Goal: Transaction & Acquisition: Purchase product/service

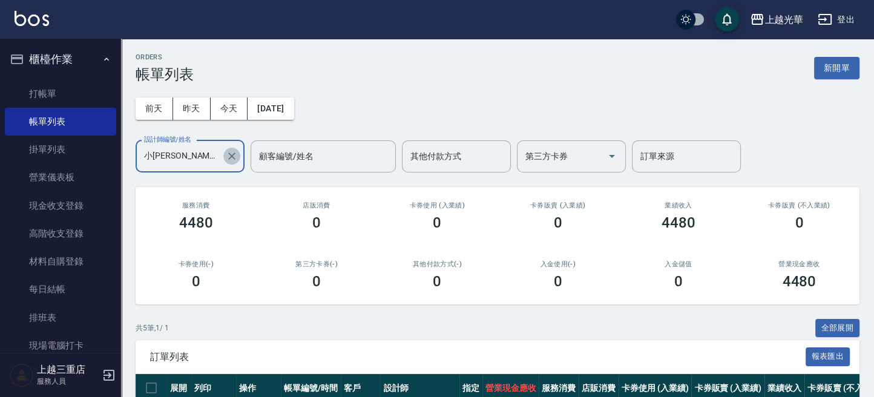
click at [232, 152] on icon "Clear" at bounding box center [232, 156] width 12 height 12
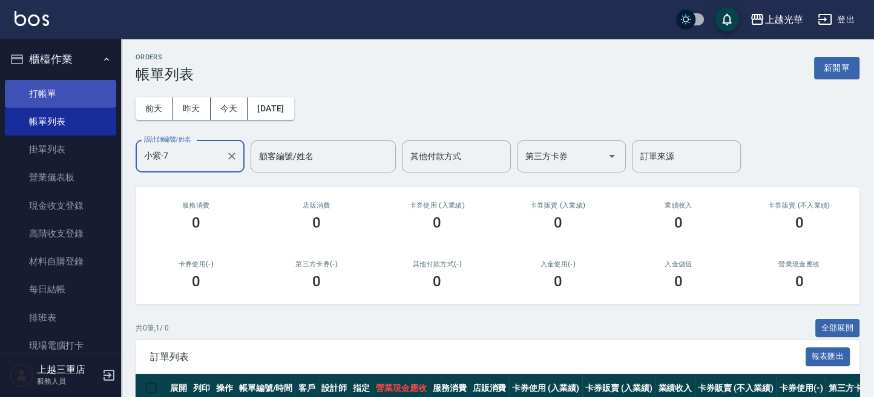
type input "小紫-7"
click at [44, 97] on link "打帳單" at bounding box center [60, 94] width 111 height 28
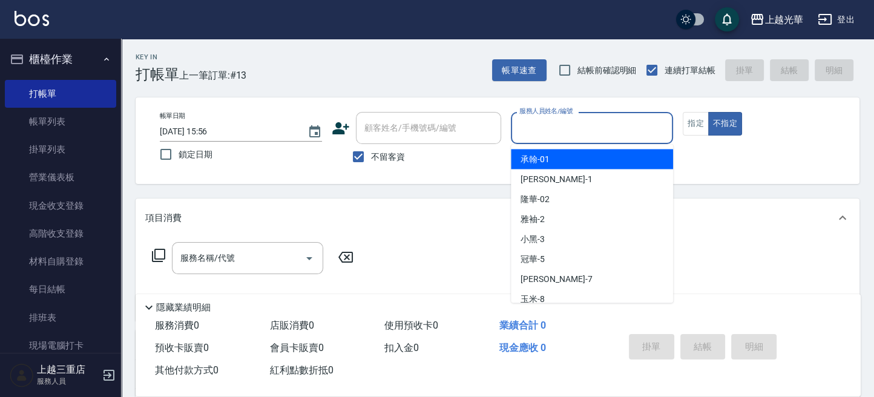
click at [573, 131] on input "服務人員姓名/編號" at bounding box center [591, 127] width 151 height 21
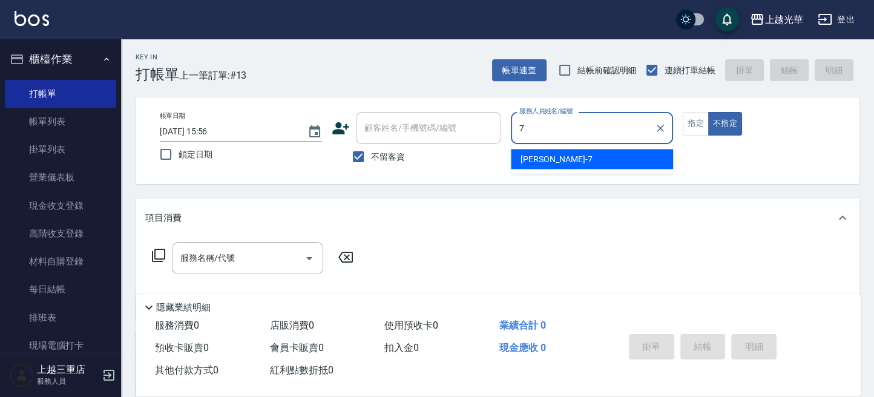
type input "小紫-7"
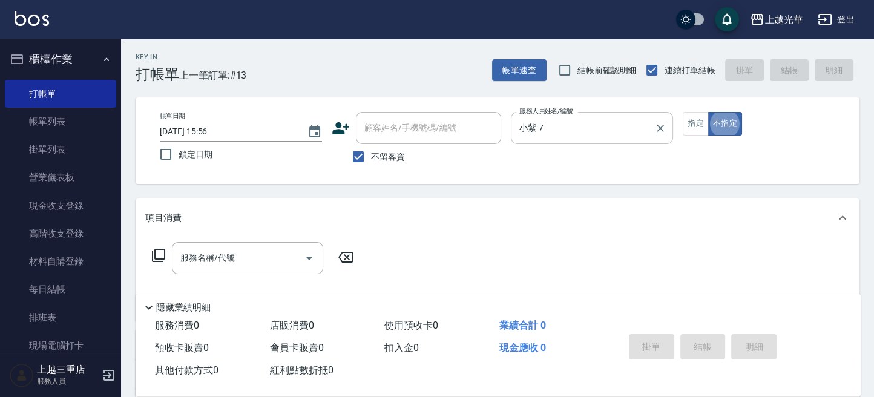
type button "false"
click at [689, 115] on button "指定" at bounding box center [695, 124] width 26 height 24
click at [200, 249] on input "服務名稱/代號" at bounding box center [238, 257] width 122 height 21
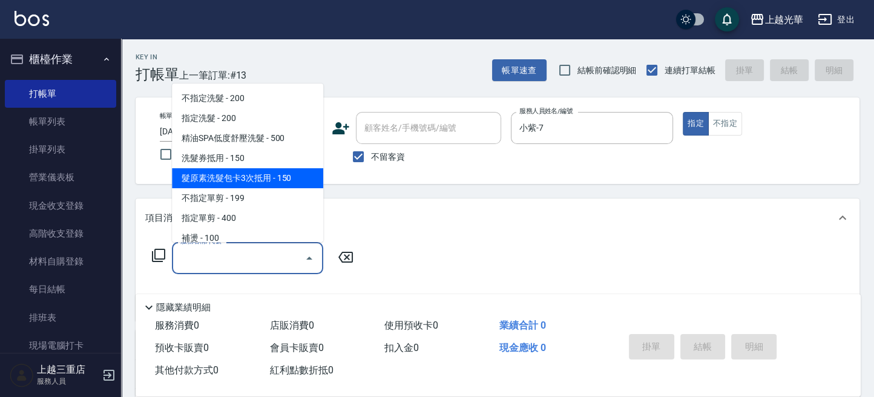
scroll to position [80, 0]
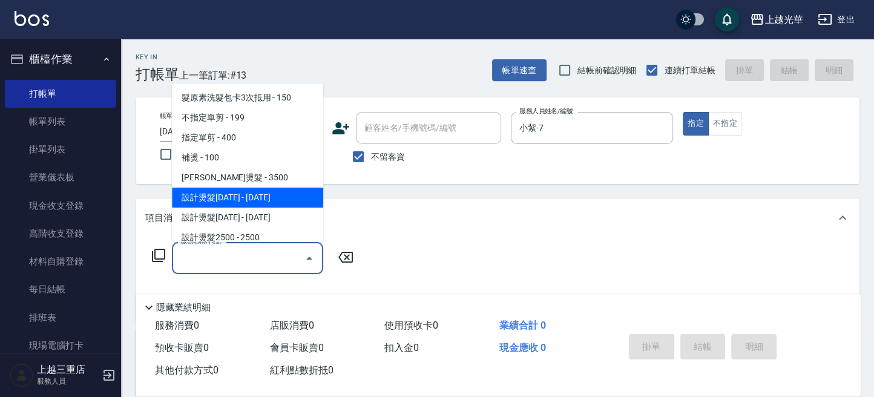
click at [267, 196] on span "設計燙髮[DATE] - [DATE]" at bounding box center [247, 198] width 151 height 20
type input "設計燙髮1500(305)"
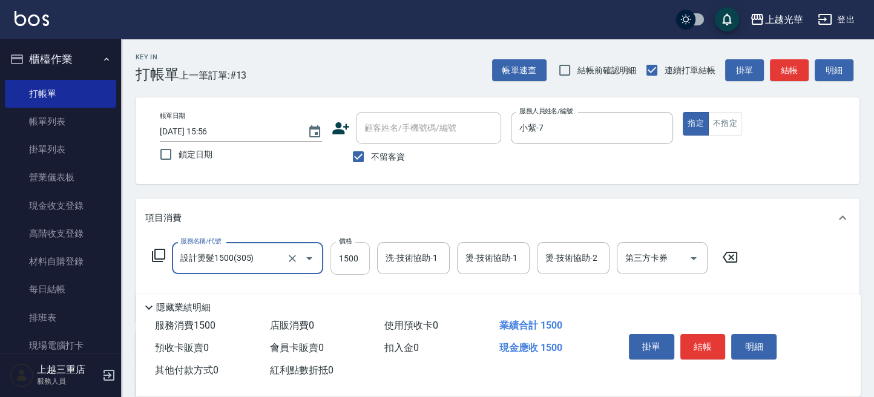
click at [351, 258] on input "1500" at bounding box center [349, 258] width 39 height 33
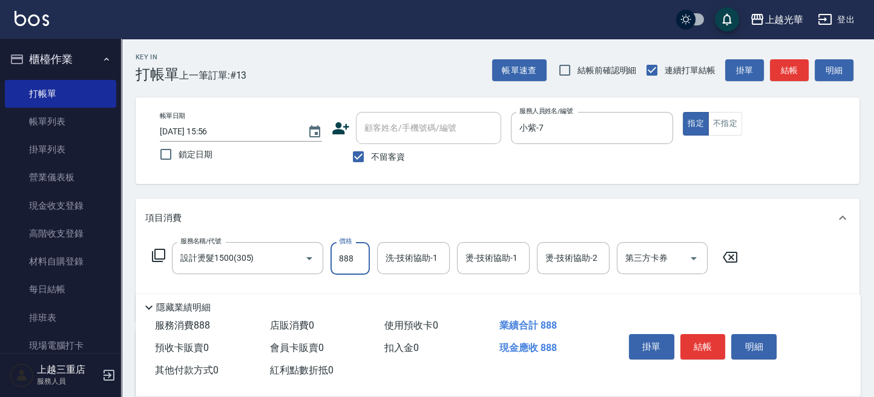
type input "888"
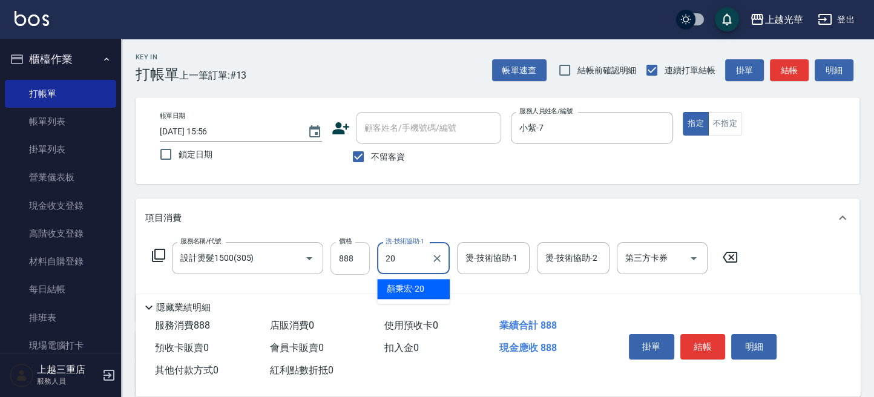
type input "[PERSON_NAME]-20"
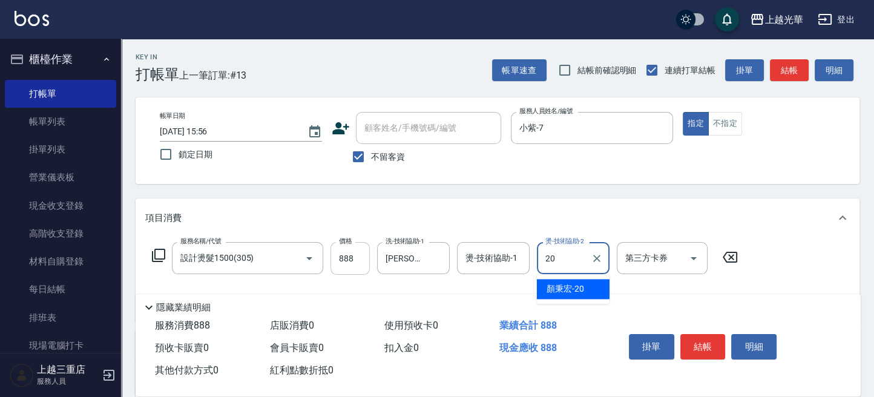
type input "[PERSON_NAME]-20"
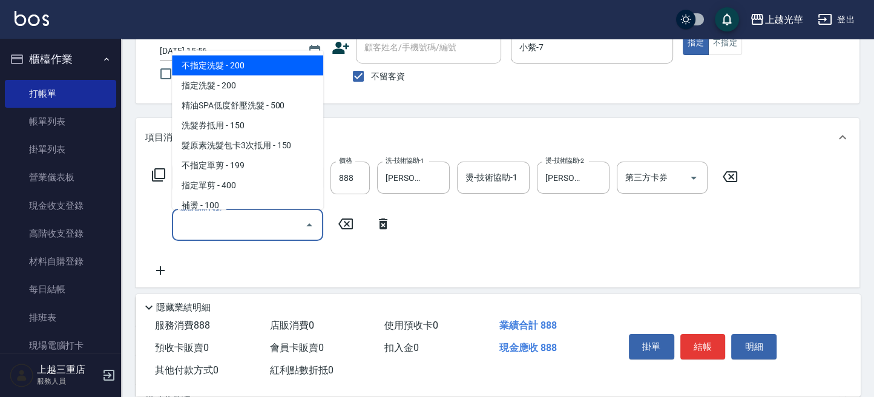
click at [266, 221] on input "服務名稱/代號" at bounding box center [238, 224] width 122 height 21
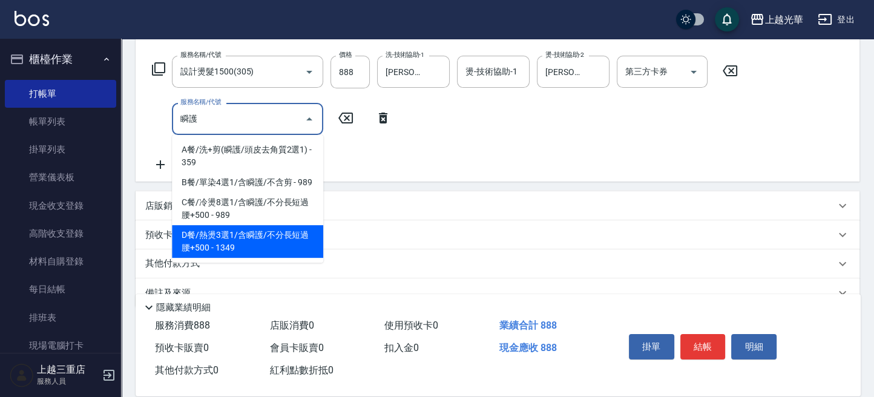
scroll to position [211, 0]
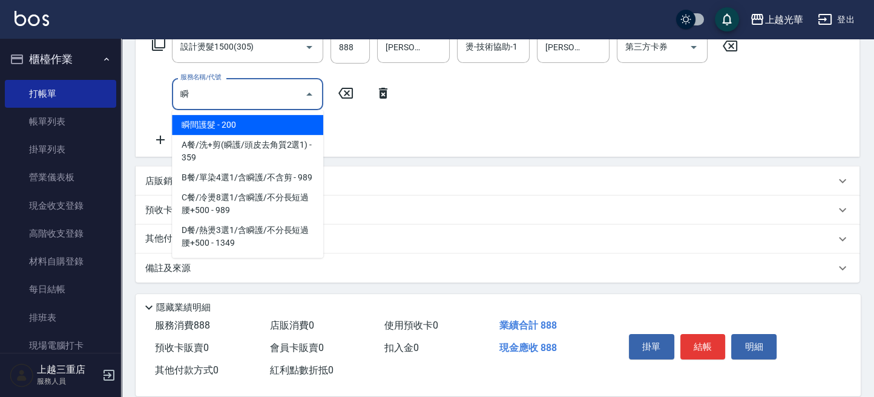
click at [261, 127] on span "瞬間護髮 - 200" at bounding box center [247, 125] width 151 height 20
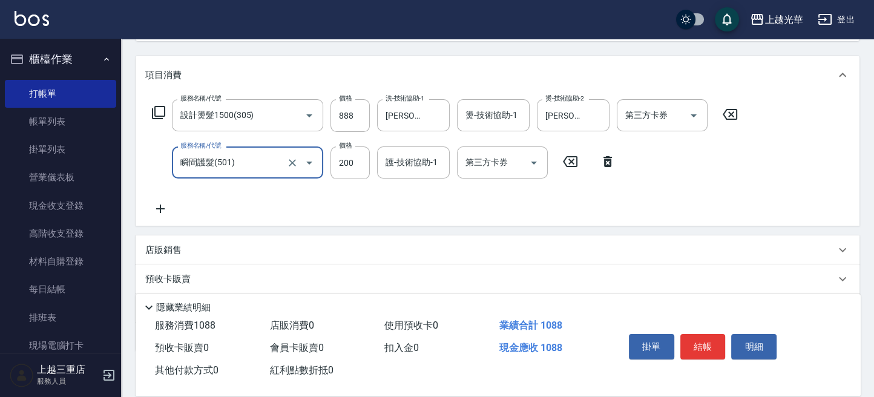
scroll to position [50, 0]
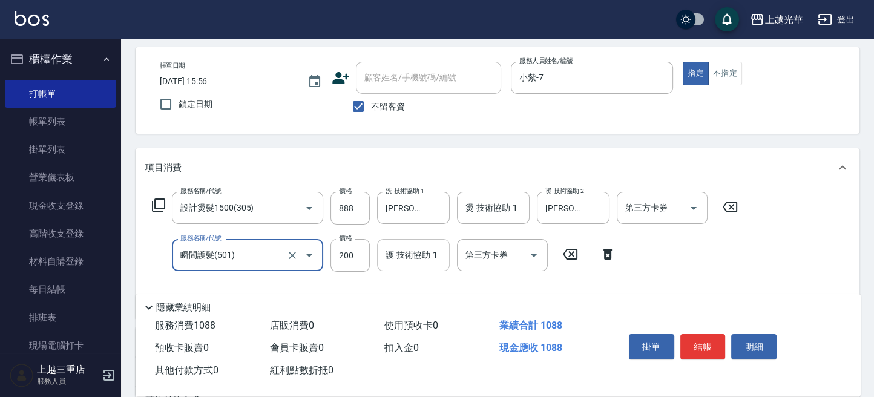
type input "瞬間護髮(501)"
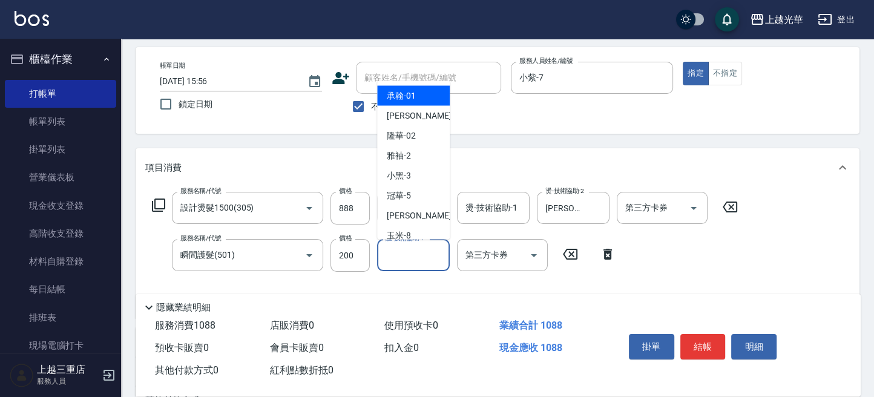
click at [416, 252] on div "護-技術協助-1 護-技術協助-1" at bounding box center [413, 255] width 73 height 32
click at [402, 218] on span "小紫 -7" at bounding box center [422, 215] width 71 height 13
type input "小紫-7"
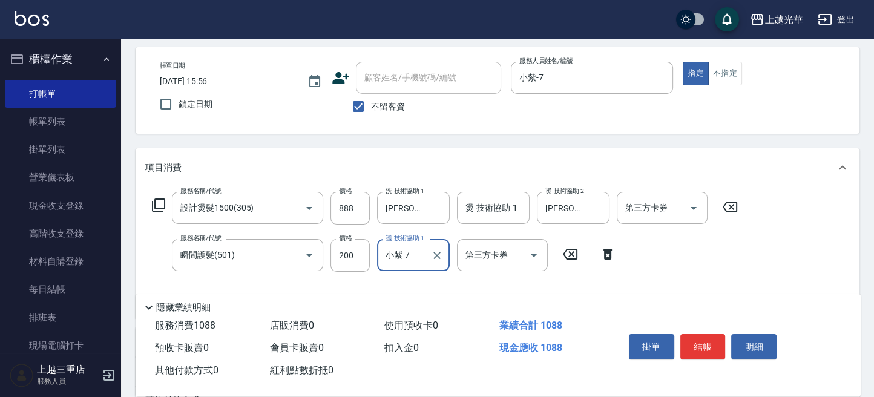
scroll to position [80, 0]
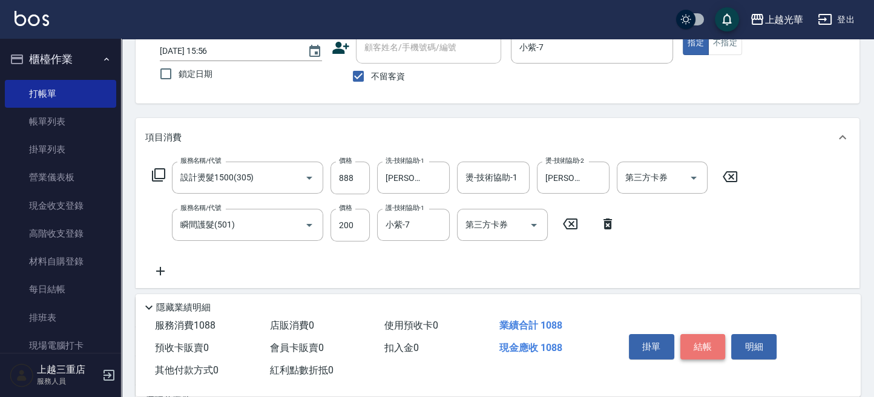
click at [714, 339] on button "結帳" at bounding box center [702, 346] width 45 height 25
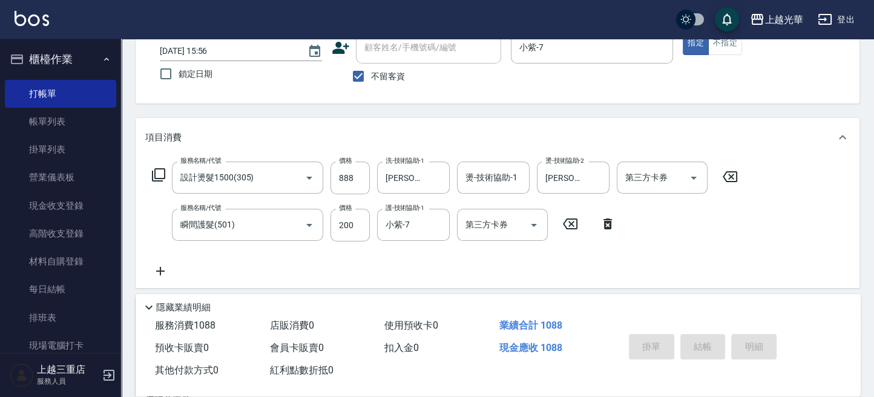
type input "[DATE] 15:57"
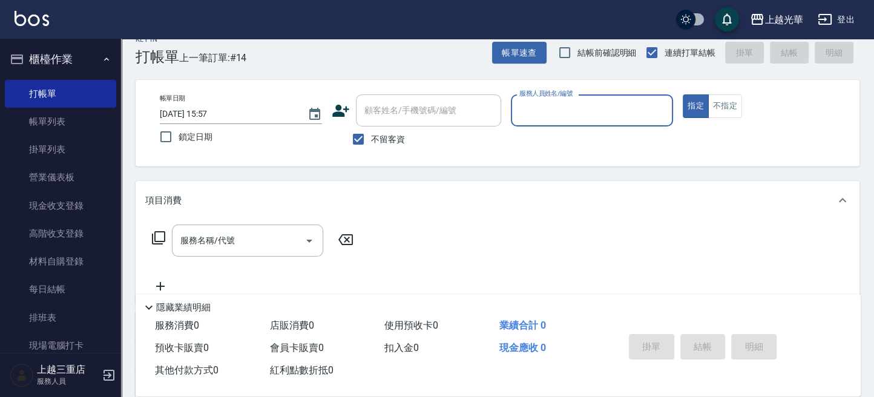
scroll to position [0, 0]
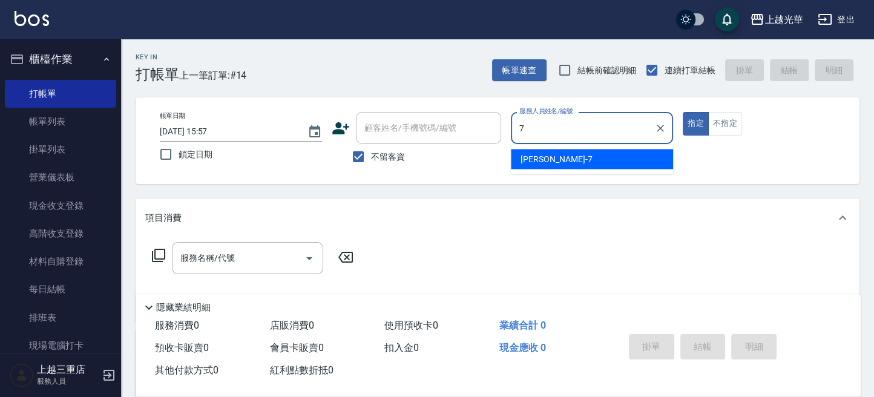
type input "小紫-7"
type button "true"
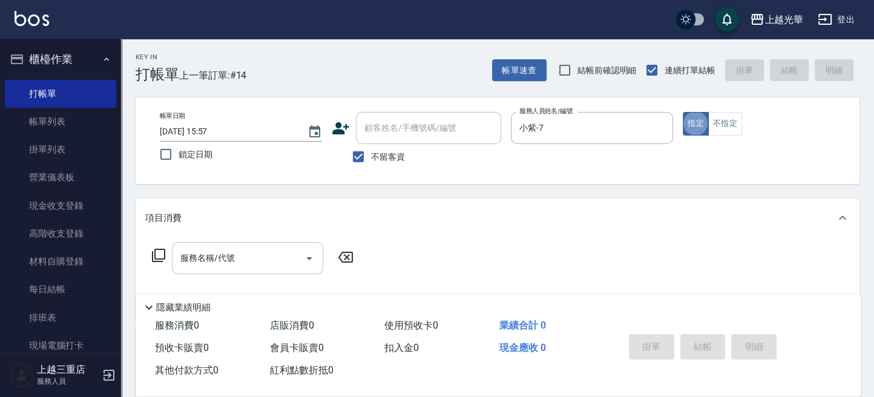
click at [262, 266] on input "服務名稱/代號" at bounding box center [238, 257] width 122 height 21
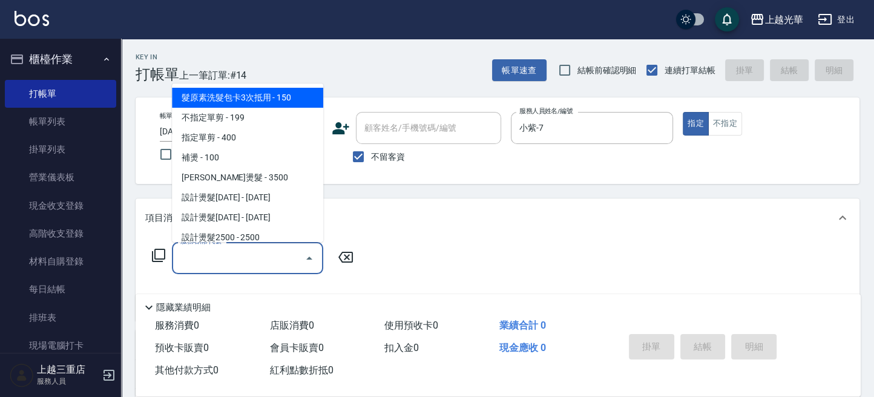
scroll to position [161, 0]
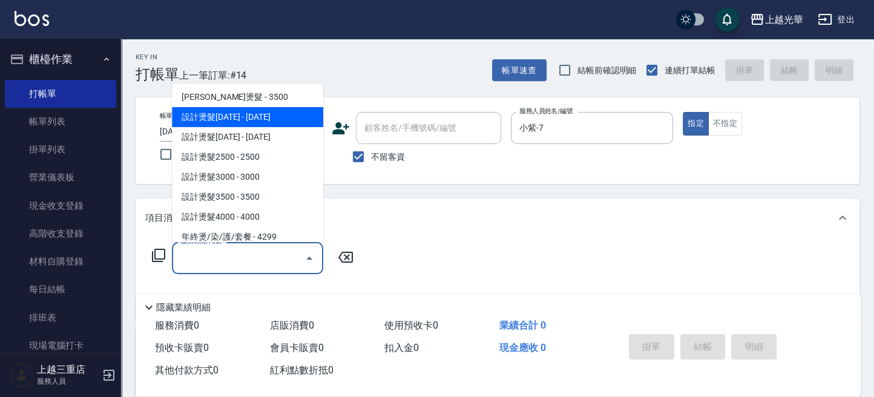
drag, startPoint x: 267, startPoint y: 111, endPoint x: 342, endPoint y: 210, distance: 124.7
click at [267, 114] on span "設計燙髮[DATE] - [DATE]" at bounding box center [247, 117] width 151 height 20
type input "設計燙髮1500(305)"
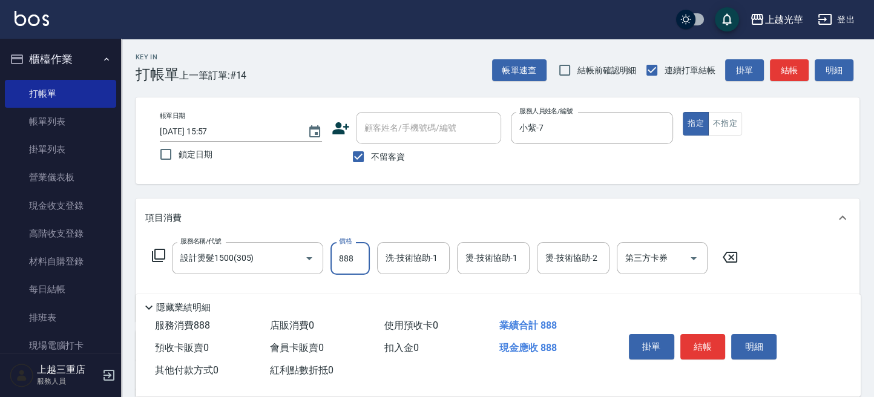
type input "888"
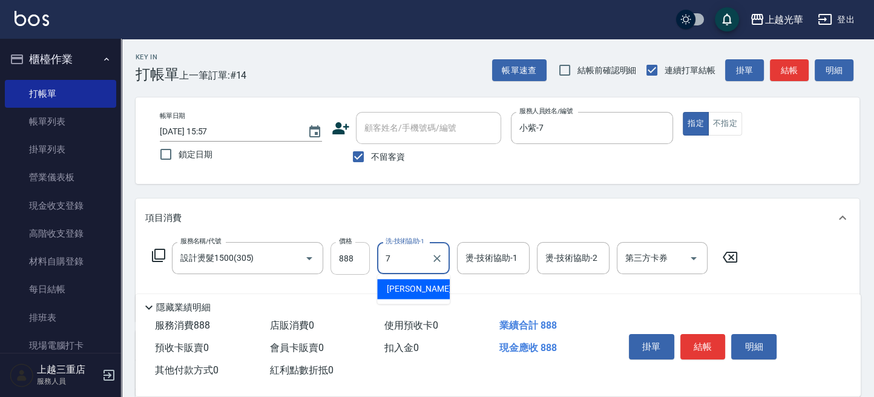
type input "小紫-7"
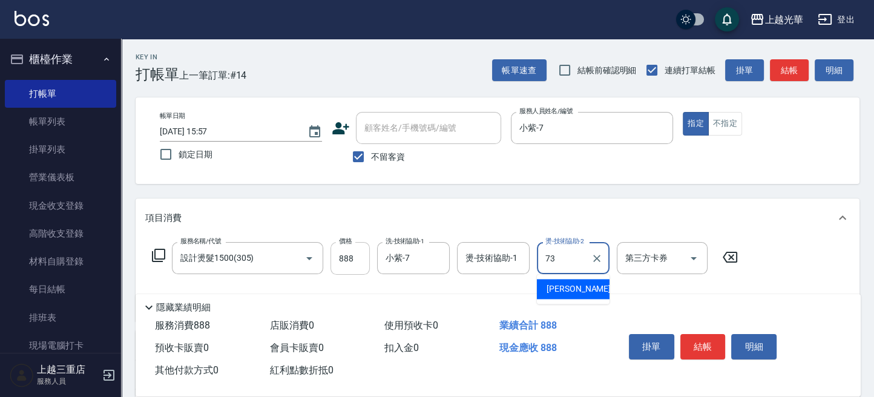
type input "73"
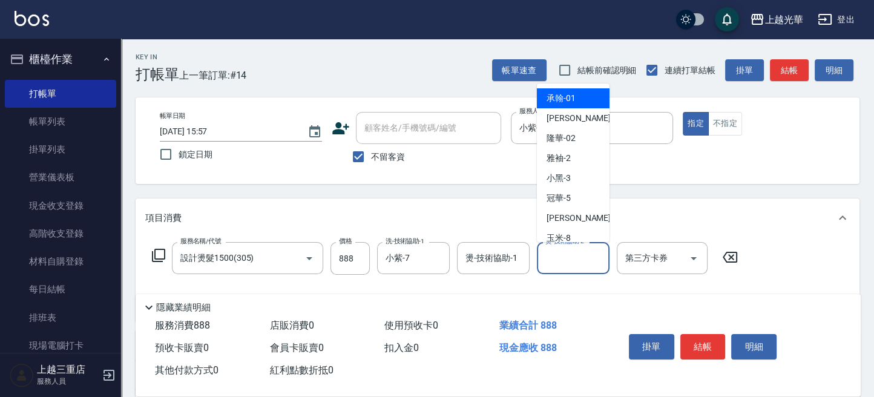
drag, startPoint x: 578, startPoint y: 259, endPoint x: 575, endPoint y: 264, distance: 6.2
click at [578, 261] on input "燙-技術協助-2" at bounding box center [573, 257] width 62 height 21
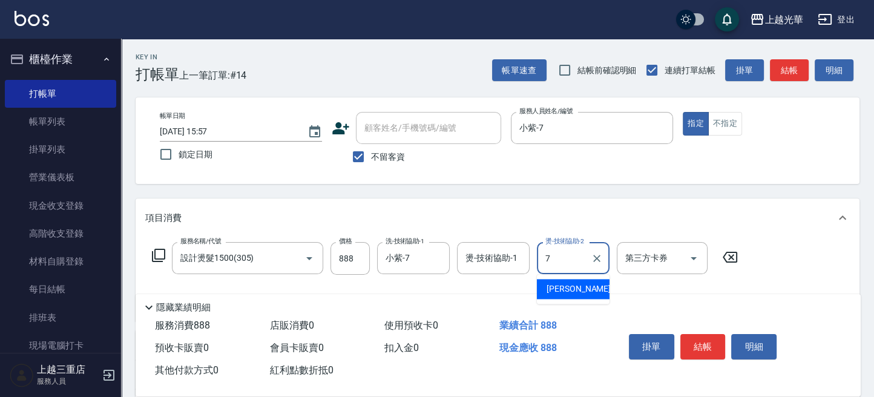
type input "小紫-7"
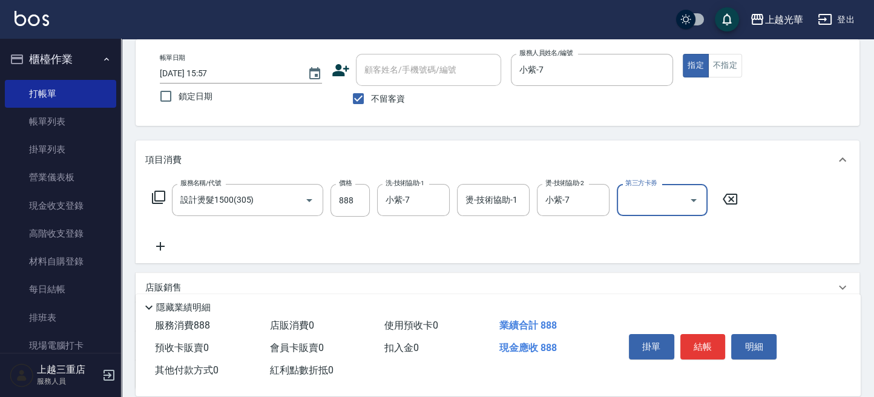
scroll to position [80, 0]
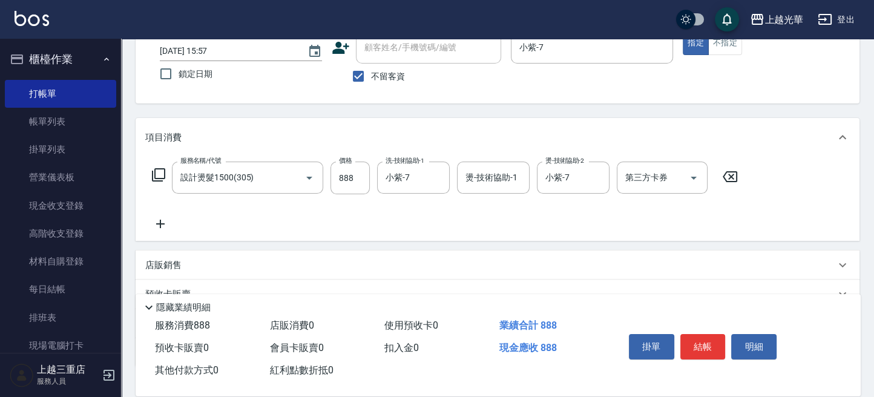
click at [162, 220] on icon at bounding box center [160, 224] width 30 height 15
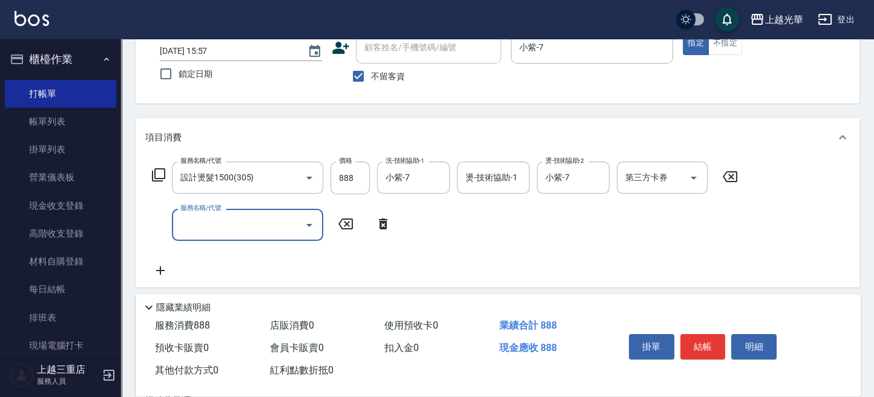
click at [215, 235] on div "服務名稱/代號" at bounding box center [247, 225] width 151 height 32
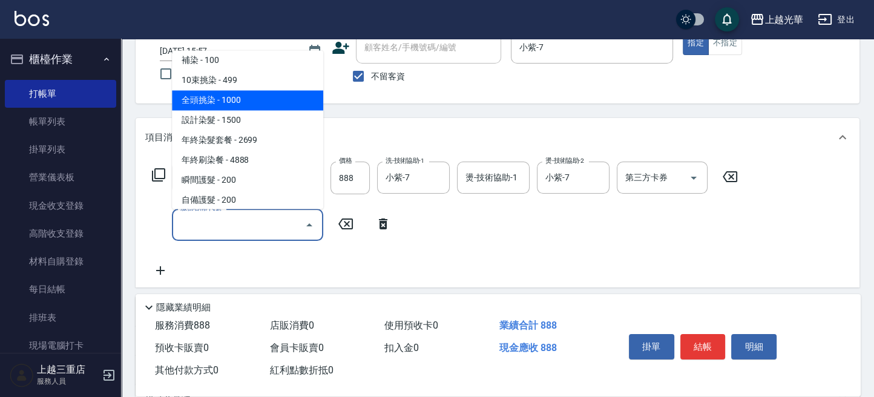
scroll to position [322, 0]
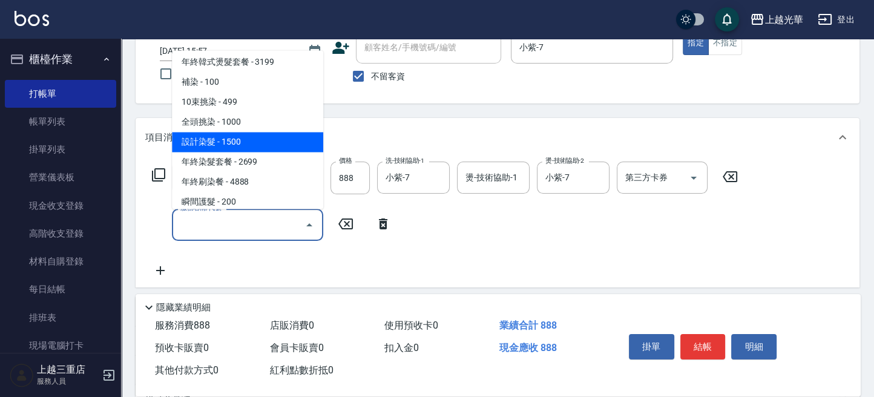
click at [261, 144] on span "設計染髮 - 1500" at bounding box center [247, 142] width 151 height 20
type input "設計染髮(404)"
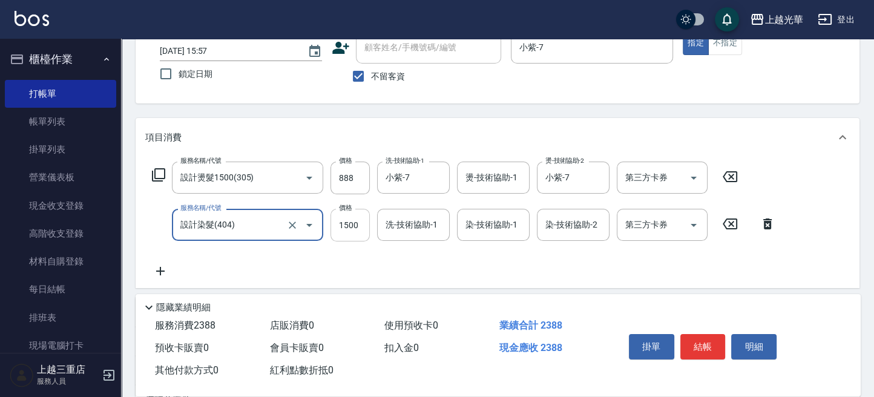
click at [347, 223] on input "1500" at bounding box center [349, 225] width 39 height 33
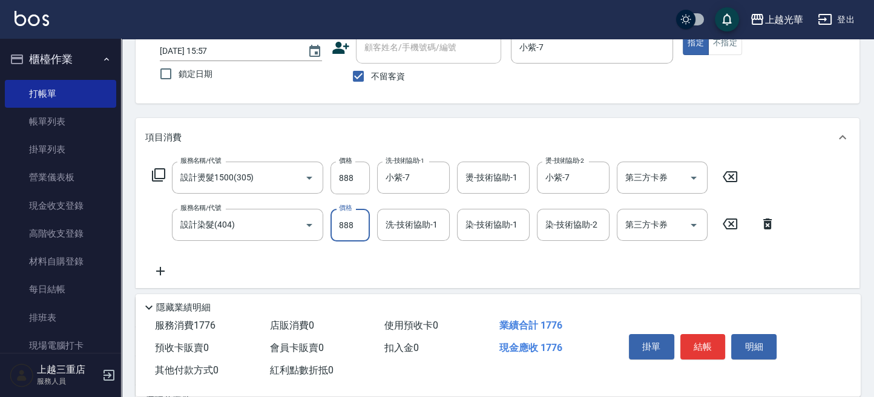
type input "888"
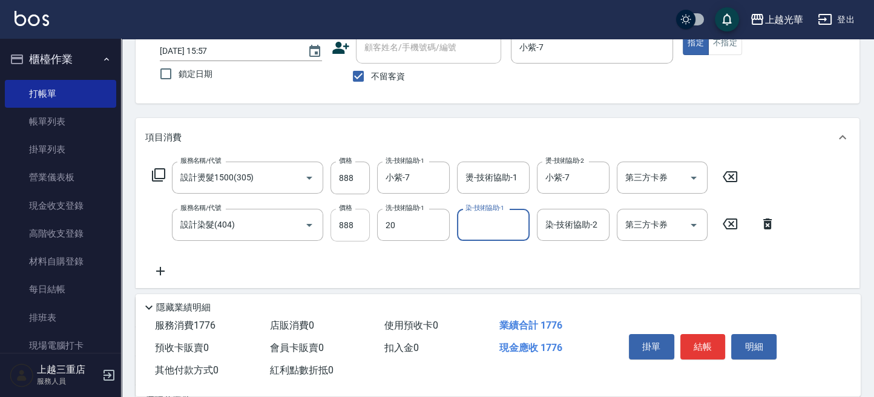
type input "[PERSON_NAME]-20"
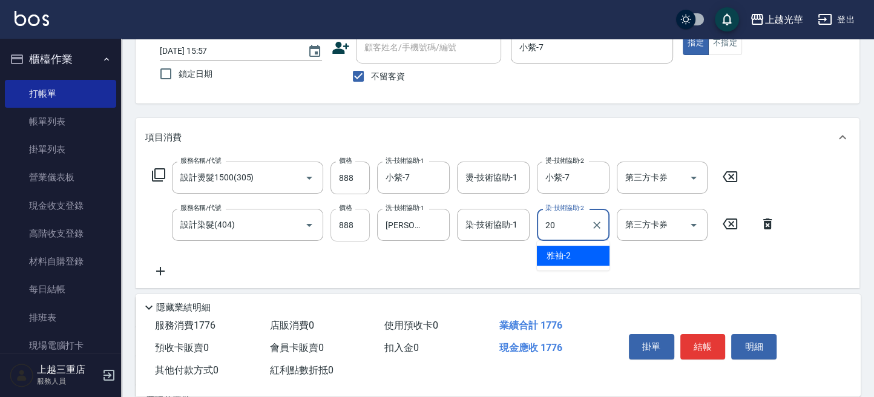
type input "[PERSON_NAME]-20"
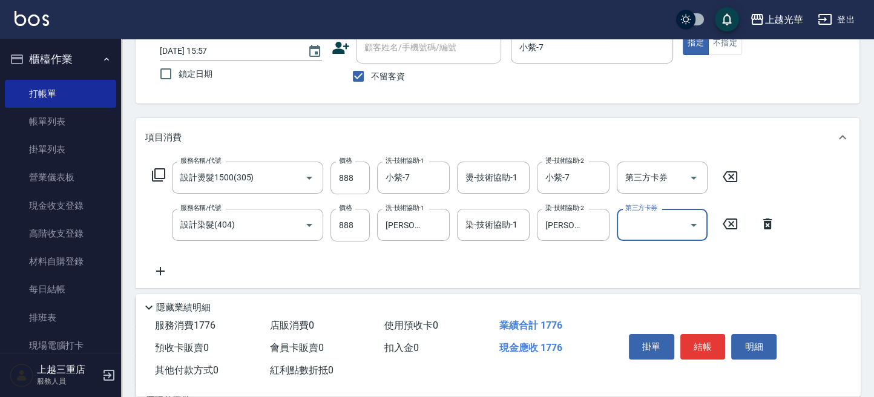
click at [162, 269] on icon at bounding box center [160, 271] width 30 height 15
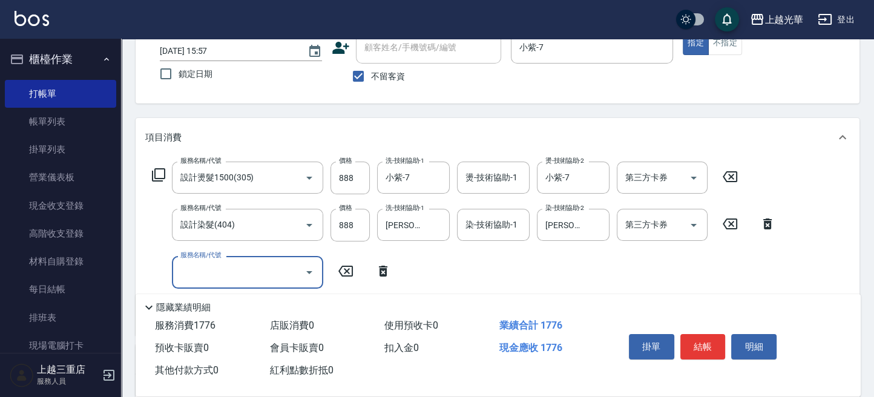
click at [221, 258] on div "服務名稱/代號" at bounding box center [247, 272] width 151 height 32
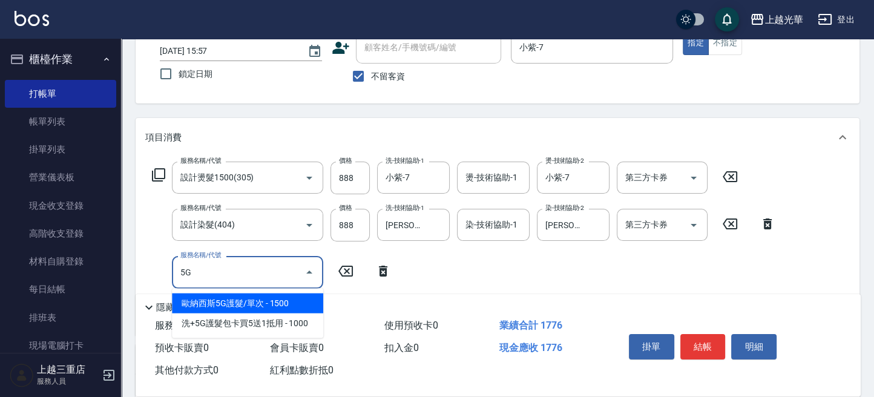
click at [306, 299] on span "歐納西斯5G護髮/單次 - 1500" at bounding box center [247, 303] width 151 height 20
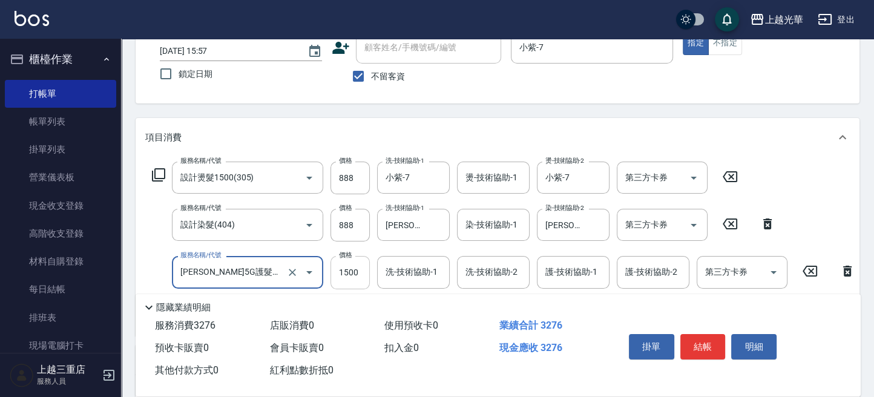
type input "[PERSON_NAME]5G護髮/單次(514)"
type input "1000"
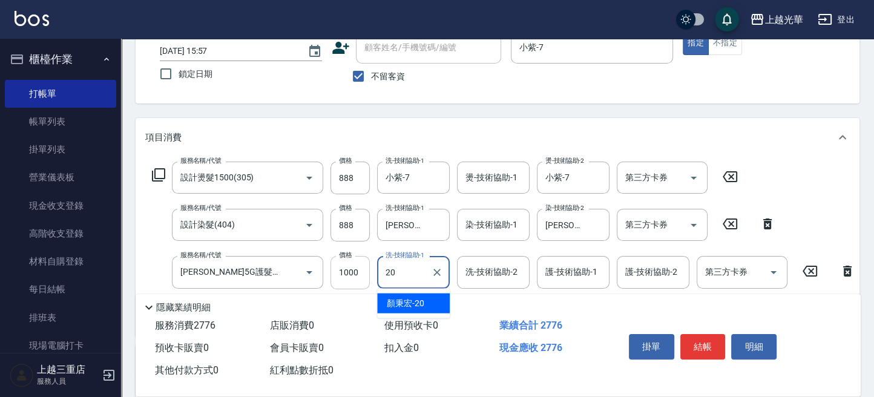
type input "[PERSON_NAME]-20"
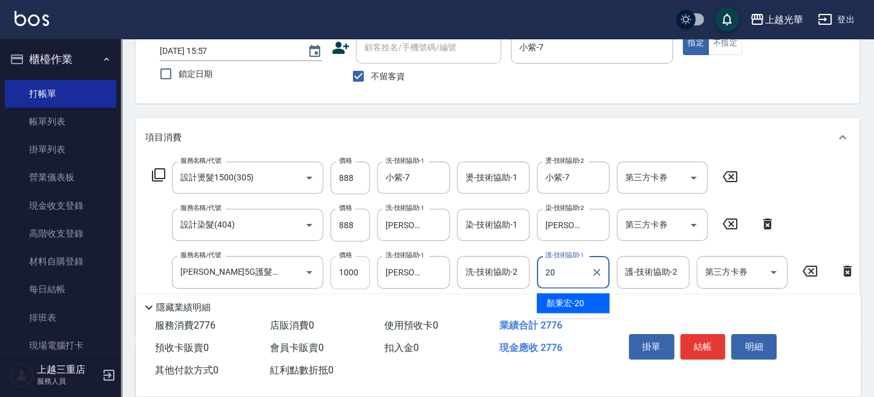
type input "[PERSON_NAME]-20"
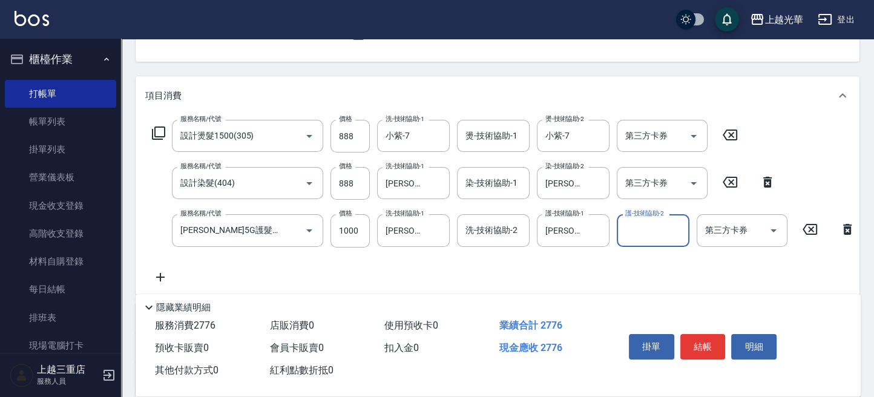
scroll to position [161, 0]
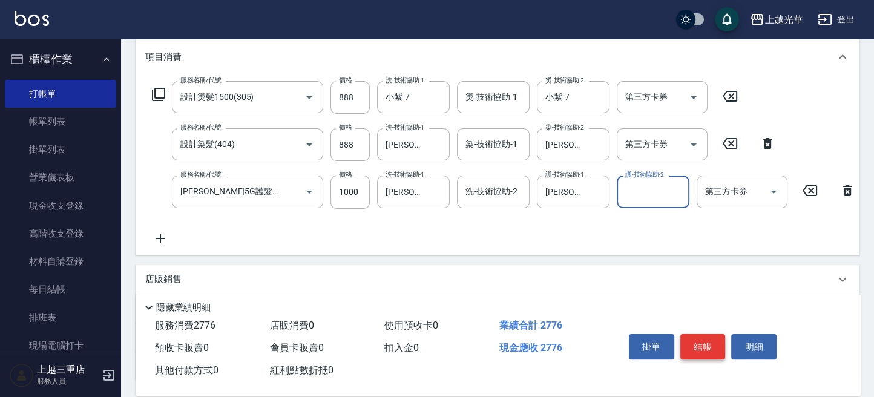
click at [713, 341] on button "結帳" at bounding box center [702, 346] width 45 height 25
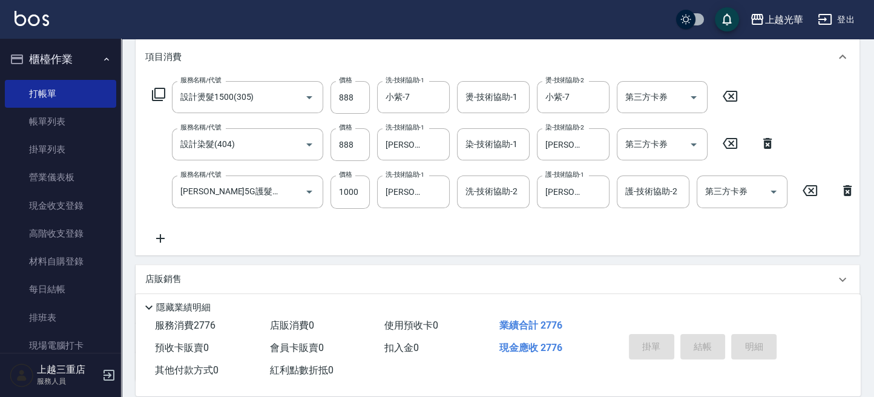
type input "[DATE] 16:00"
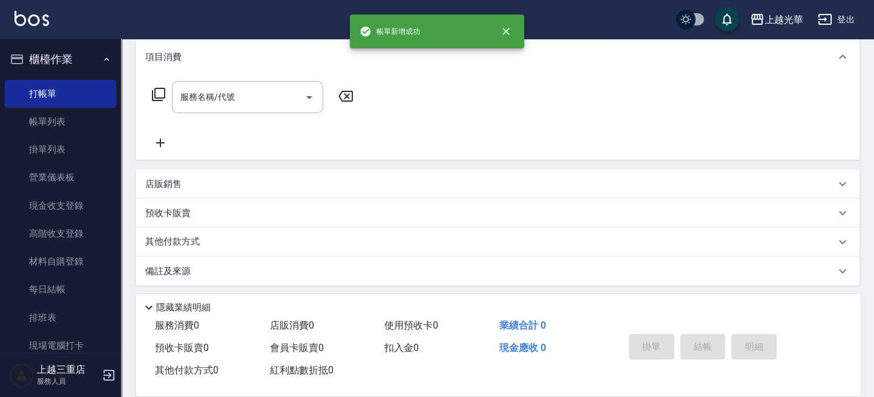
scroll to position [0, 0]
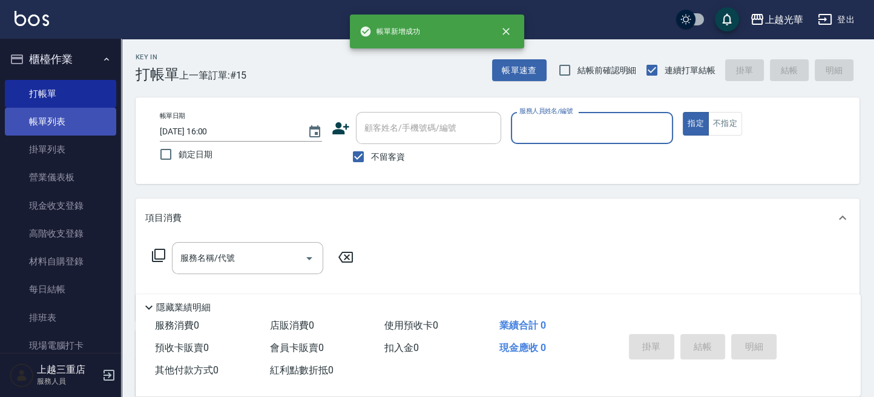
click at [85, 112] on link "帳單列表" at bounding box center [60, 122] width 111 height 28
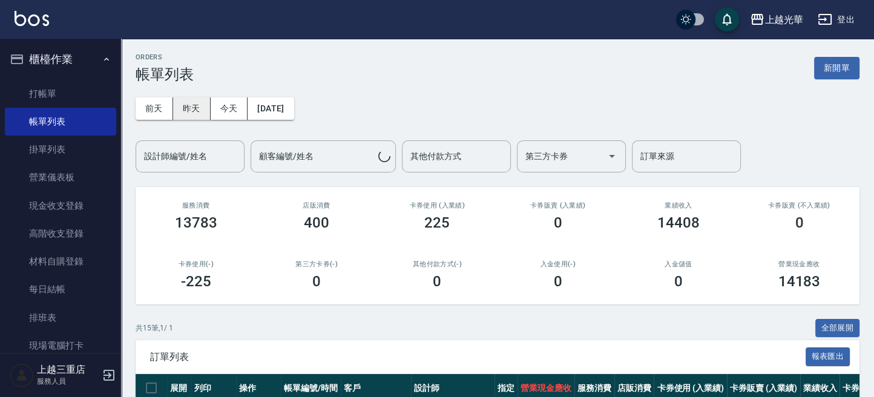
click at [193, 100] on div "[DATE] [DATE] [DATE] [DATE] 設計師編號/姓名 設計師編號/姓名 顧客編號/姓名 顧客編號/姓名 其他付款方式 其他付款方式 第三方…" at bounding box center [498, 128] width 724 height 90
drag, startPoint x: 238, startPoint y: 96, endPoint x: 234, endPoint y: 108, distance: 12.6
click at [237, 97] on div "[DATE] [DATE] [DATE] [DATE] 設計師編號/姓名 設計師編號/姓名 顧客編號/姓名 顧客編號/姓名 其他付款方式 其他付款方式 第三方…" at bounding box center [498, 128] width 724 height 90
click at [232, 110] on button "今天" at bounding box center [230, 108] width 38 height 22
click at [205, 152] on input "設計師編號/姓名" at bounding box center [190, 156] width 98 height 21
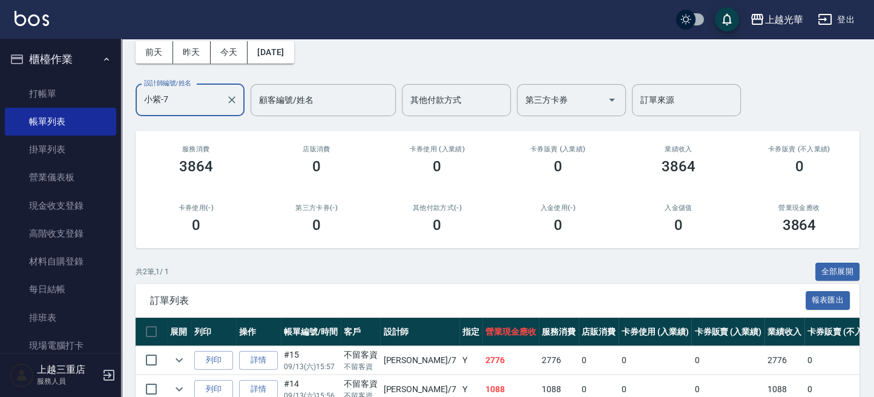
scroll to position [122, 0]
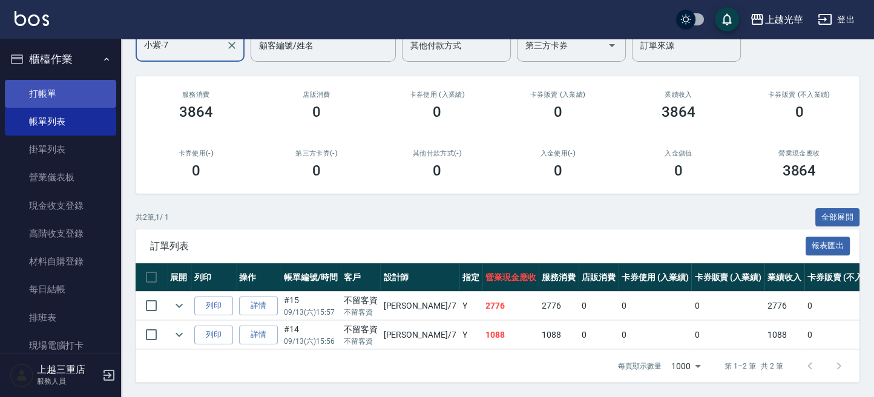
type input "小紫-7"
click at [67, 101] on link "打帳單" at bounding box center [60, 94] width 111 height 28
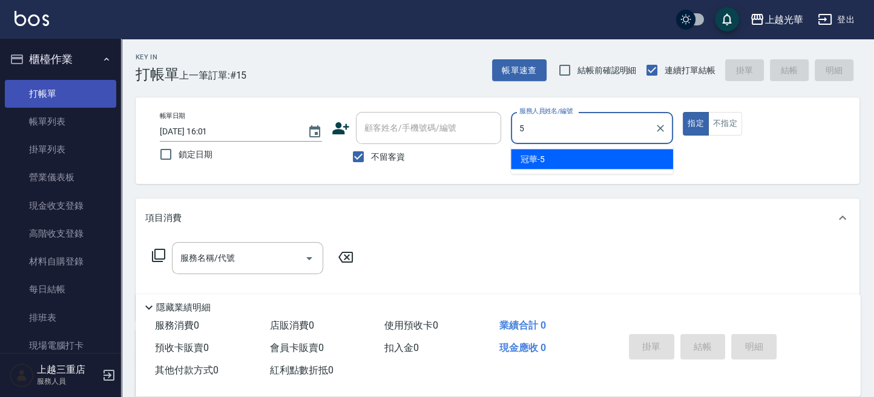
type input "冠華-5"
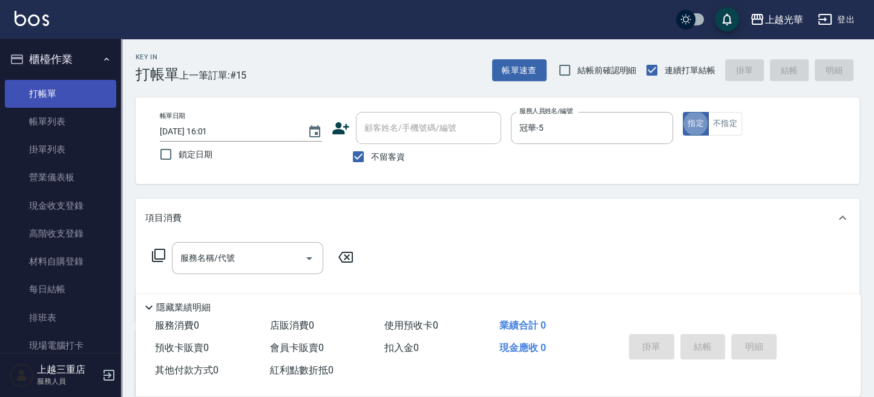
type button "true"
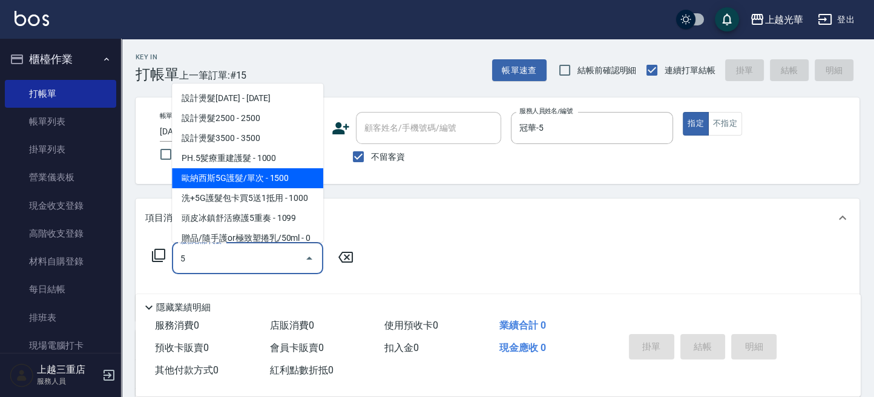
drag, startPoint x: 234, startPoint y: 175, endPoint x: 368, endPoint y: 211, distance: 138.5
click at [246, 180] on span "歐納西斯5G護髮/單次 - 1500" at bounding box center [247, 178] width 151 height 20
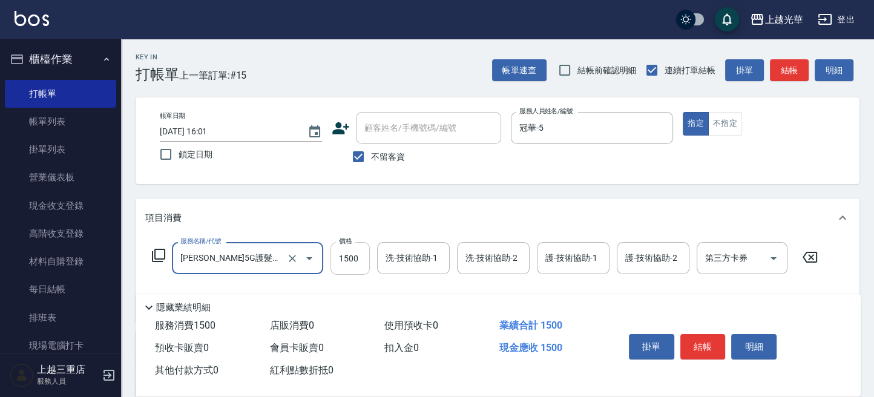
type input "[PERSON_NAME]5G護髮/單次(514)"
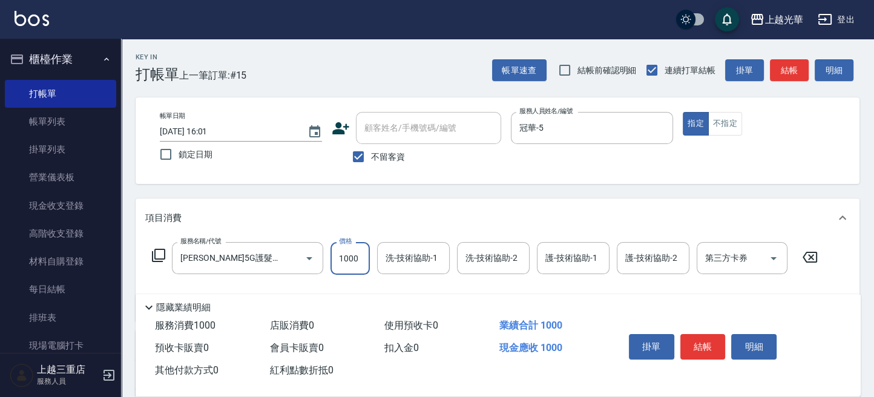
type input "1000"
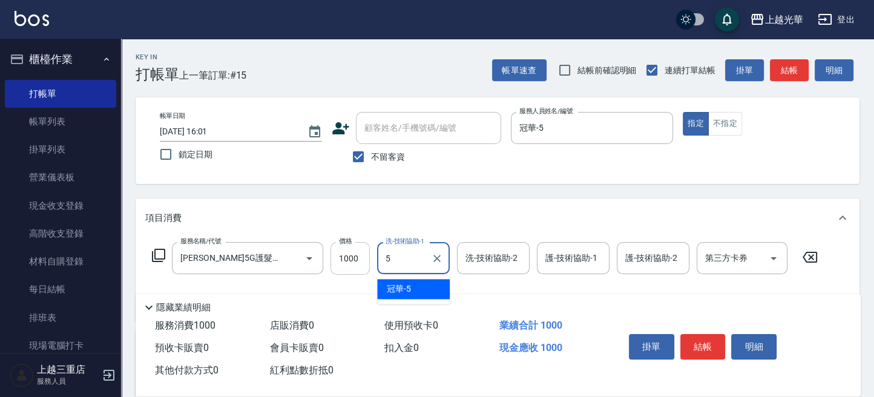
type input "冠華-5"
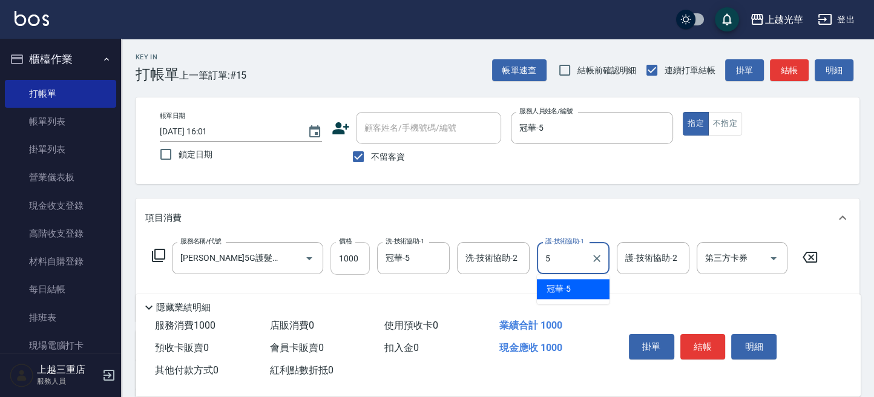
type input "冠華-5"
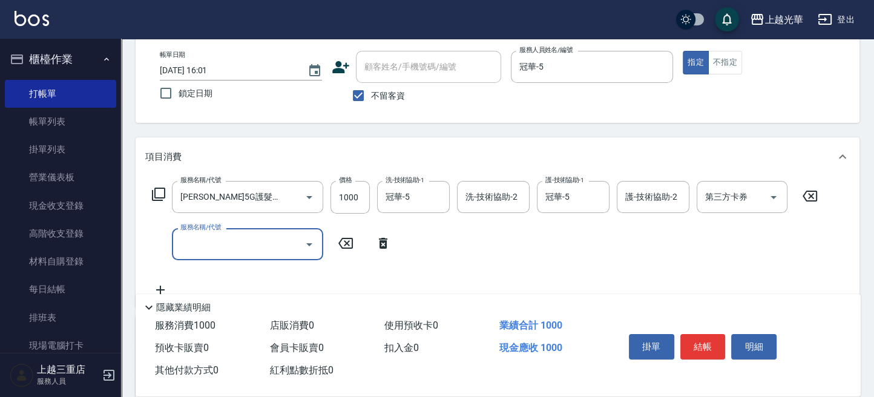
scroll to position [80, 0]
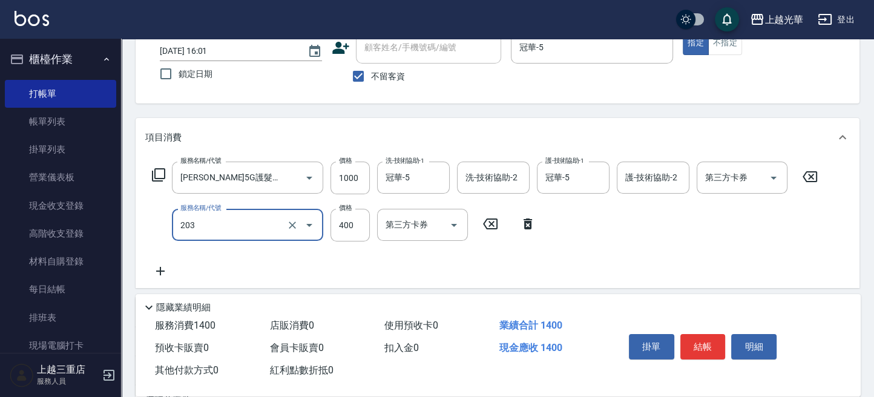
type input "指定單剪(203)"
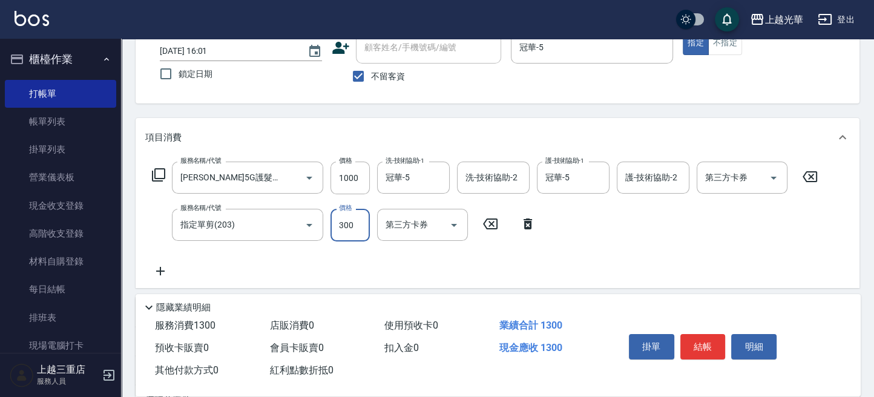
type input "300"
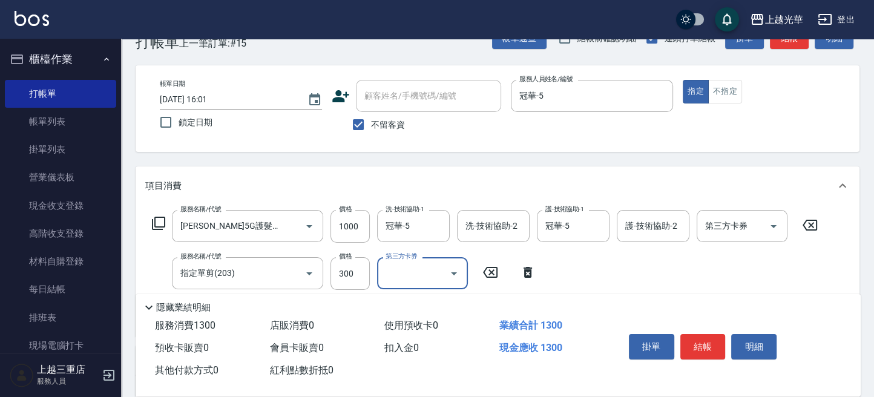
scroll to position [0, 0]
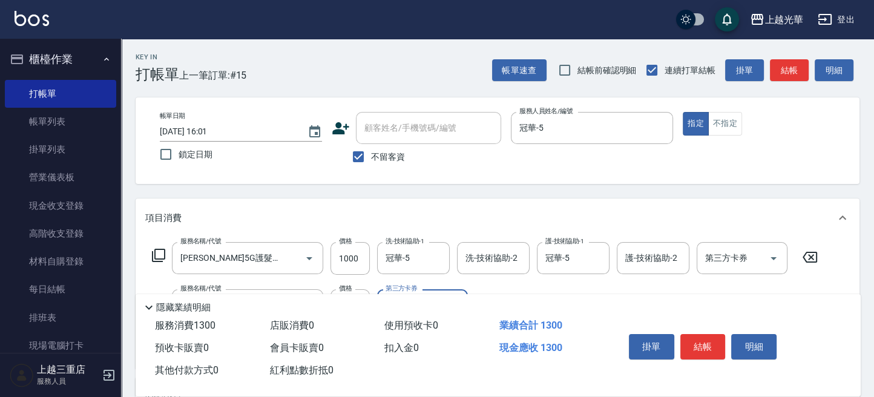
drag, startPoint x: 780, startPoint y: 123, endPoint x: 786, endPoint y: 113, distance: 11.9
click at [782, 123] on div "指定 不指定" at bounding box center [763, 124] width 162 height 24
click at [786, 61] on button "結帳" at bounding box center [788, 70] width 39 height 22
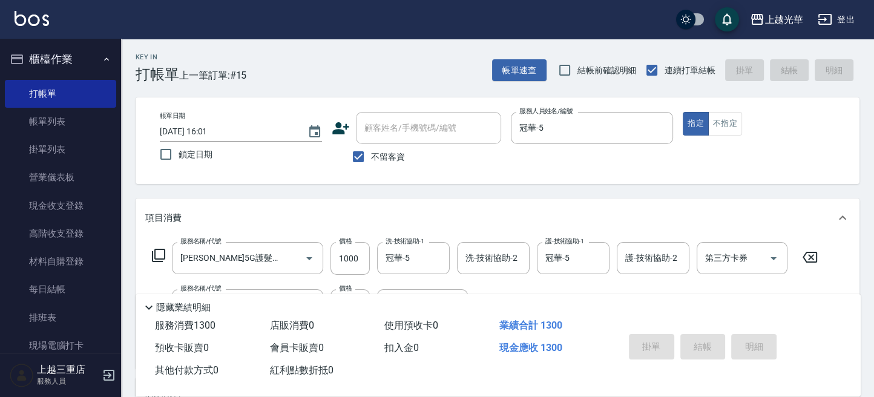
type input "[DATE] 16:16"
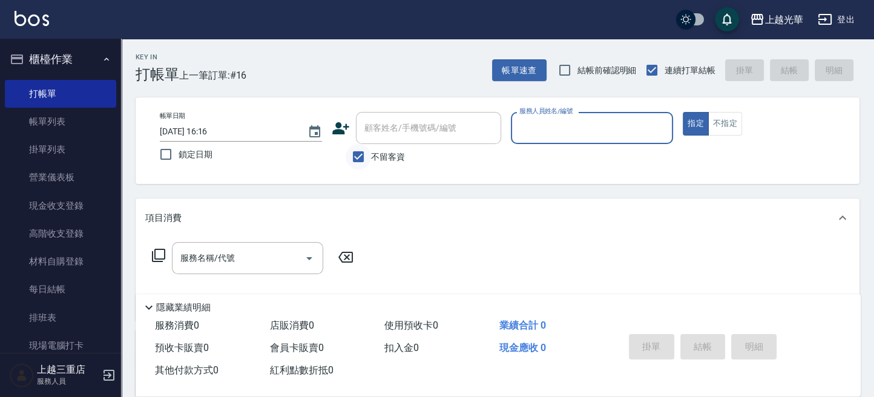
click at [355, 160] on input "不留客資" at bounding box center [357, 156] width 25 height 25
checkbox input "false"
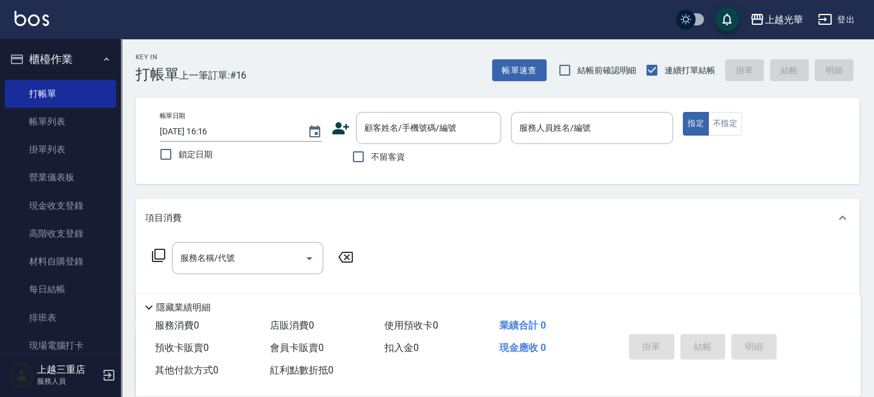
drag, startPoint x: 389, startPoint y: 130, endPoint x: 281, endPoint y: 155, distance: 111.1
click at [379, 134] on input "顧客姓名/手機號碼/編號" at bounding box center [419, 127] width 116 height 21
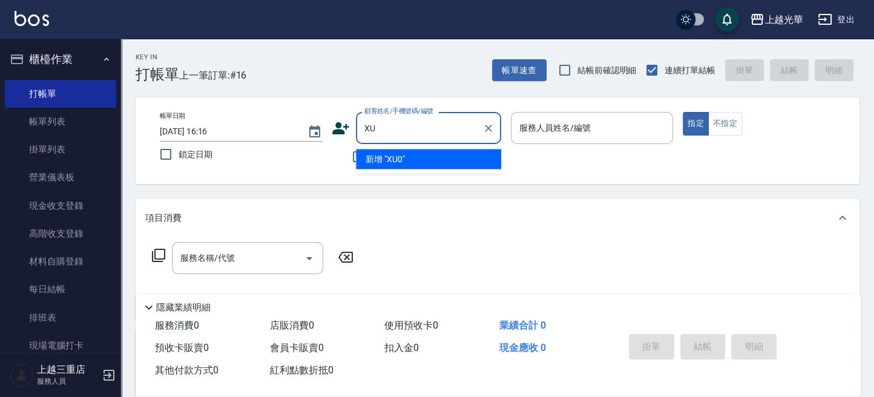
type input "X"
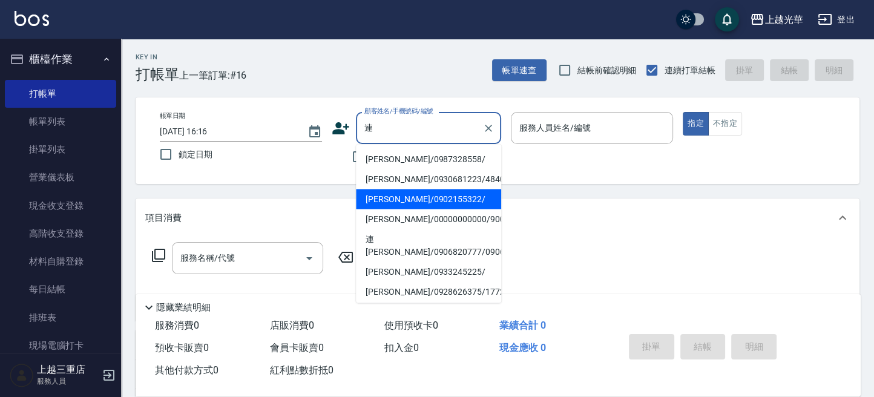
click at [380, 200] on li "[PERSON_NAME]/0902155322/" at bounding box center [428, 199] width 145 height 20
type input "[PERSON_NAME]/0902155322/"
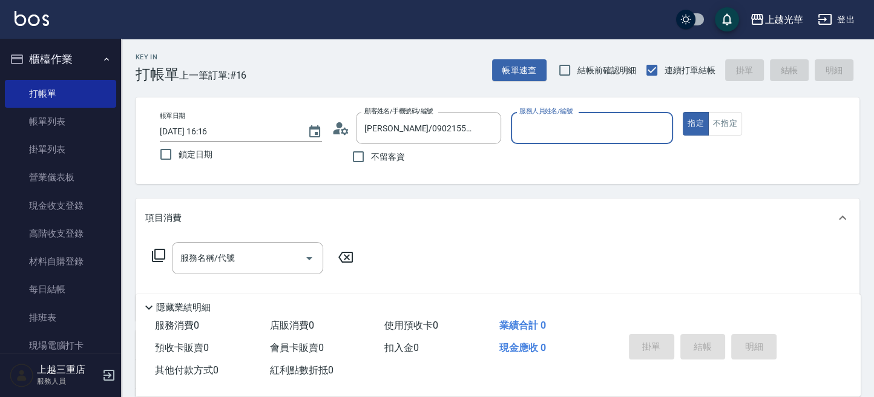
type input "喨喨-9"
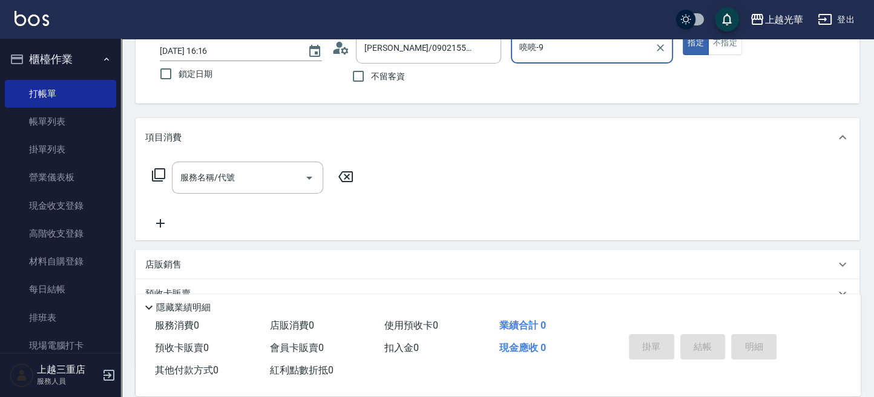
drag, startPoint x: 220, startPoint y: 177, endPoint x: 0, endPoint y: 263, distance: 235.6
click at [214, 180] on input "服務名稱/代號" at bounding box center [238, 177] width 122 height 21
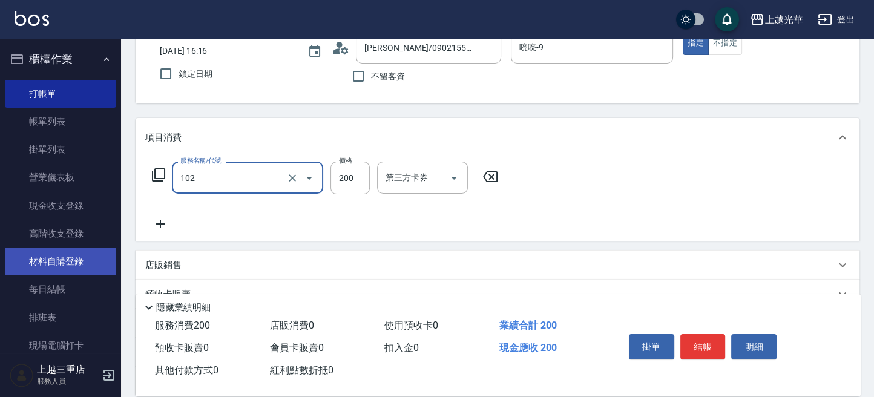
type input "指定洗髮(102)"
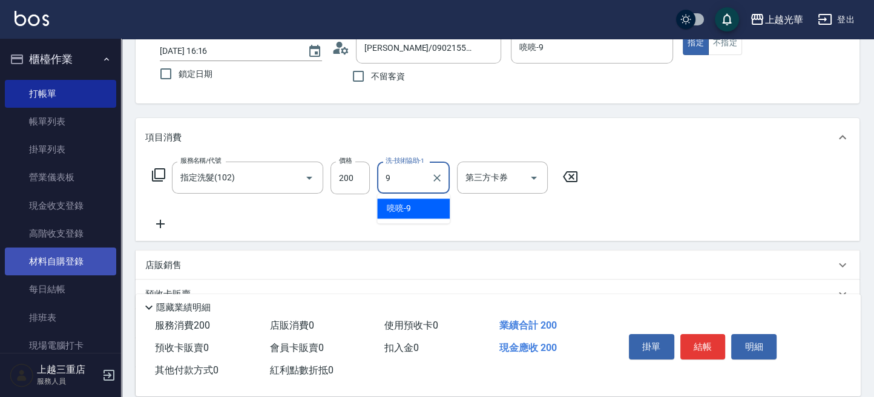
type input "喨喨-9"
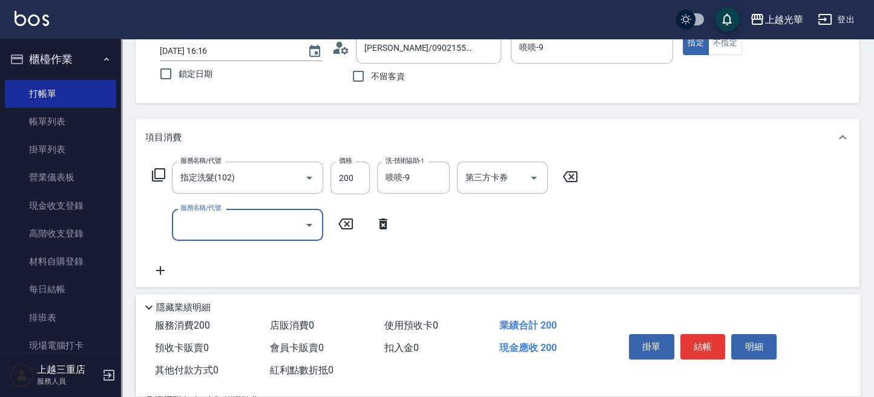
click at [156, 172] on icon at bounding box center [158, 175] width 15 height 15
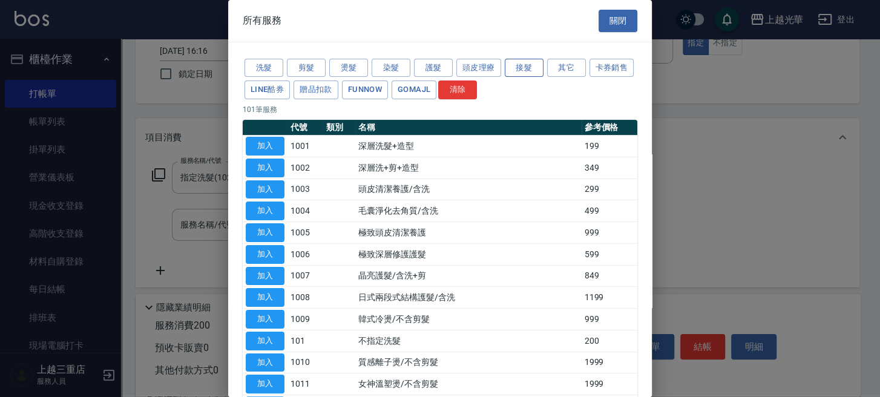
drag, startPoint x: 531, startPoint y: 67, endPoint x: 523, endPoint y: 73, distance: 9.9
click at [528, 67] on button "接髮" at bounding box center [524, 68] width 39 height 19
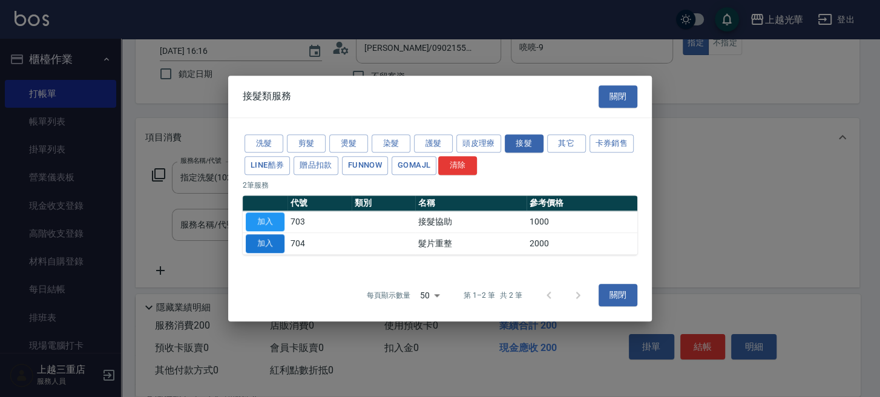
click at [261, 238] on button "加入" at bounding box center [265, 243] width 39 height 19
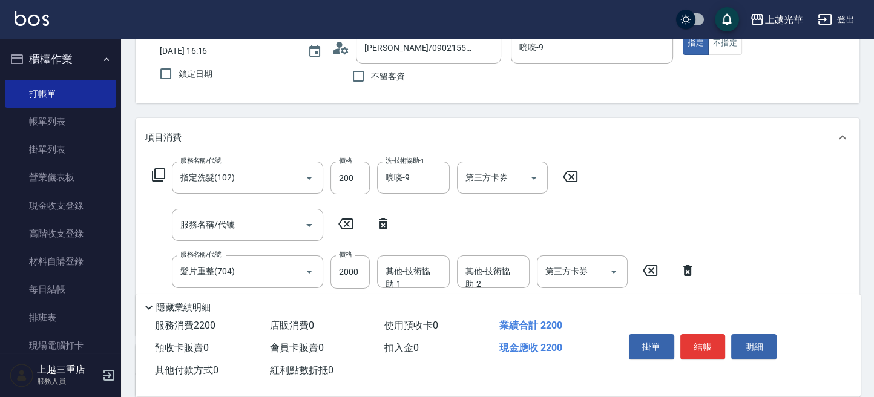
drag, startPoint x: 382, startPoint y: 220, endPoint x: 370, endPoint y: 225, distance: 13.0
click at [377, 220] on icon at bounding box center [383, 224] width 30 height 15
type input "髮片重整(704)"
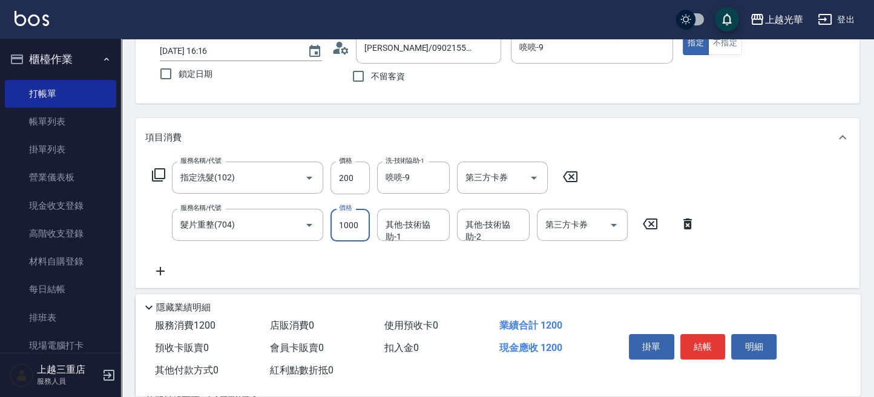
type input "1000"
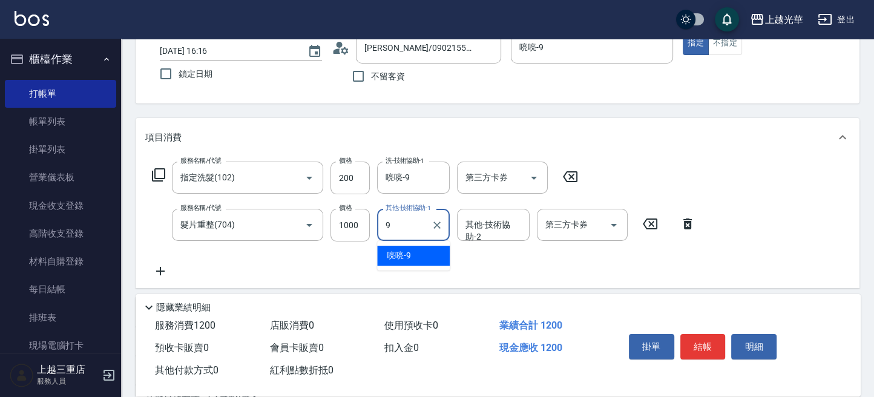
type input "喨喨-9"
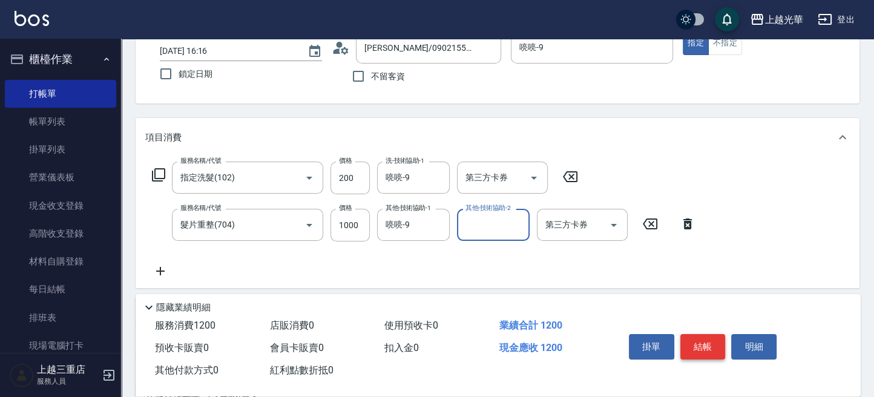
click at [701, 336] on button "結帳" at bounding box center [702, 346] width 45 height 25
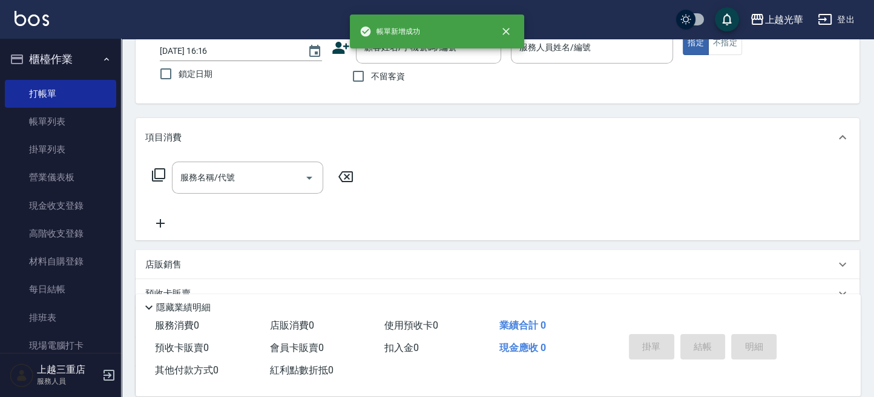
click at [426, 45] on div "帳單新增成功" at bounding box center [437, 32] width 174 height 34
click at [405, 60] on div "顧客姓名/手機號碼/編號" at bounding box center [428, 47] width 145 height 32
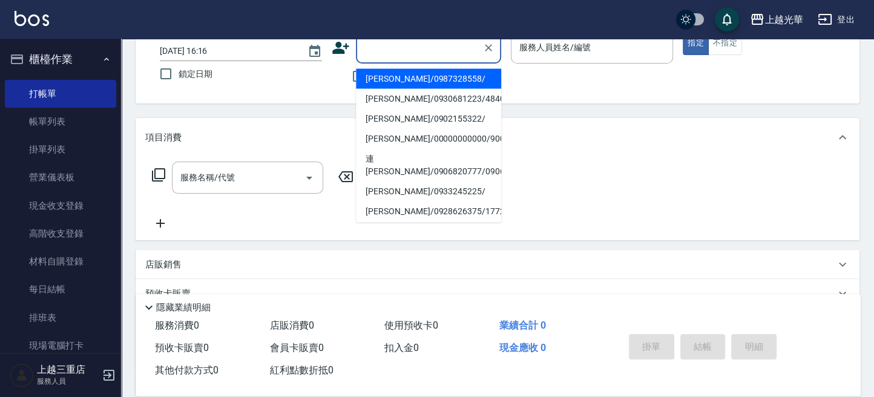
click at [399, 77] on li "[PERSON_NAME]/0987328558/" at bounding box center [428, 78] width 145 height 20
type input "[PERSON_NAME]/0987328558/"
type input "喨喨-9"
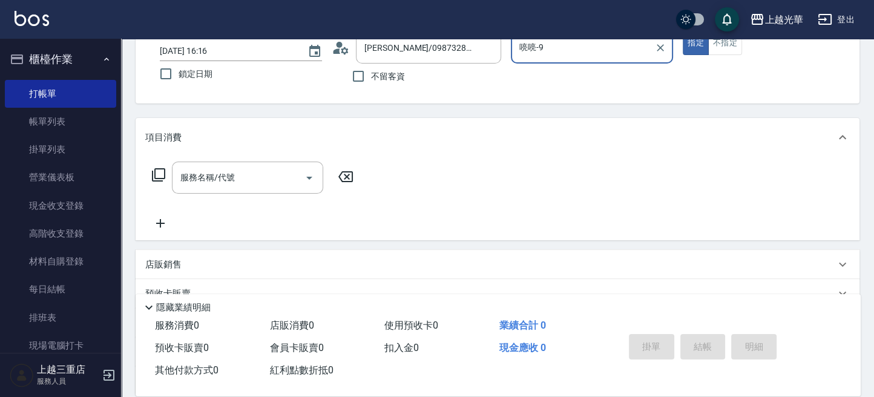
scroll to position [0, 0]
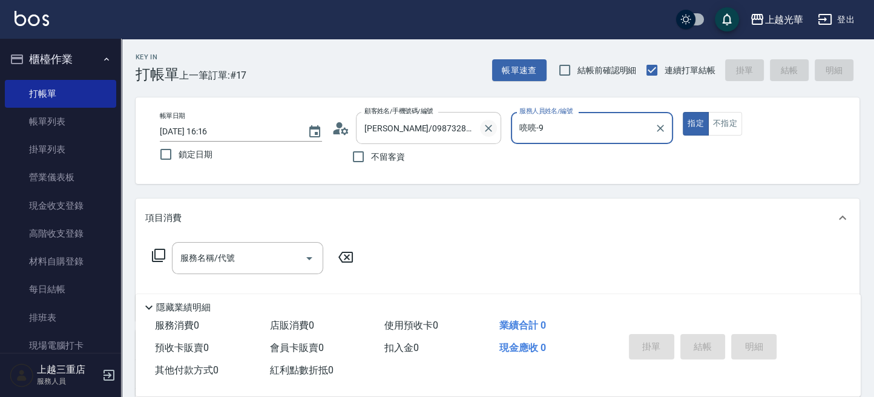
drag, startPoint x: 483, startPoint y: 115, endPoint x: 482, endPoint y: 123, distance: 8.1
click at [483, 116] on div at bounding box center [488, 128] width 16 height 32
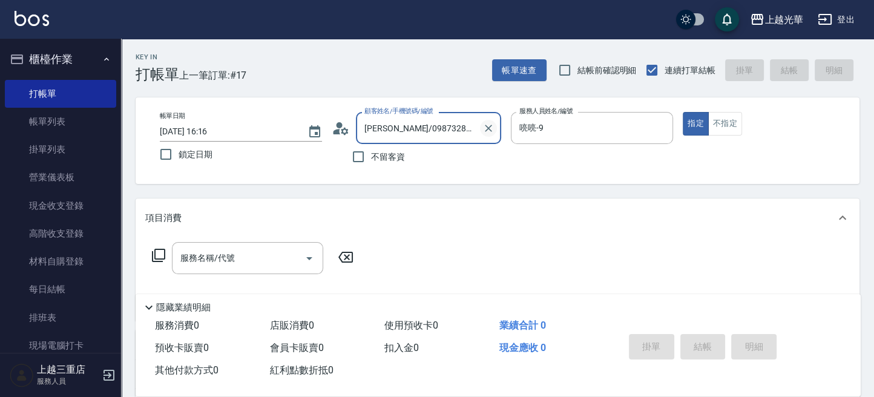
click at [488, 123] on icon "Clear" at bounding box center [488, 128] width 12 height 12
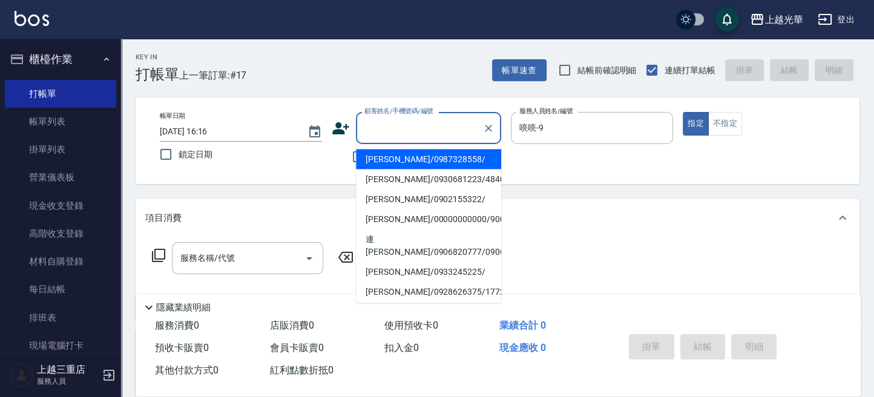
drag, startPoint x: 457, startPoint y: 131, endPoint x: 443, endPoint y: 139, distance: 16.5
click at [457, 131] on input "顧客姓名/手機號碼/編號" at bounding box center [419, 127] width 116 height 21
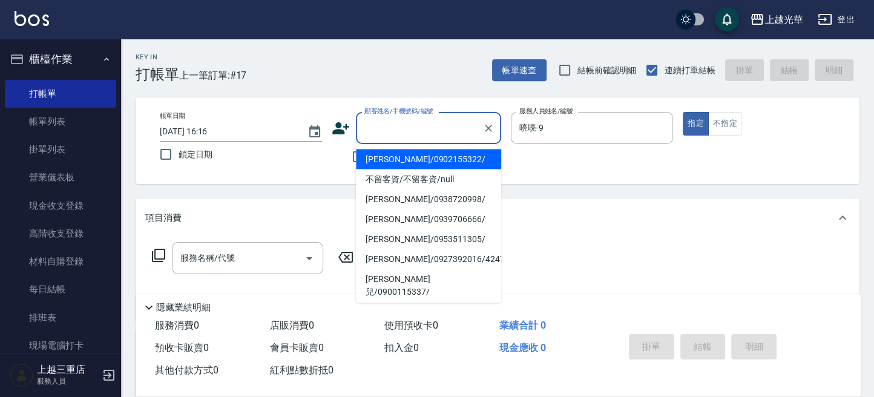
drag, startPoint x: 411, startPoint y: 161, endPoint x: 424, endPoint y: 160, distance: 13.4
click at [410, 160] on li "[PERSON_NAME]/0902155322/" at bounding box center [428, 159] width 145 height 20
type input "[PERSON_NAME]/0902155322/"
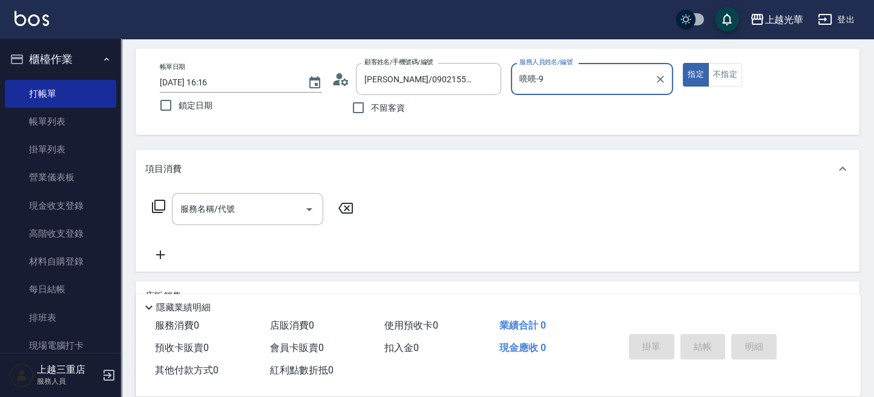
scroll to position [80, 0]
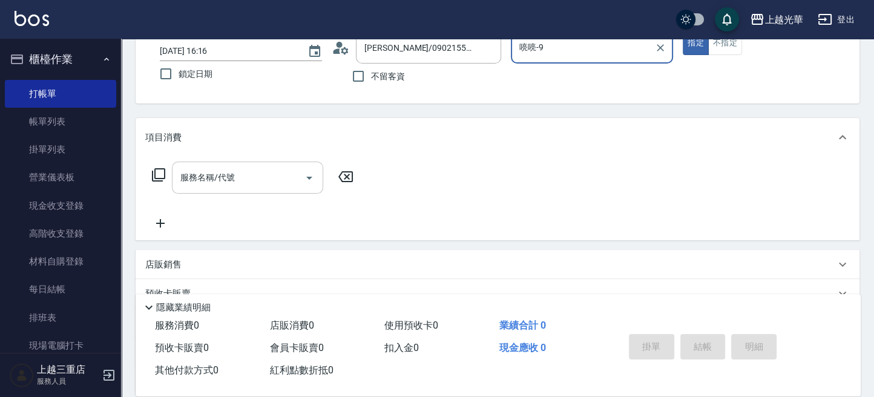
drag, startPoint x: 263, startPoint y: 181, endPoint x: 280, endPoint y: 178, distance: 17.2
click at [263, 175] on input "服務名稱/代號" at bounding box center [238, 177] width 122 height 21
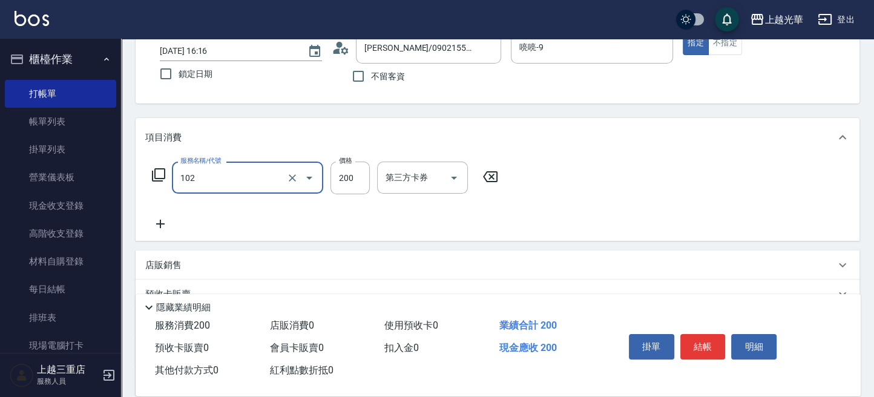
type input "指定洗髮(102)"
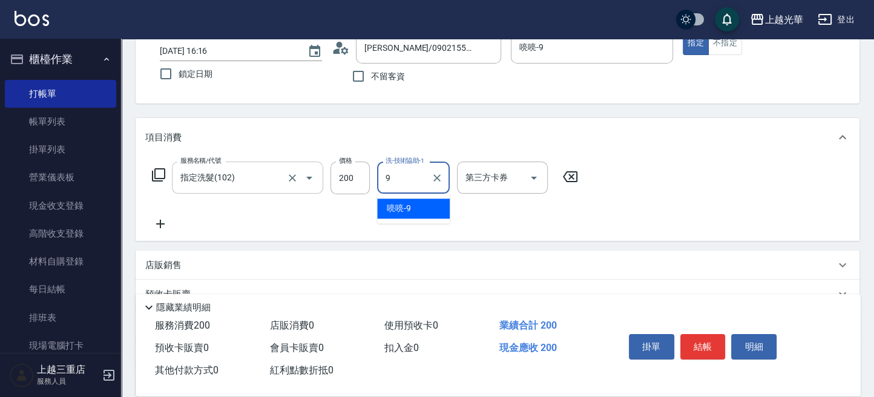
type input "喨喨-9"
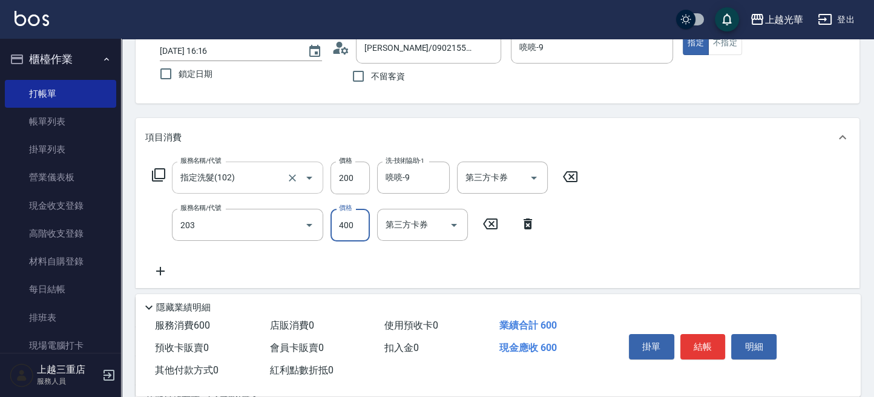
type input "指定單剪(203)"
type input "300"
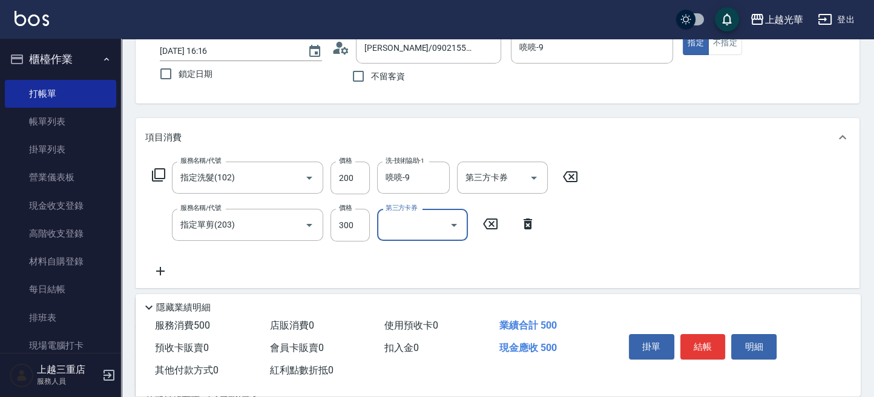
click at [707, 355] on button "結帳" at bounding box center [702, 346] width 45 height 25
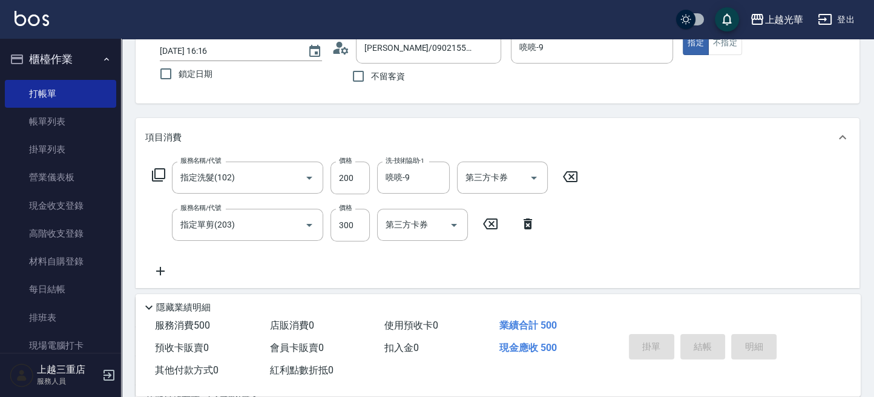
type input "[DATE] 16:17"
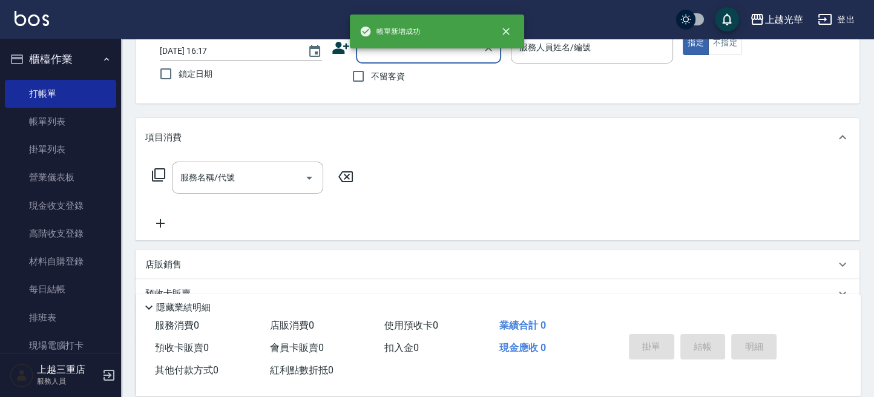
scroll to position [0, 0]
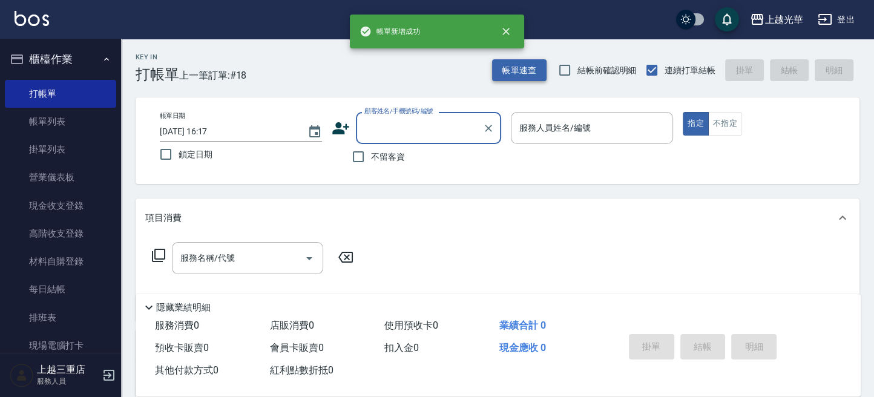
click at [501, 80] on button "帳單速查" at bounding box center [519, 70] width 54 height 22
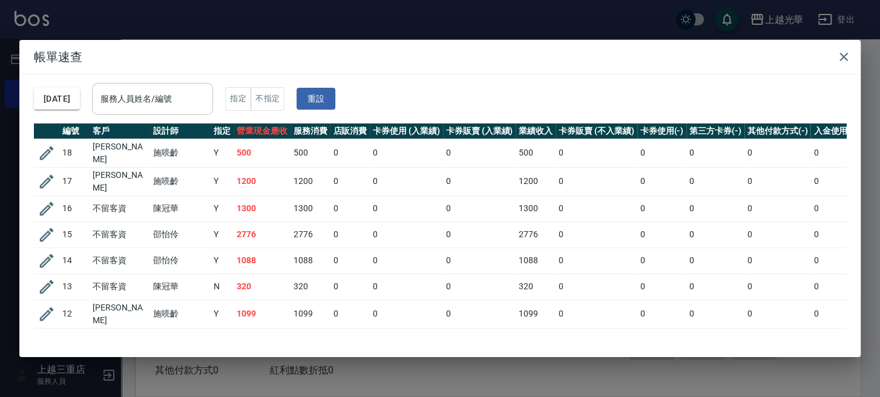
click at [213, 87] on div "服務人員姓名/編號" at bounding box center [152, 99] width 121 height 32
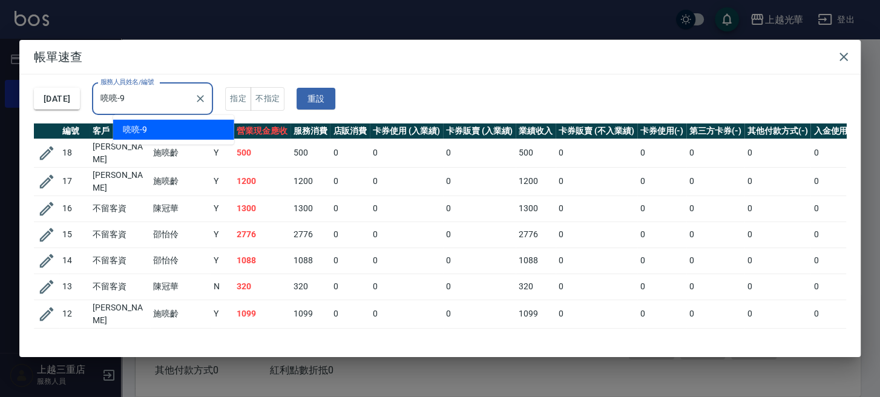
type input "喨喨-9"
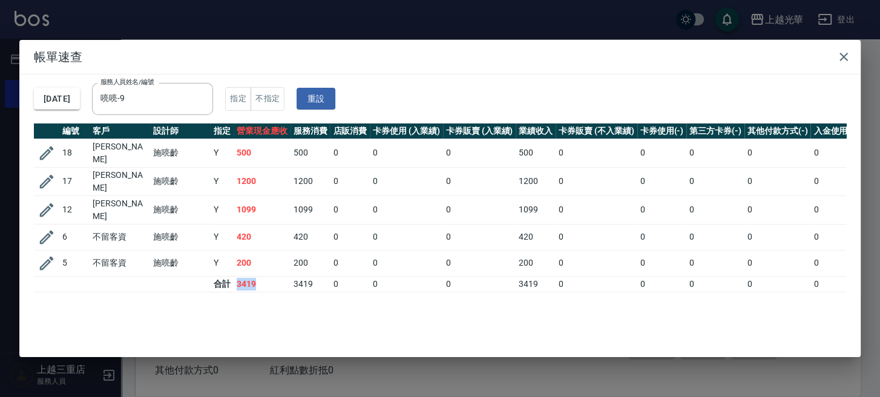
drag, startPoint x: 238, startPoint y: 278, endPoint x: 276, endPoint y: 279, distance: 38.1
click at [274, 279] on td "3419" at bounding box center [262, 284] width 57 height 16
click at [276, 278] on td "3419" at bounding box center [262, 284] width 57 height 16
drag, startPoint x: 844, startPoint y: 57, endPoint x: 835, endPoint y: 57, distance: 9.1
click at [843, 57] on icon "button" at bounding box center [843, 57] width 8 height 8
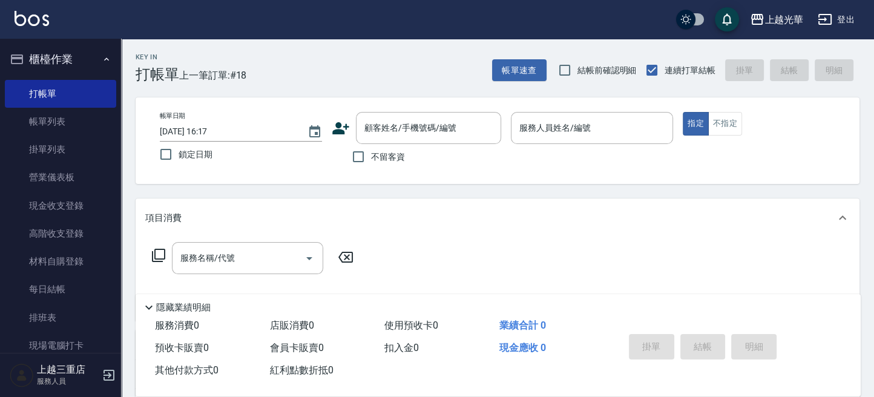
click at [383, 167] on label "不留客資" at bounding box center [374, 156] width 59 height 25
click at [371, 167] on input "不留客資" at bounding box center [357, 156] width 25 height 25
checkbox input "true"
type input "小[PERSON_NAME]-1"
drag, startPoint x: 250, startPoint y: 276, endPoint x: 253, endPoint y: 264, distance: 12.5
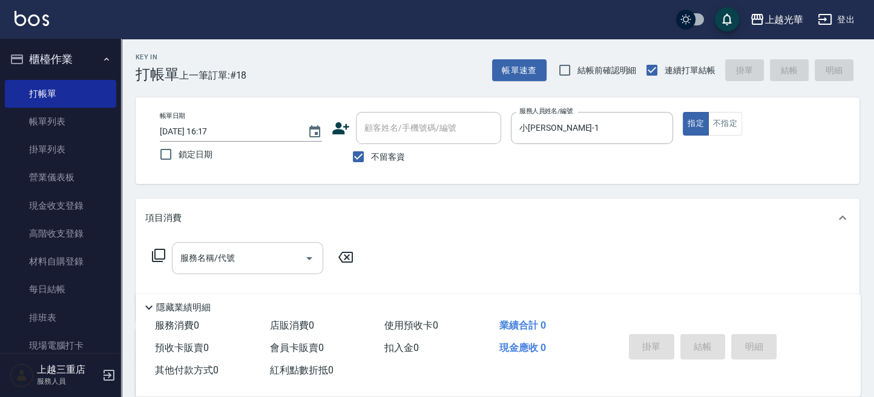
click at [250, 275] on div "服務名稱/代號 服務名稱/代號" at bounding box center [252, 276] width 215 height 69
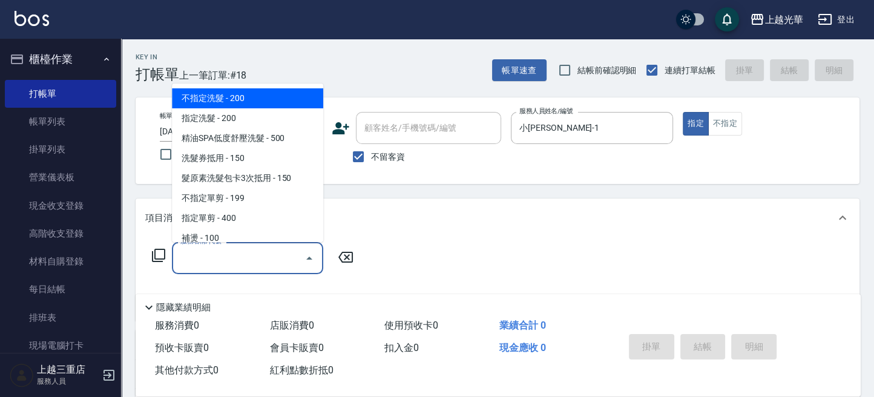
click at [253, 264] on input "服務名稱/代號" at bounding box center [238, 257] width 122 height 21
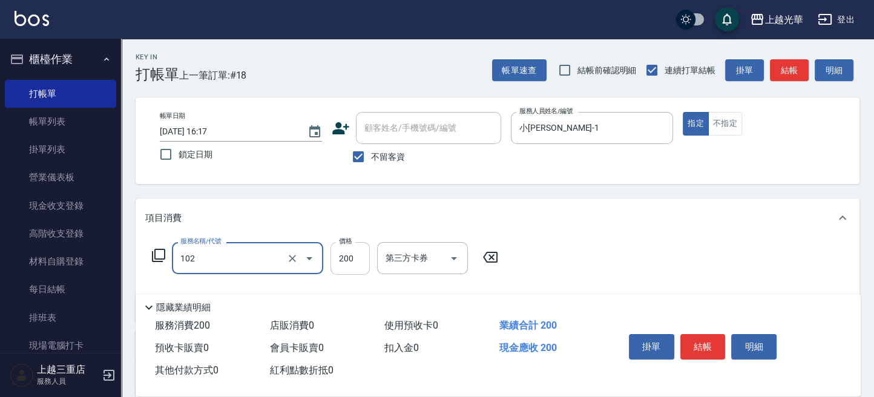
type input "指定洗髮(102)"
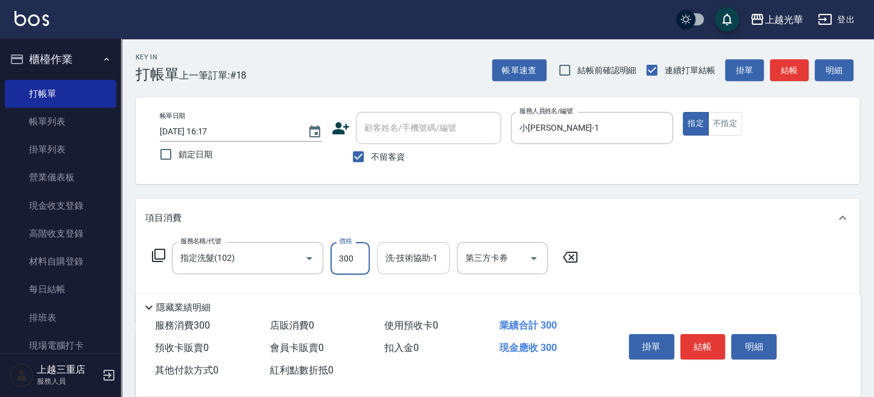
type input "300"
click at [389, 258] on input "洗-技術協助-1" at bounding box center [413, 257] width 62 height 21
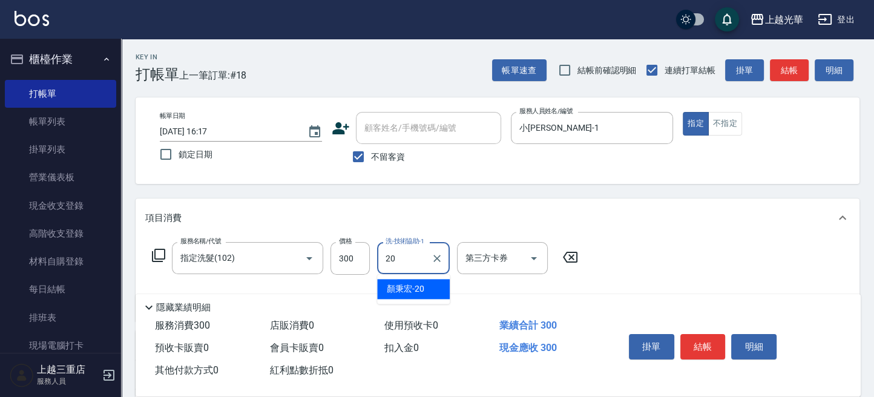
type input "[PERSON_NAME]-20"
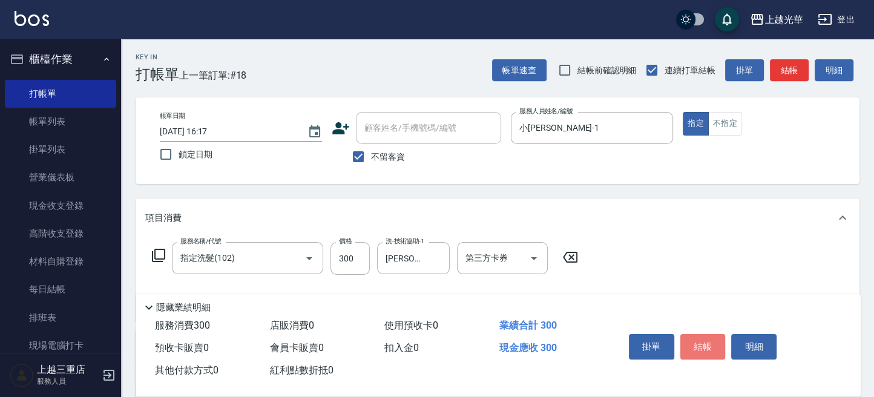
click at [710, 336] on button "結帳" at bounding box center [702, 346] width 45 height 25
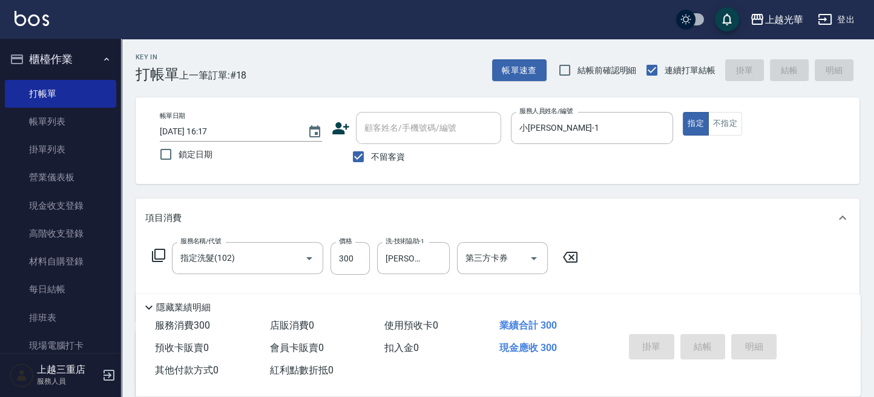
type input "[DATE] 16:39"
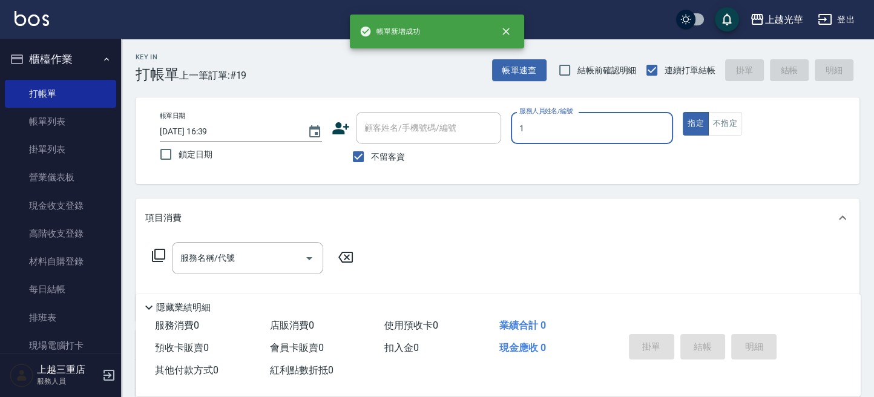
type input "小[PERSON_NAME]-1"
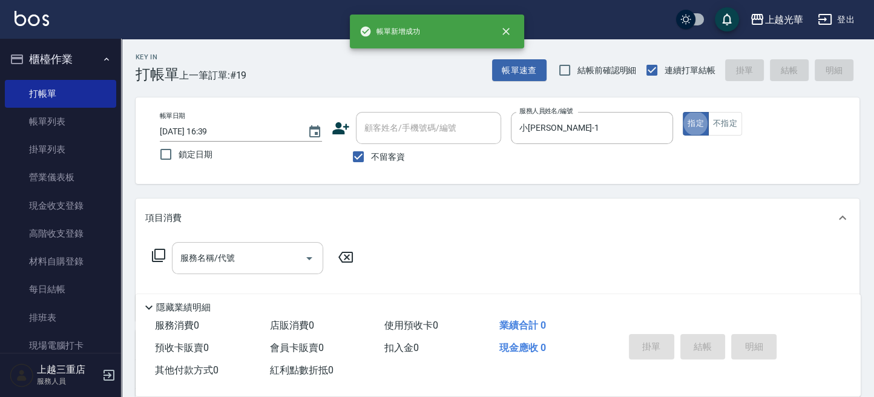
click at [237, 254] on input "服務名稱/代號" at bounding box center [238, 257] width 122 height 21
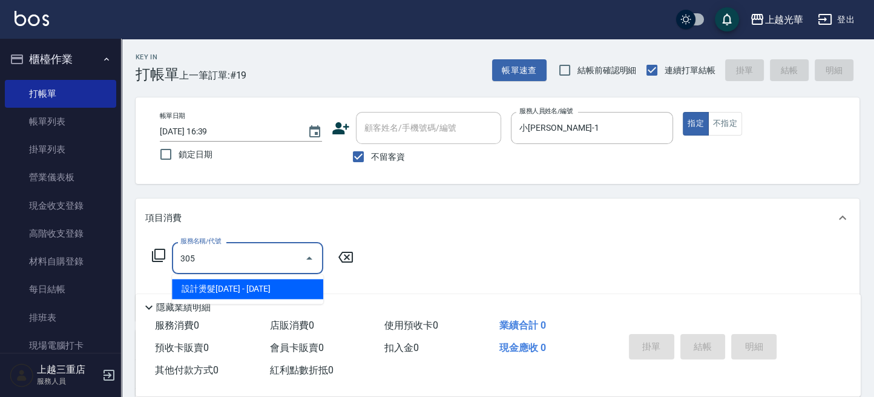
type input "設計燙髮1500(305)"
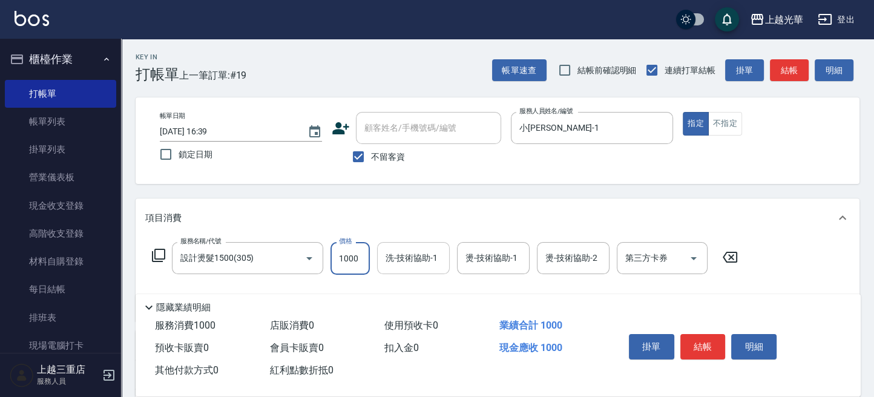
type input "1000"
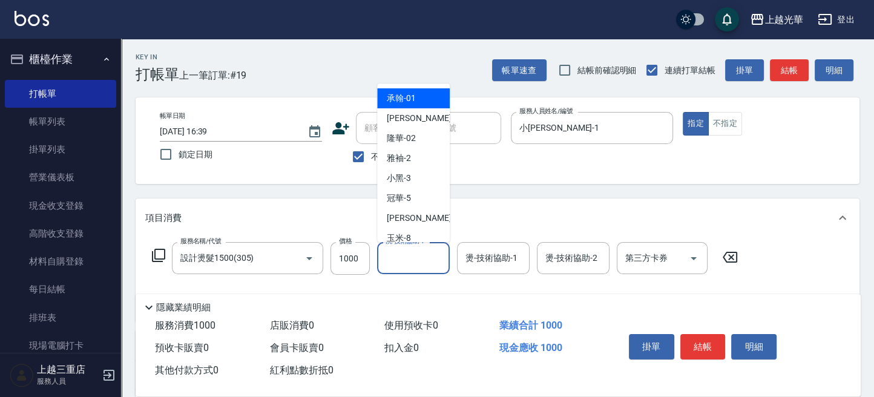
drag, startPoint x: 420, startPoint y: 260, endPoint x: 444, endPoint y: 262, distance: 24.3
click at [421, 260] on input "洗-技術協助-1" at bounding box center [413, 257] width 62 height 21
type input "小[PERSON_NAME]-1"
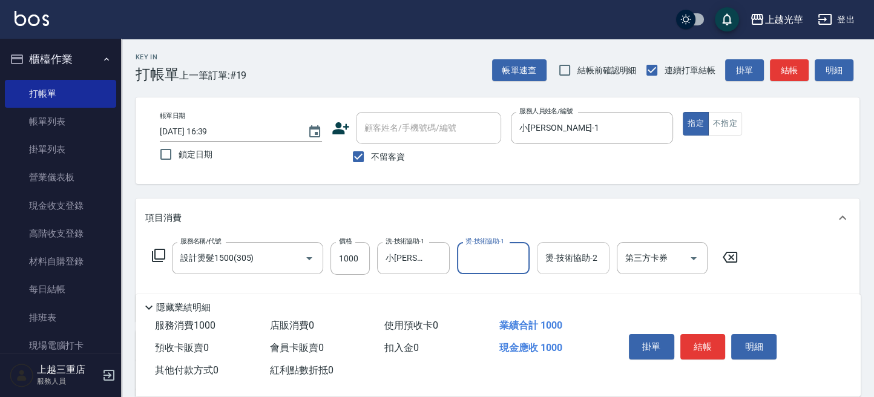
click at [555, 262] on input "燙-技術協助-2" at bounding box center [573, 257] width 62 height 21
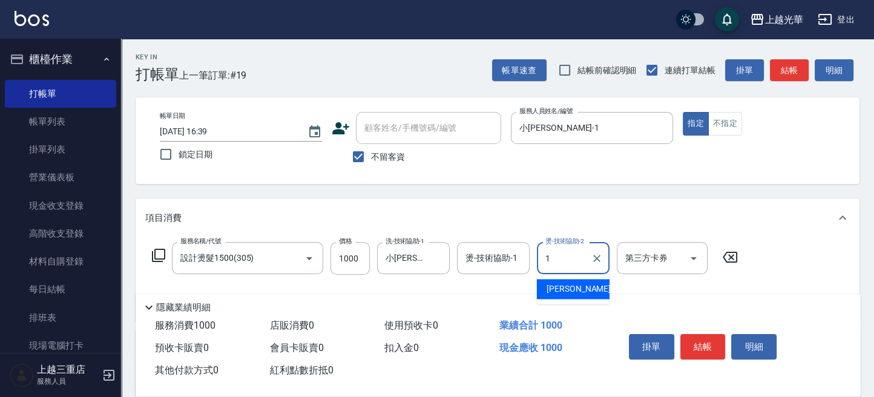
type input "小[PERSON_NAME]-1"
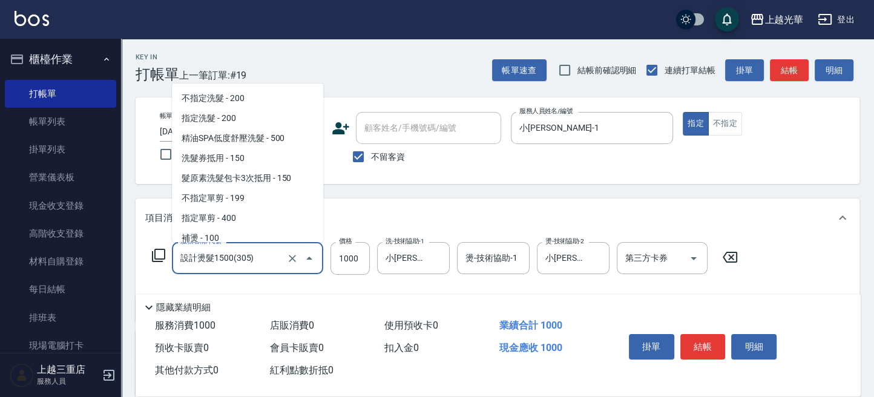
click at [240, 255] on input "設計燙髮1500(305)" at bounding box center [230, 257] width 106 height 21
click at [209, 266] on input "設計燙髮2000(306)" at bounding box center [230, 257] width 106 height 21
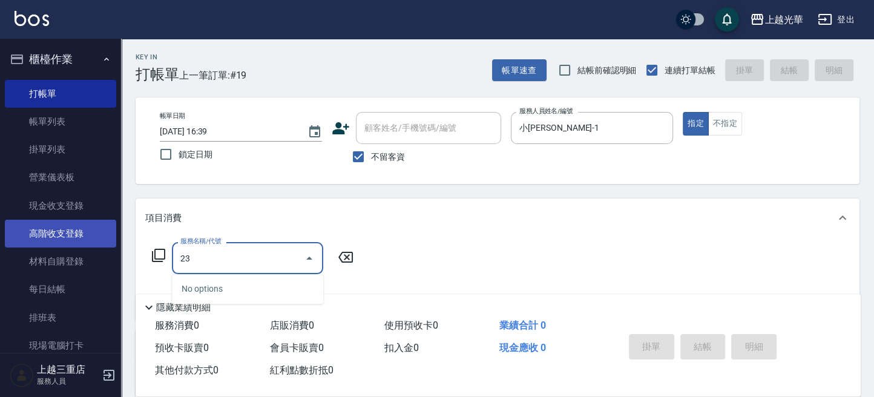
drag, startPoint x: 198, startPoint y: 255, endPoint x: 59, endPoint y: 241, distance: 139.8
click at [58, 241] on div "上越光華 登出 櫃檯作業 打帳單 帳單列表 掛單列表 營業儀表板 現金收支登錄 高階收支登錄 材料自購登錄 每日結帳 排班表 現場電腦打卡 預約管理 預約管理…" at bounding box center [437, 280] width 874 height 561
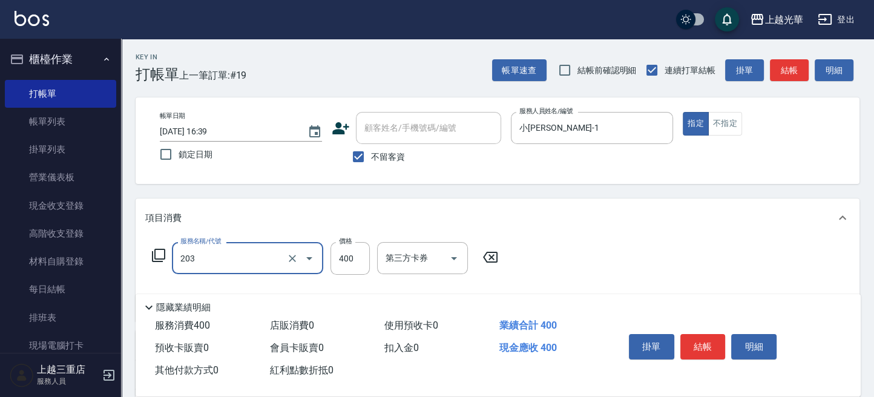
type input "指定單剪(203)"
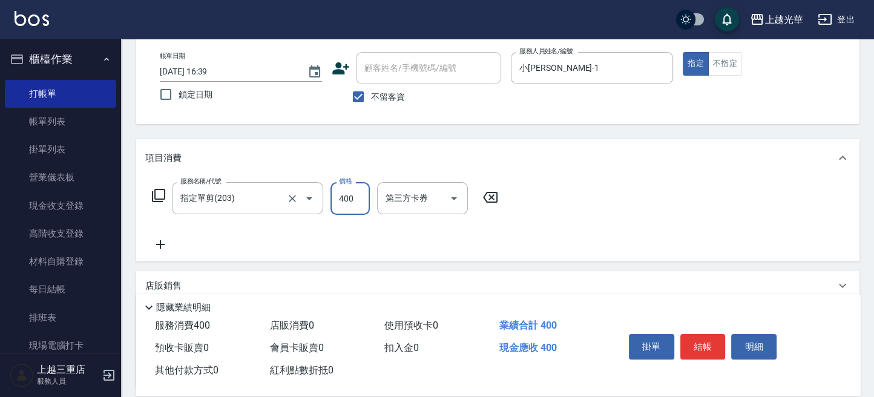
scroll to position [80, 0]
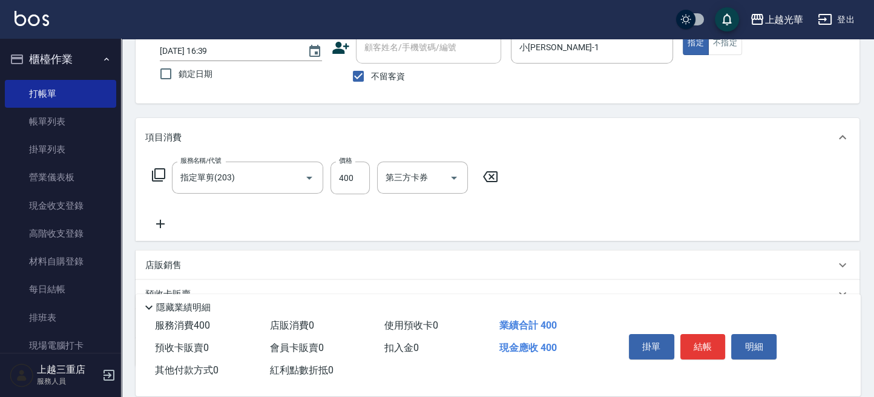
click at [162, 222] on icon at bounding box center [160, 224] width 30 height 15
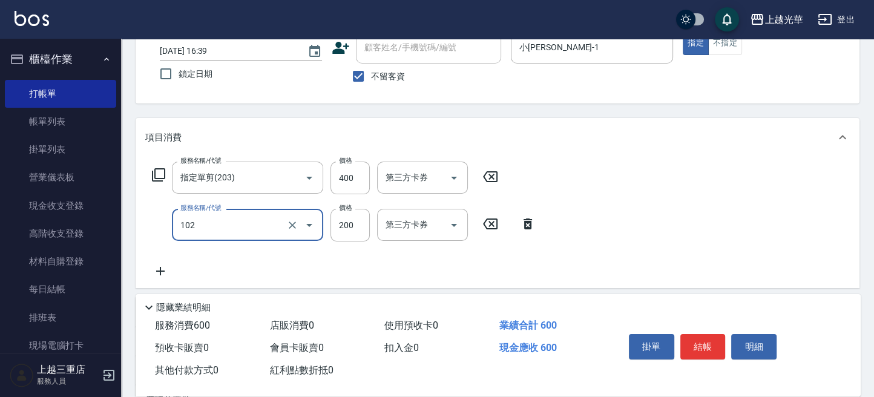
type input "指定洗髮(102)"
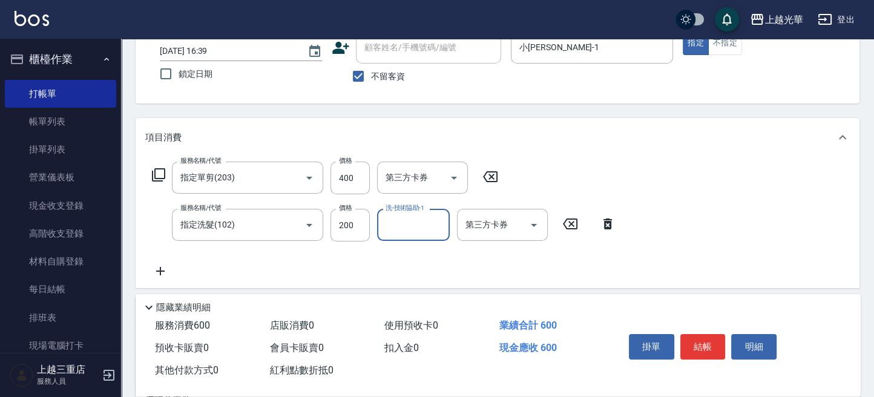
click at [157, 270] on icon at bounding box center [160, 271] width 30 height 15
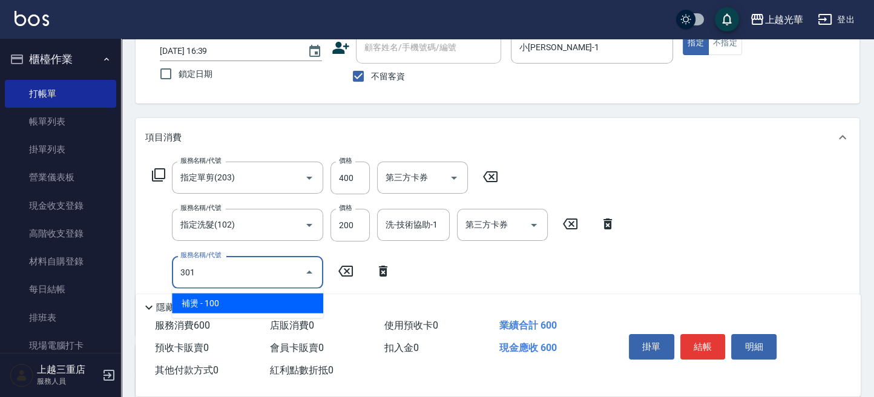
type input "補燙(301)"
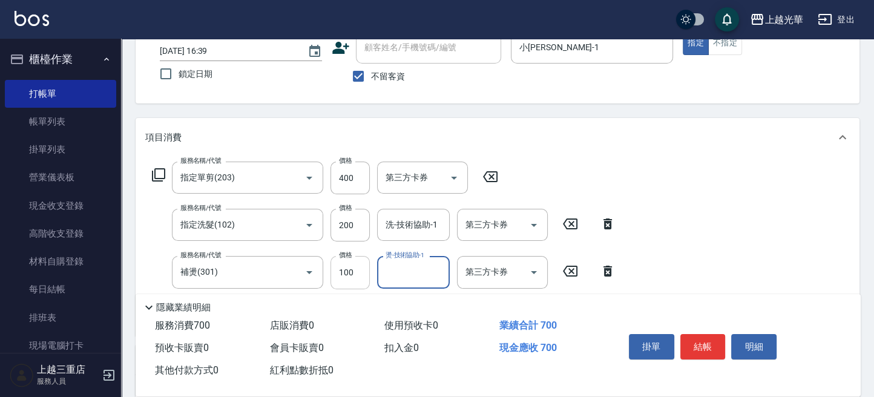
click at [363, 268] on input "100" at bounding box center [349, 272] width 39 height 33
type input "300"
click at [356, 185] on input "400" at bounding box center [349, 178] width 39 height 33
click at [432, 239] on div "洗-技術協助-1" at bounding box center [413, 225] width 73 height 32
type input "500"
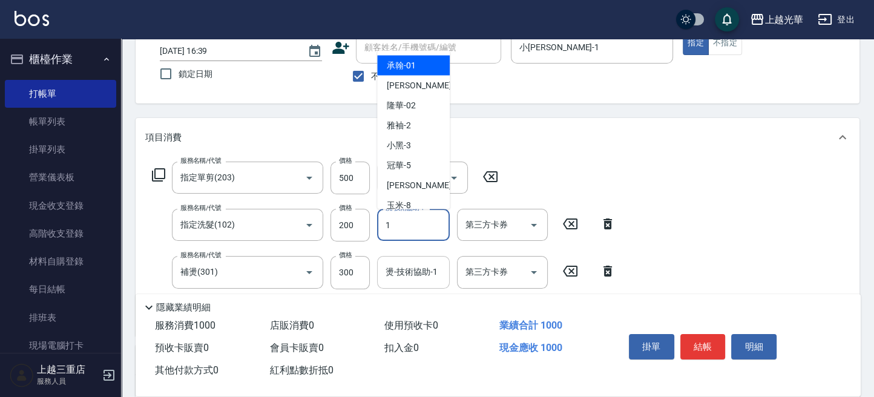
type input "小[PERSON_NAME]-1"
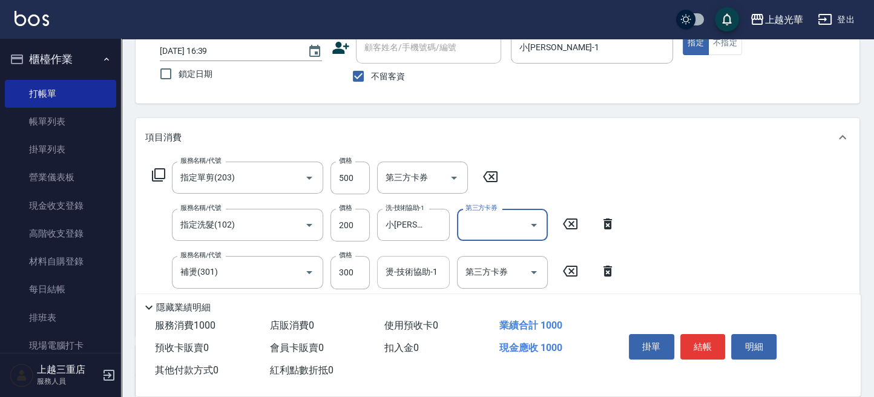
click at [399, 267] on div "燙-技術協助-1 燙-技術協助-1" at bounding box center [413, 272] width 73 height 32
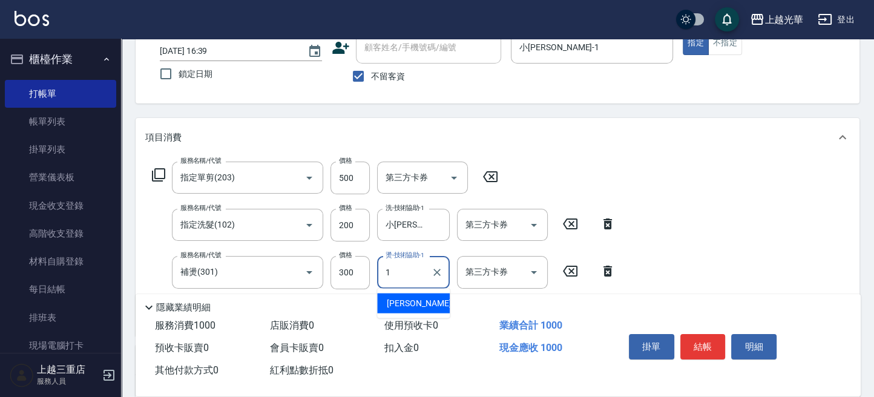
type input "小[PERSON_NAME]-1"
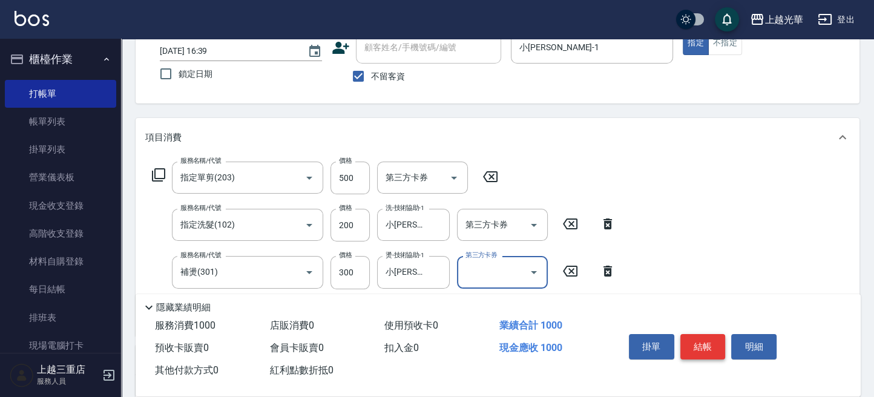
click at [691, 334] on button "結帳" at bounding box center [702, 346] width 45 height 25
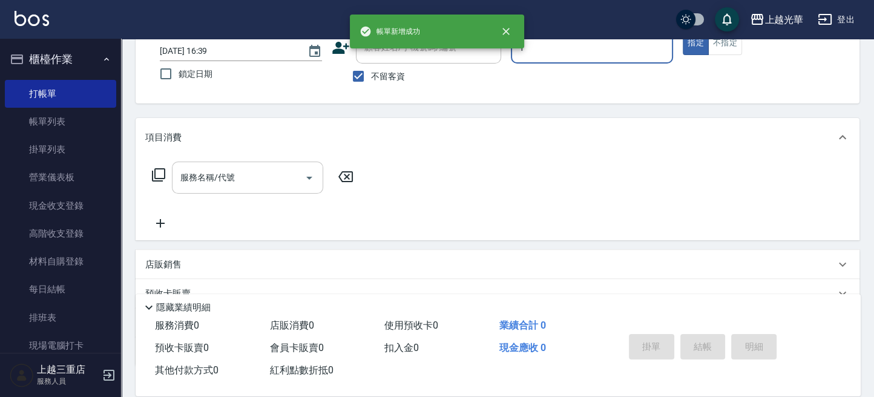
type input "小[PERSON_NAME]-1"
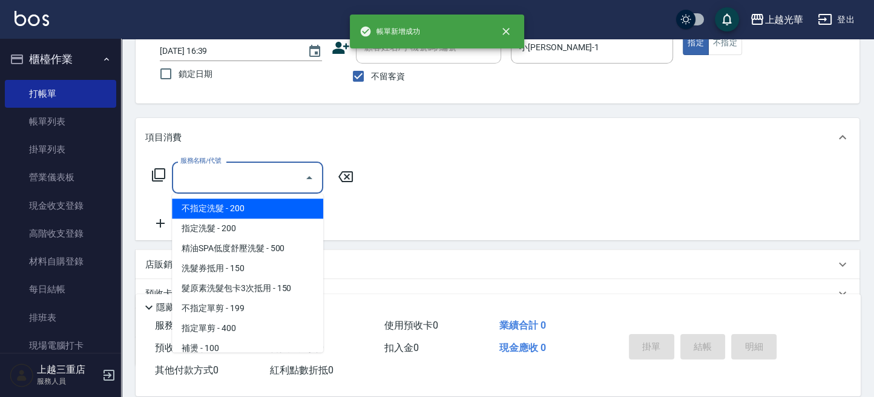
click at [241, 180] on input "服務名稱/代號" at bounding box center [238, 177] width 122 height 21
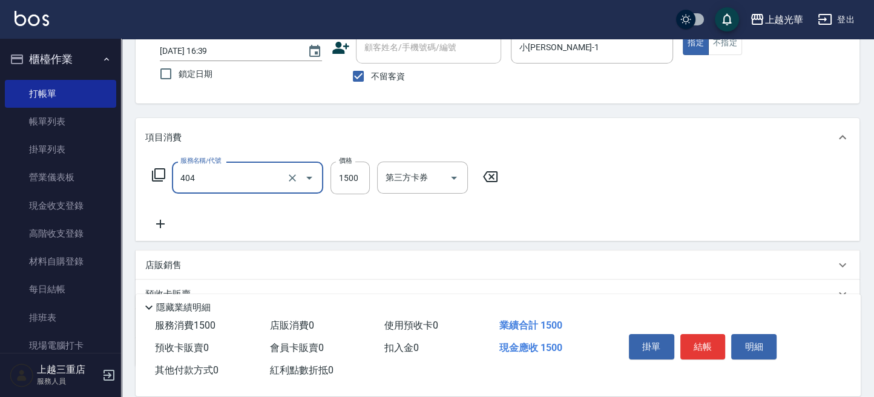
type input "設計染髮(404)"
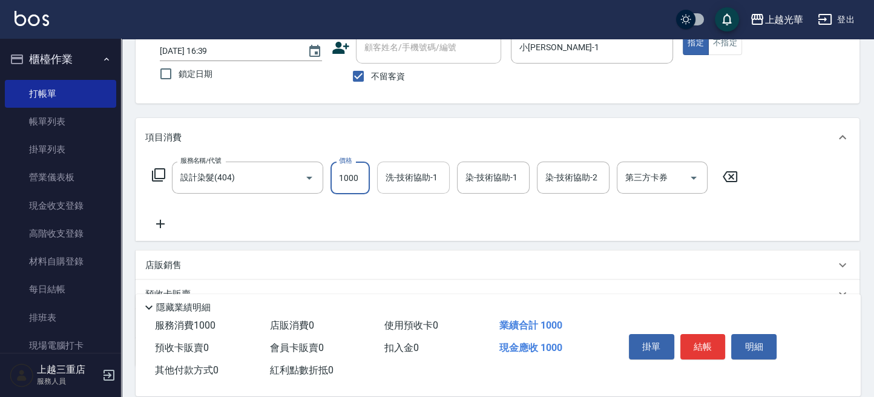
type input "1000"
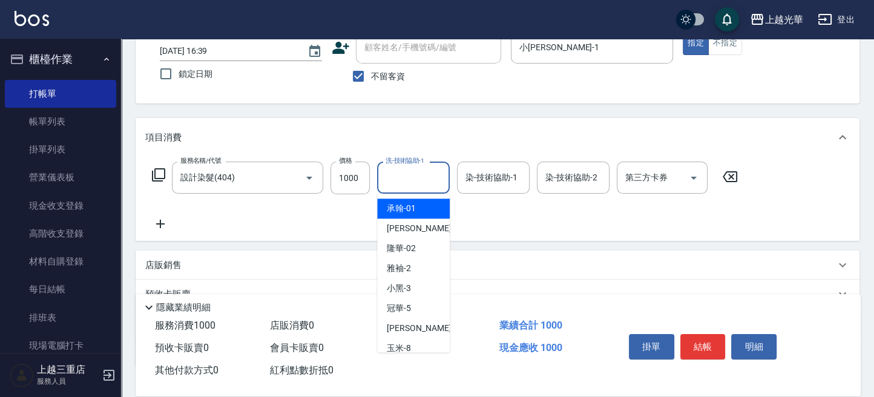
click at [414, 184] on input "洗-技術協助-1" at bounding box center [413, 177] width 62 height 21
type input "[PERSON_NAME]-20"
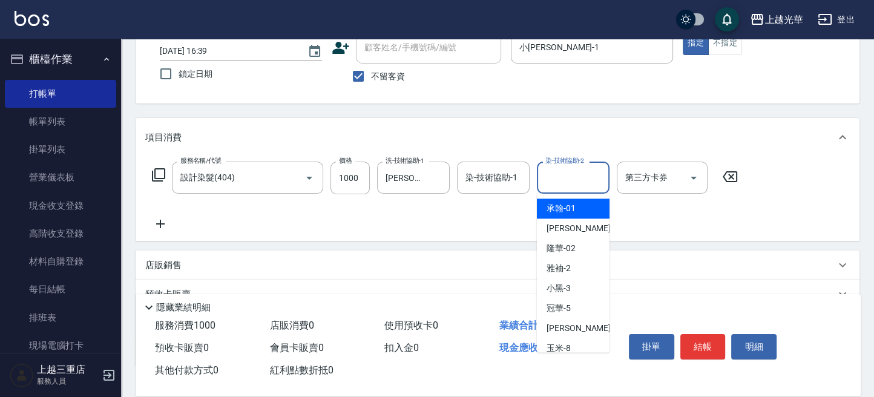
click at [569, 175] on input "染-技術協助-2" at bounding box center [573, 177] width 62 height 21
type input "[PERSON_NAME]-20"
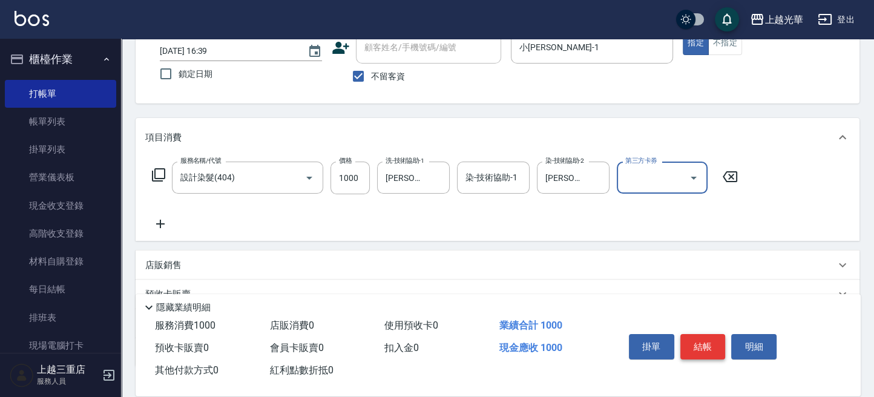
click at [702, 334] on button "結帳" at bounding box center [702, 346] width 45 height 25
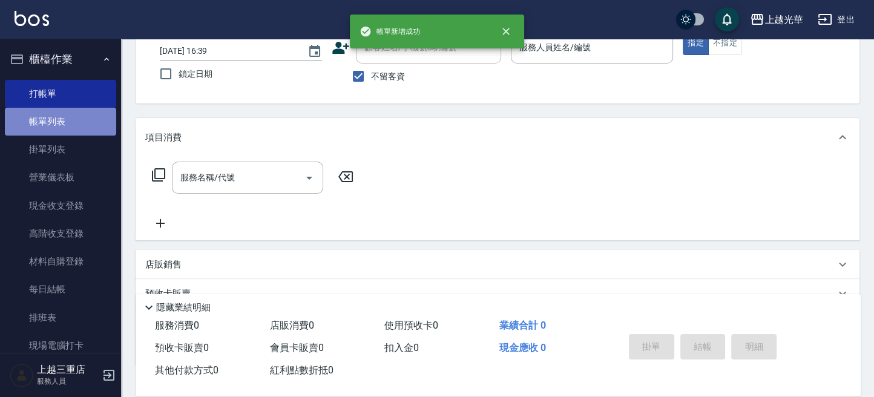
click at [76, 119] on link "帳單列表" at bounding box center [60, 122] width 111 height 28
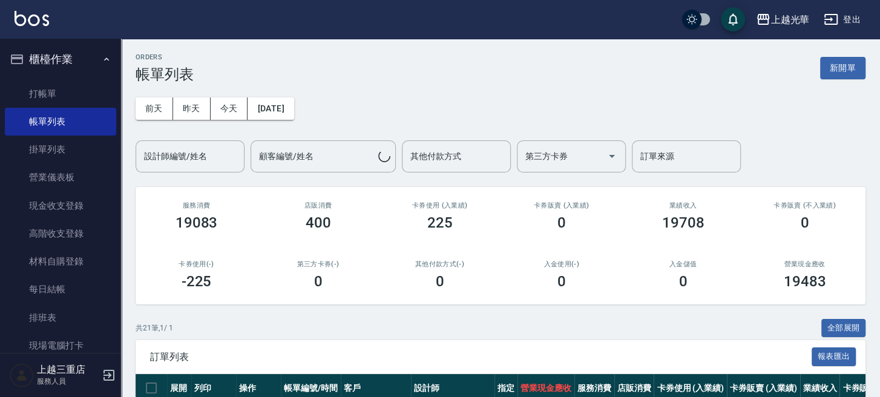
click at [188, 157] on input "設計師編號/姓名" at bounding box center [190, 156] width 98 height 21
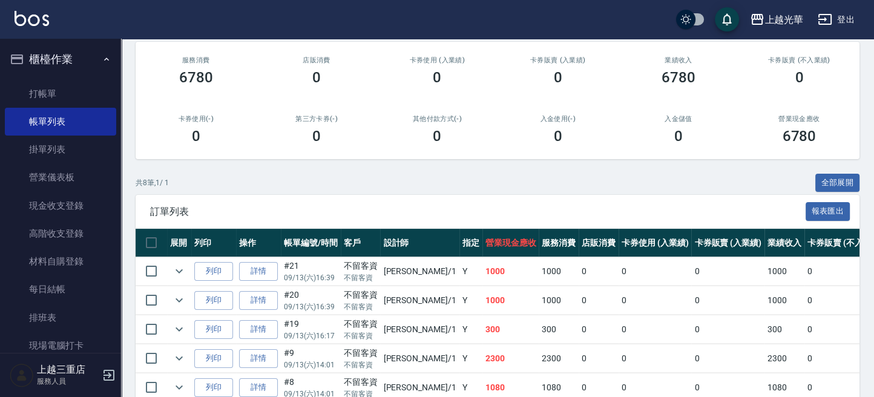
scroll to position [294, 0]
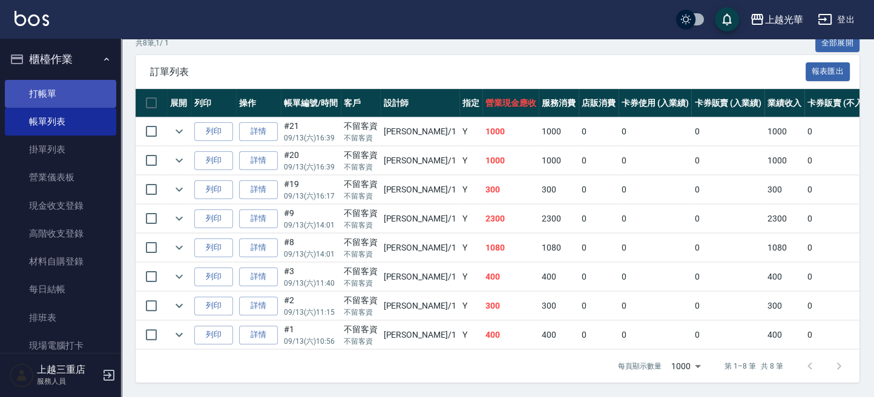
type input "小[PERSON_NAME]-1"
click at [62, 91] on link "打帳單" at bounding box center [60, 94] width 111 height 28
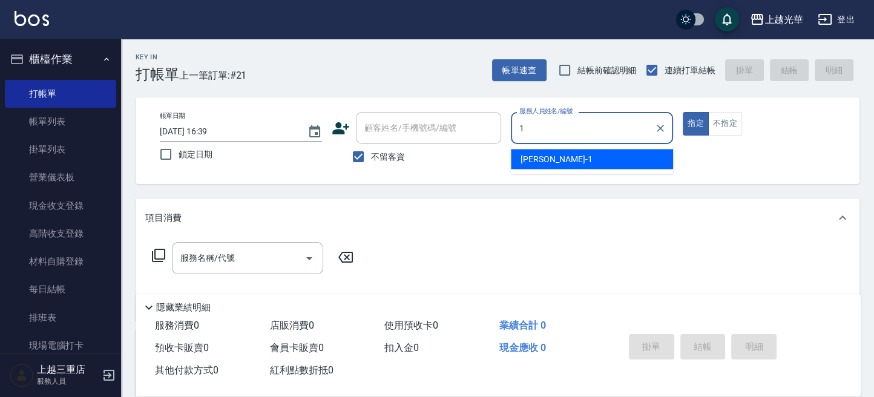
type input "小[PERSON_NAME]-1"
type button "true"
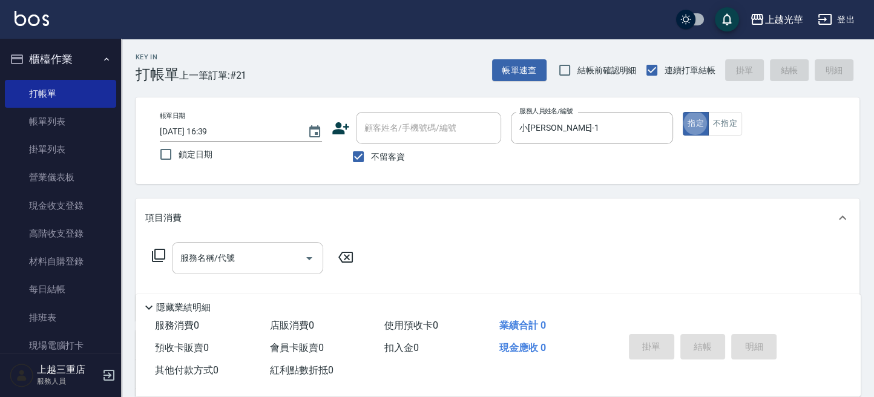
click at [247, 250] on input "服務名稱/代號" at bounding box center [238, 257] width 122 height 21
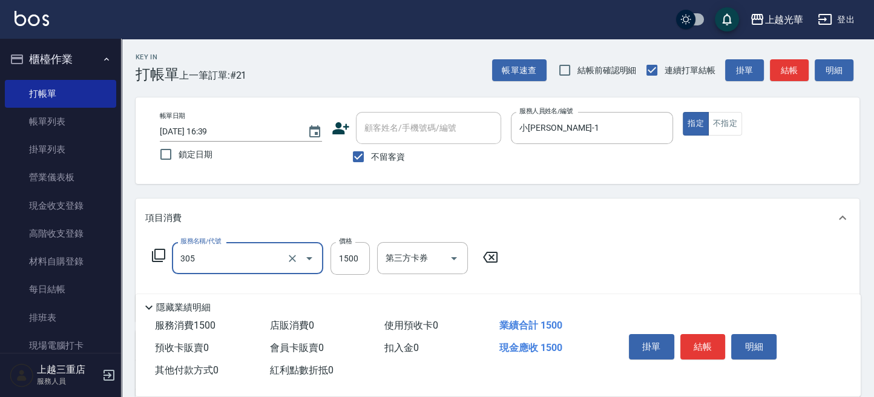
type input "設計燙髮1500(305)"
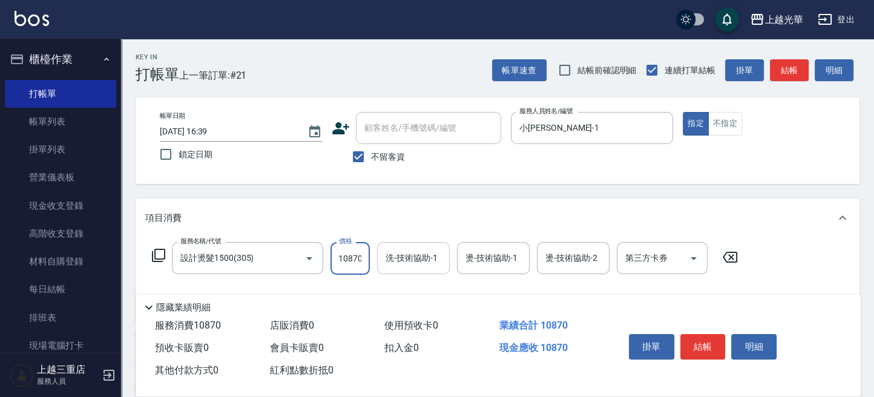
scroll to position [0, 1]
drag, startPoint x: 336, startPoint y: 258, endPoint x: 441, endPoint y: 256, distance: 104.7
click at [441, 256] on div "服務名稱/代號 設計燙髮1500(305) 服務名稱/代號 價格 10870 價格 洗-技術協助-1 洗-技術協助-1 燙-技術協助-1 燙-技術協助-1 燙…" at bounding box center [444, 258] width 599 height 33
type input "1080"
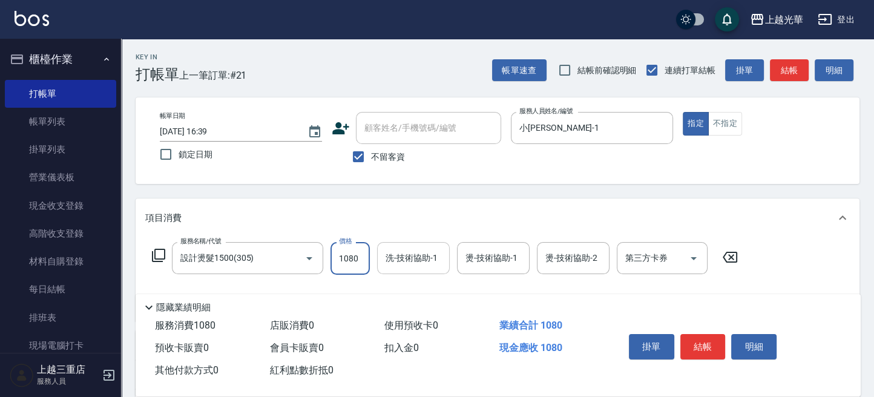
click at [408, 256] on input "洗-技術協助-1" at bounding box center [413, 257] width 62 height 21
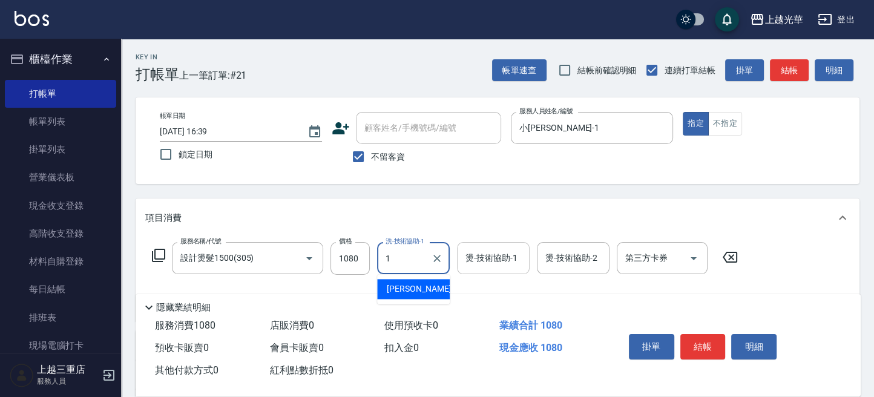
type input "小[PERSON_NAME]-1"
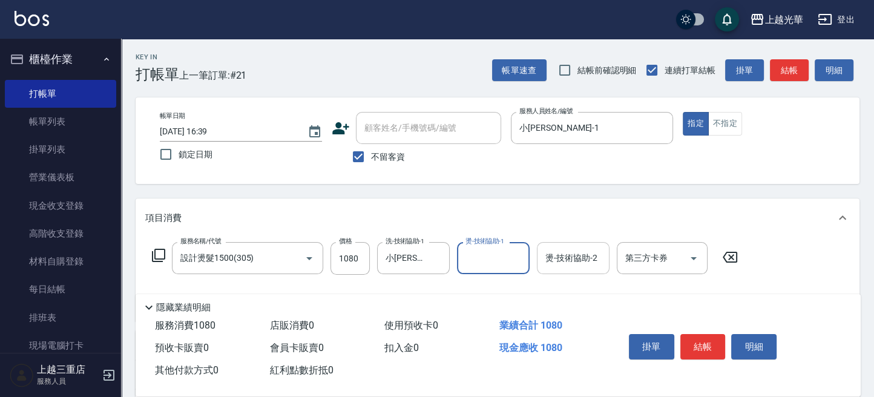
click at [570, 257] on input "燙-技術協助-2" at bounding box center [573, 257] width 62 height 21
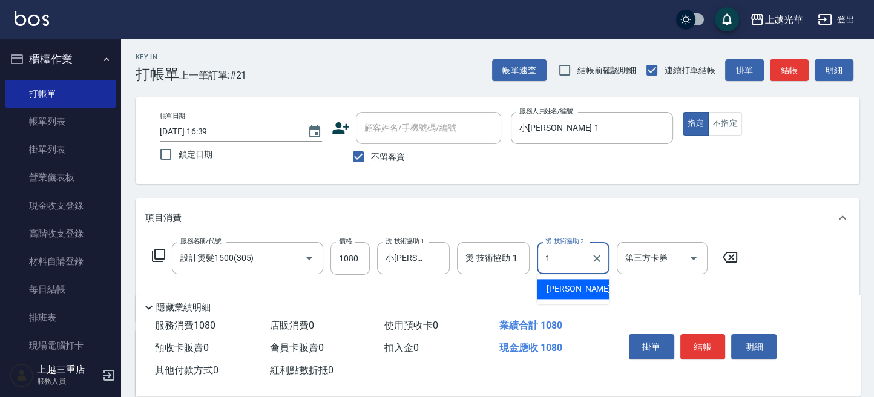
type input "小[PERSON_NAME]-1"
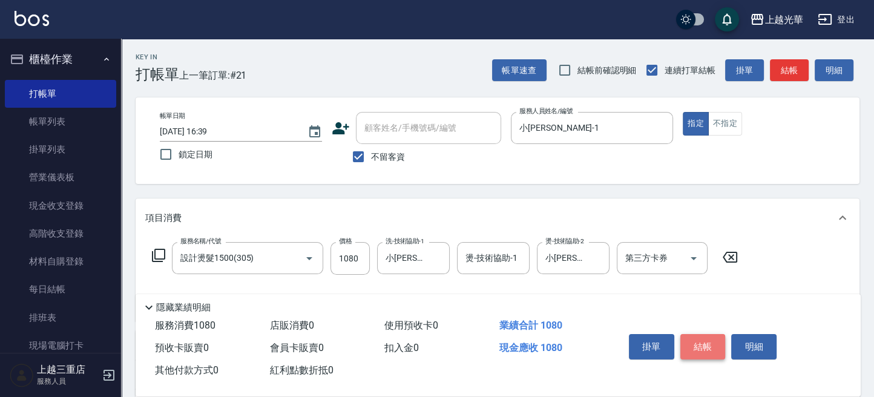
click at [710, 354] on button "結帳" at bounding box center [702, 346] width 45 height 25
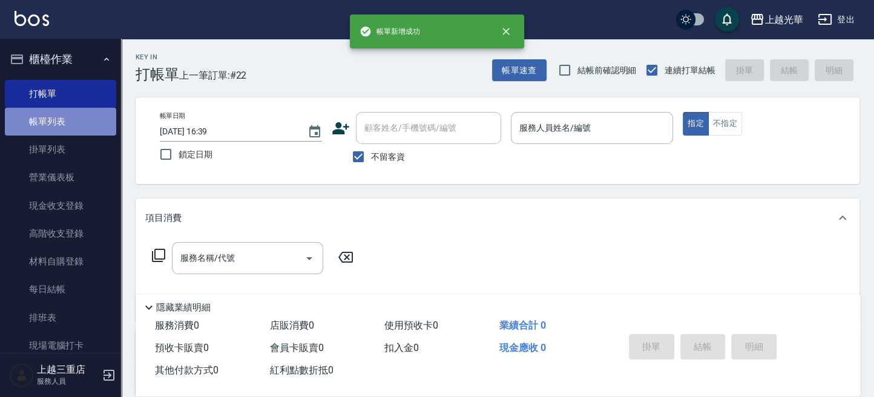
click at [78, 128] on link "帳單列表" at bounding box center [60, 122] width 111 height 28
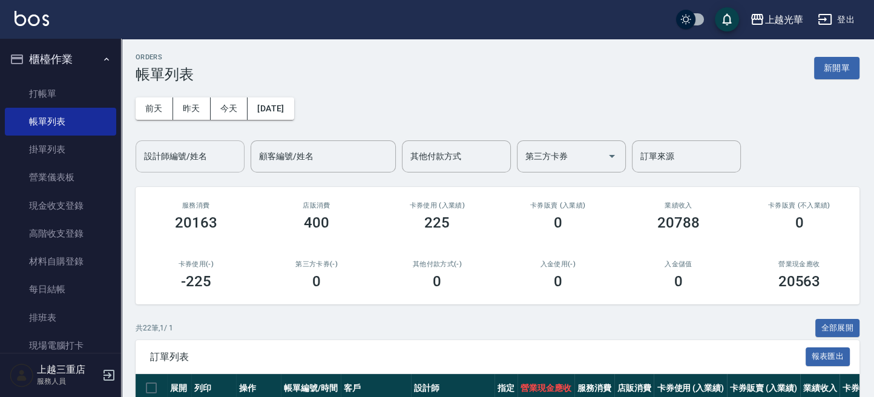
click at [170, 150] on input "設計師編號/姓名" at bounding box center [190, 156] width 98 height 21
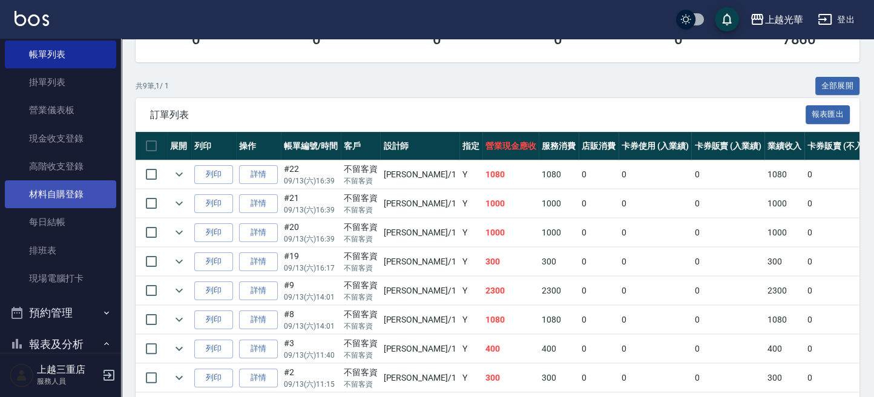
scroll to position [322, 0]
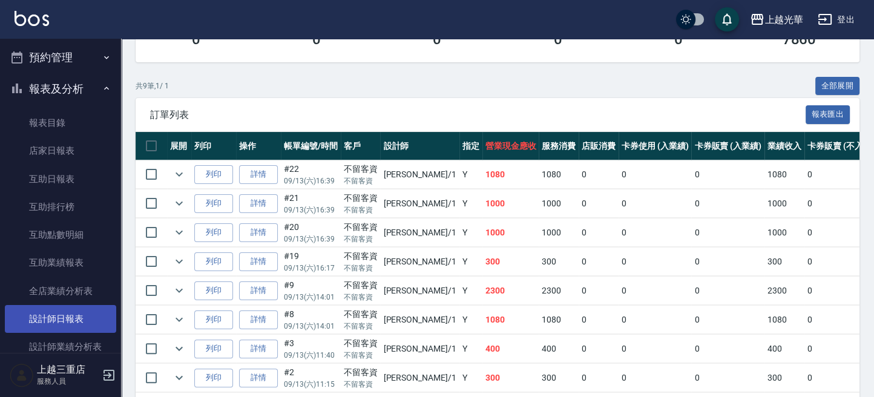
type input "小[PERSON_NAME]-1"
click at [66, 326] on link "設計師日報表" at bounding box center [60, 319] width 111 height 28
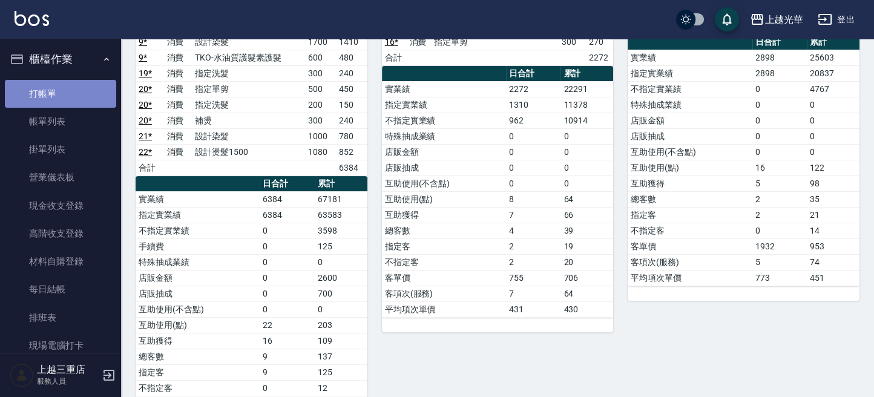
click at [62, 90] on link "打帳單" at bounding box center [60, 94] width 111 height 28
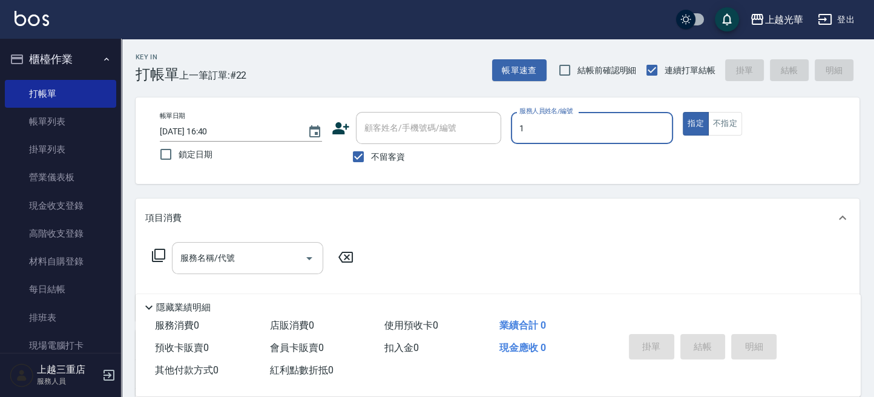
type input "1"
type button "true"
type input "小[PERSON_NAME]-1"
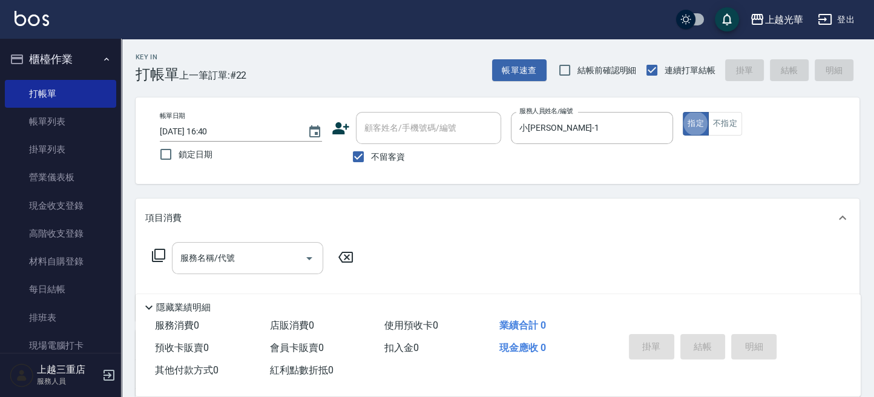
click at [217, 266] on input "服務名稱/代號" at bounding box center [238, 257] width 122 height 21
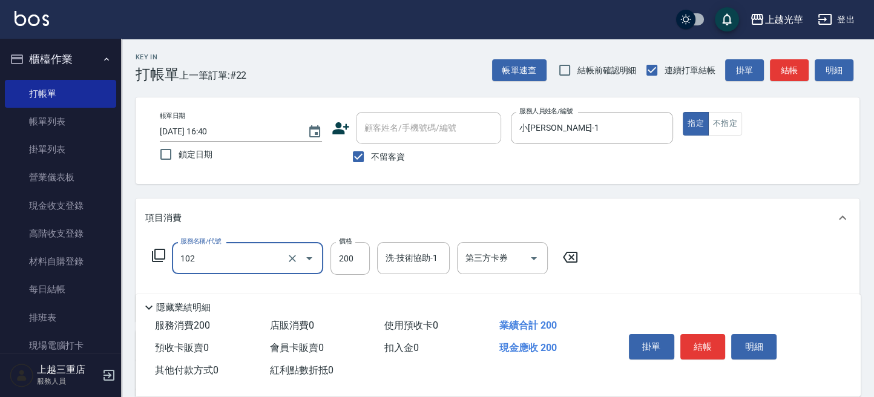
type input "指定洗髮(102)"
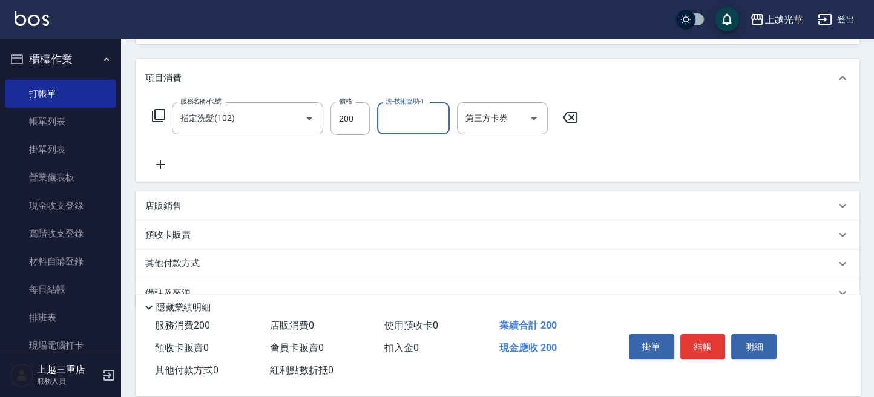
scroll to position [161, 0]
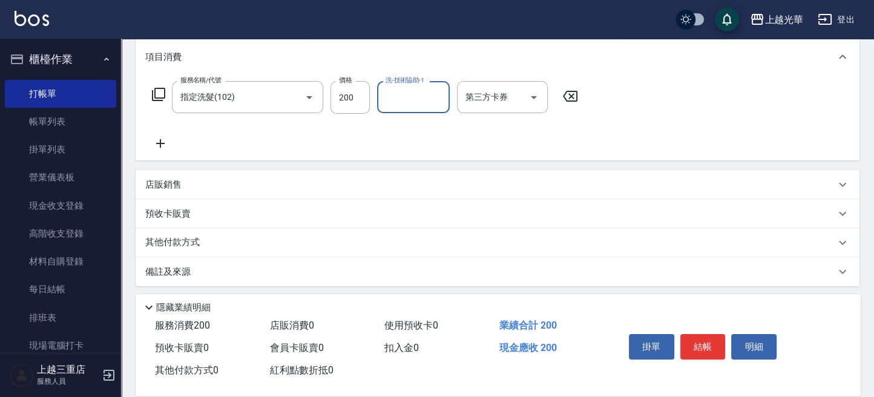
click at [157, 143] on icon at bounding box center [160, 143] width 8 height 8
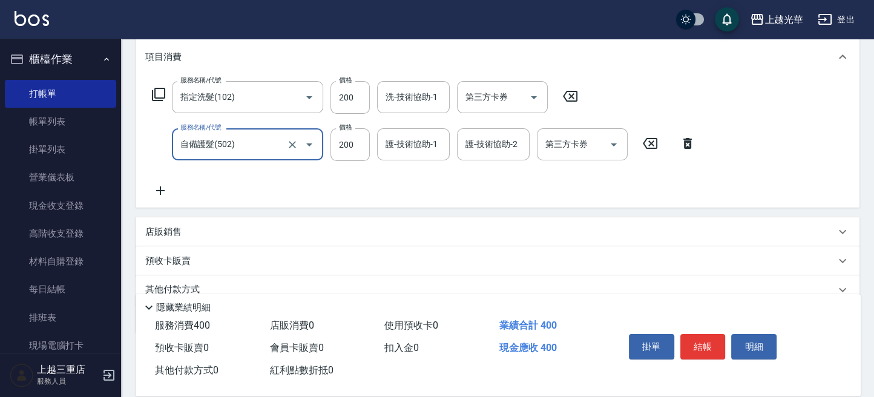
type input "自備護髮(502)"
click at [162, 189] on icon at bounding box center [160, 190] width 30 height 15
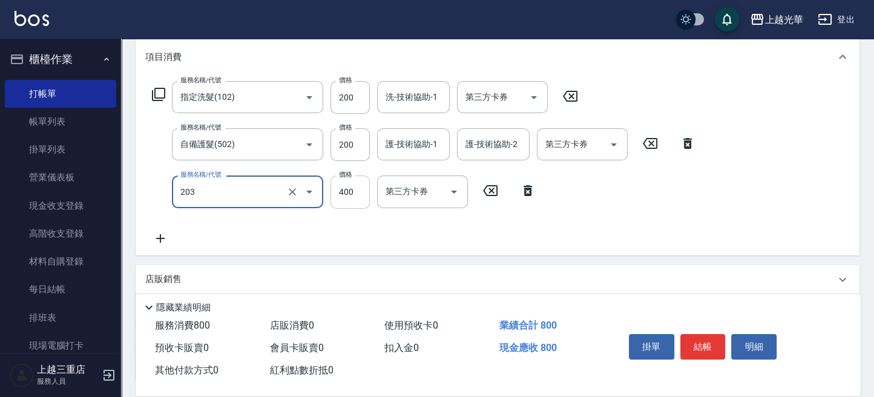
type input "指定單剪(203)"
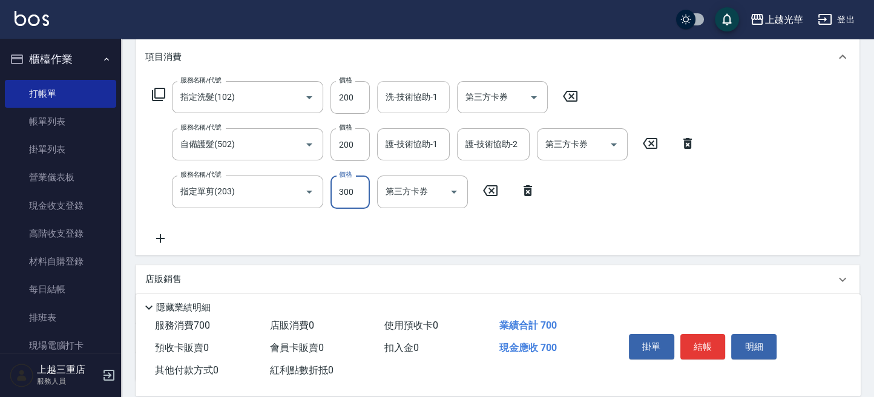
type input "300"
click at [406, 94] on input "洗-技術協助-1" at bounding box center [413, 97] width 62 height 21
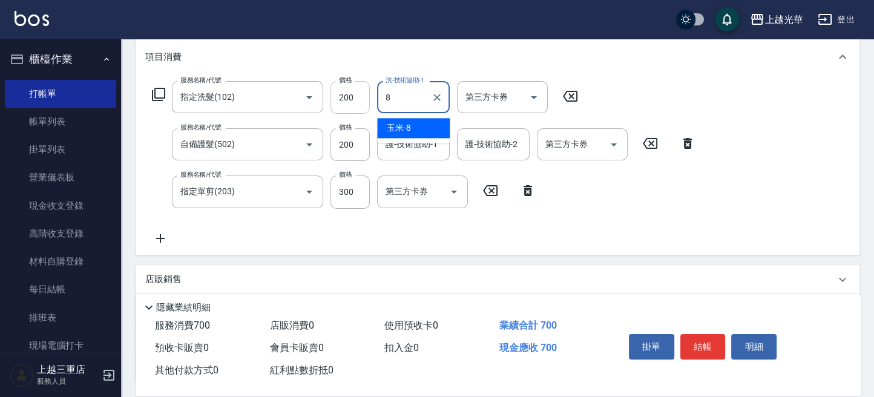
click at [336, 94] on div "服務名稱/代號 指定洗髮(102) 服務名稱/代號 價格 200 價格 洗-技術協助-1 8 洗-技術協助-1 第三方卡券 第三方卡券" at bounding box center [365, 97] width 440 height 33
drag, startPoint x: 416, startPoint y: 102, endPoint x: 327, endPoint y: 86, distance: 90.9
click at [299, 85] on div "服務名稱/代號 指定洗髮(102) 服務名稱/代號 價格 200 價格 洗-技術協助-1 5 洗-技術協助-1 第三方卡券 第三方卡券" at bounding box center [365, 97] width 440 height 33
drag, startPoint x: 397, startPoint y: 100, endPoint x: 356, endPoint y: 99, distance: 41.1
click at [356, 99] on div "服務名稱/代號 指定洗髮(102) 服務名稱/代號 價格 200 價格 洗-技術協助-1 7 洗-技術協助-1 第三方卡券 第三方卡券" at bounding box center [365, 97] width 440 height 33
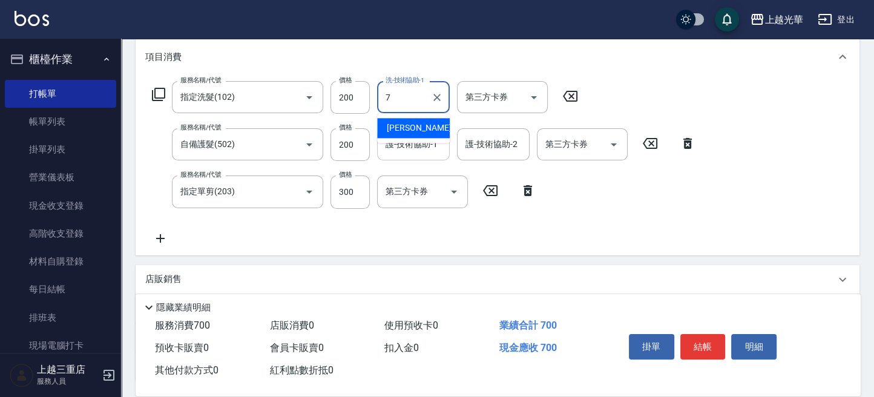
type input "小紫-7"
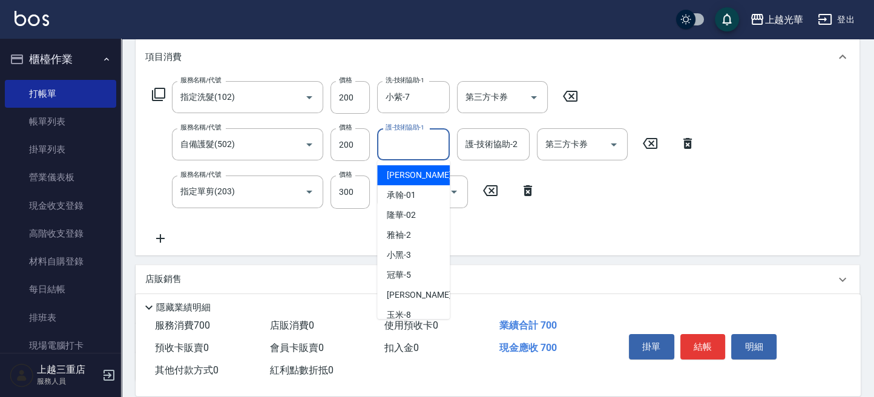
click at [416, 144] on input "護-技術協助-1" at bounding box center [413, 144] width 62 height 21
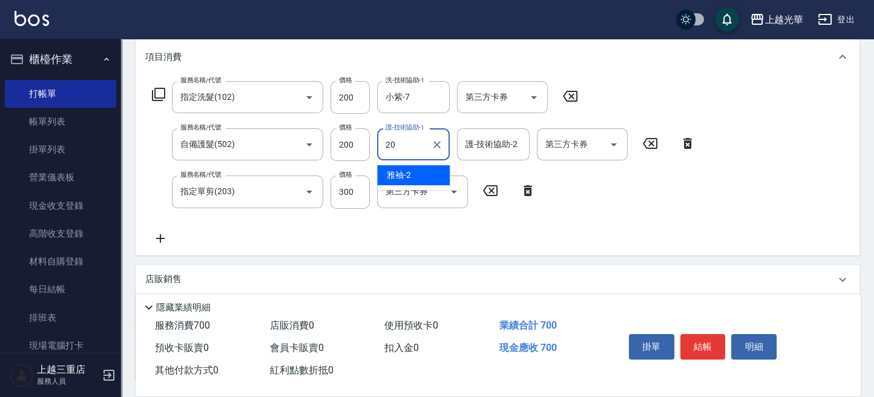
type input "[PERSON_NAME]-20"
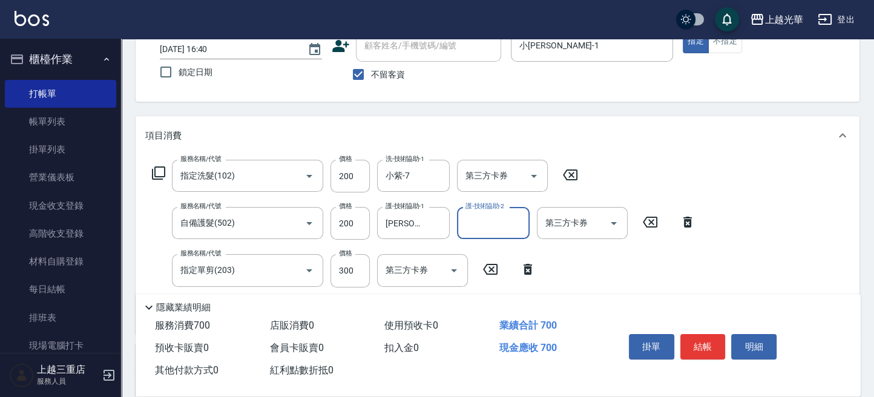
scroll to position [0, 0]
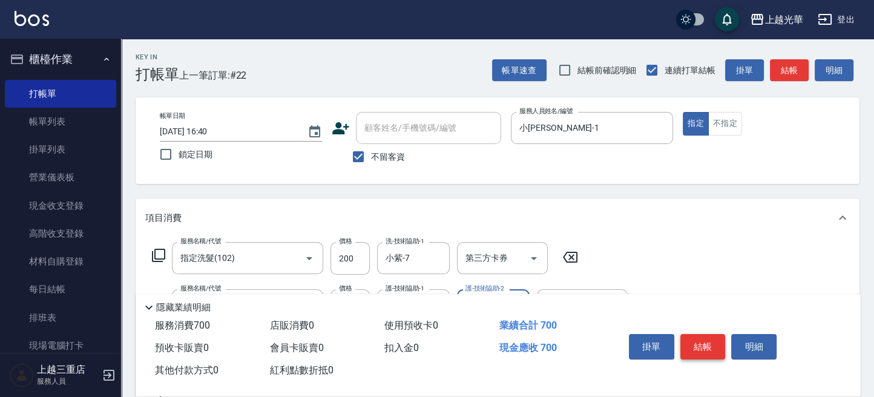
click at [697, 346] on button "結帳" at bounding box center [702, 346] width 45 height 25
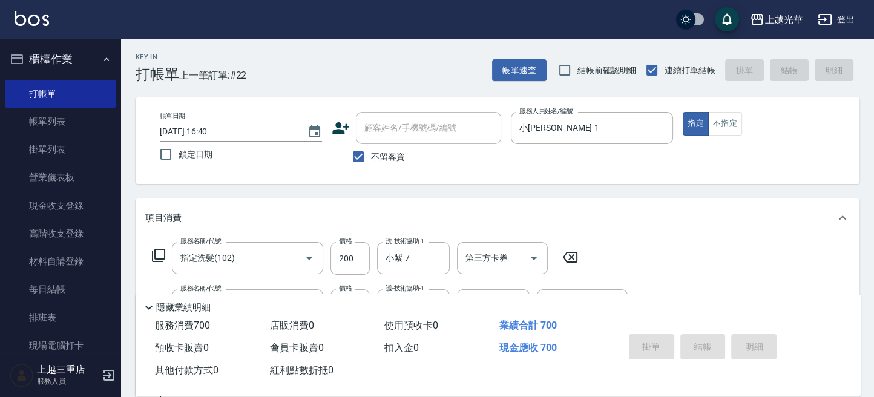
type input "[DATE] 16:42"
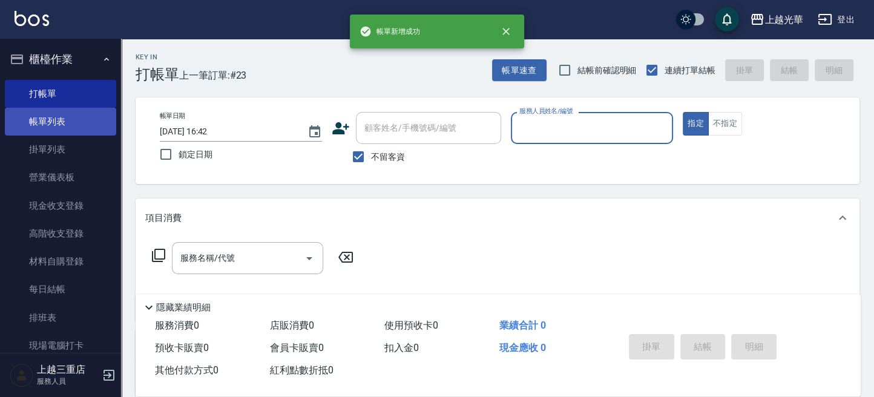
click at [69, 115] on link "帳單列表" at bounding box center [60, 122] width 111 height 28
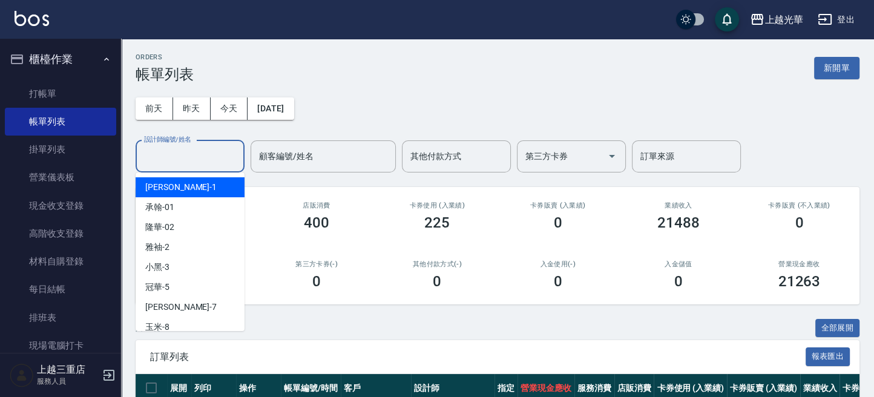
click at [181, 146] on input "設計師編號/姓名" at bounding box center [190, 156] width 98 height 21
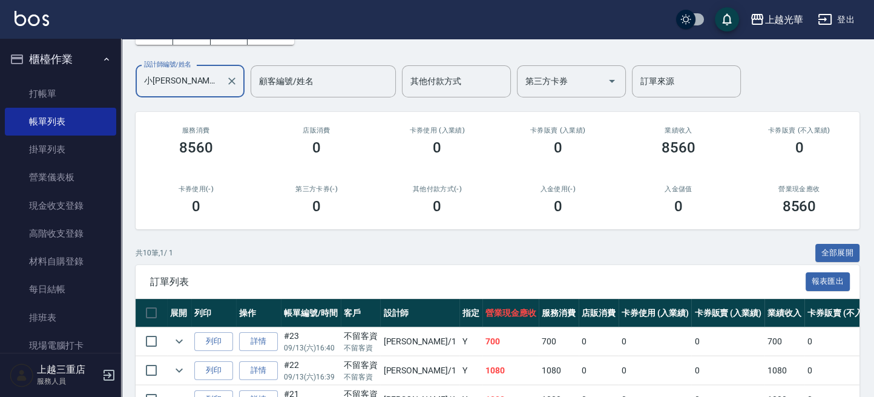
scroll to position [161, 0]
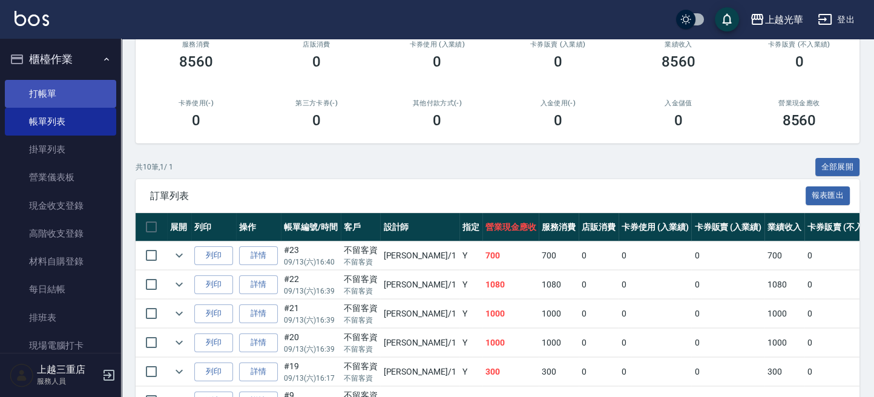
type input "小[PERSON_NAME]-1"
click at [84, 103] on link "打帳單" at bounding box center [60, 94] width 111 height 28
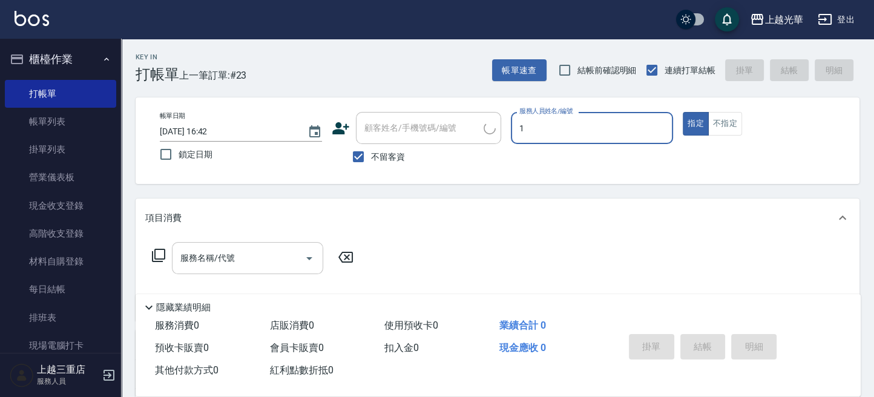
type input "1"
type button "true"
type input "小[PERSON_NAME]-1"
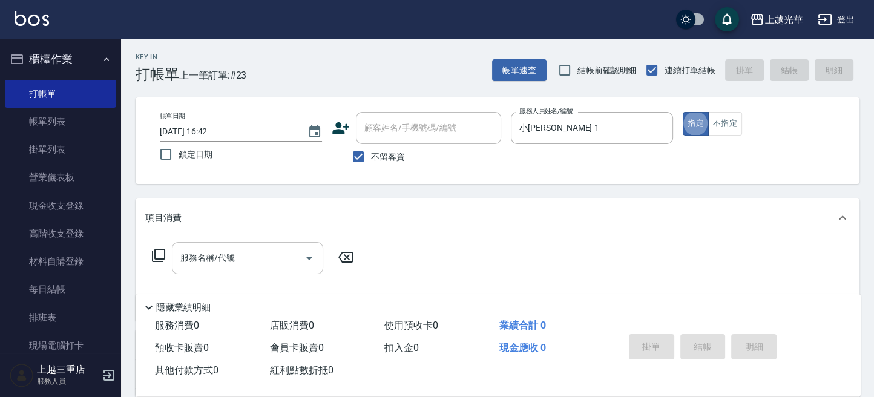
click at [220, 256] on input "服務名稱/代號" at bounding box center [238, 257] width 122 height 21
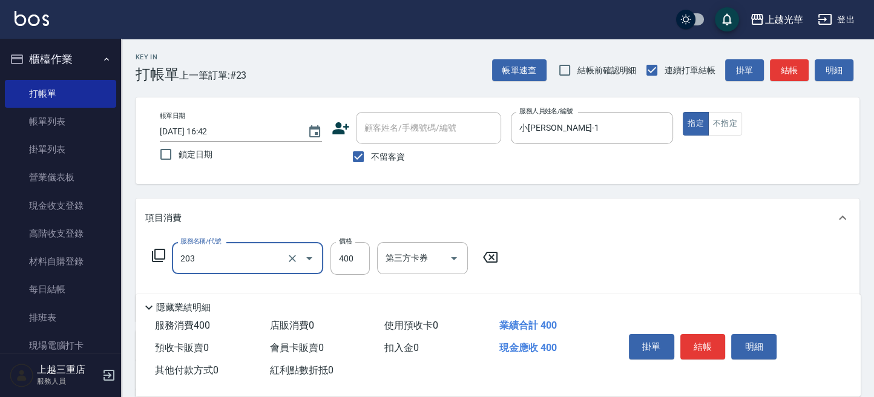
type input "指定單剪(203)"
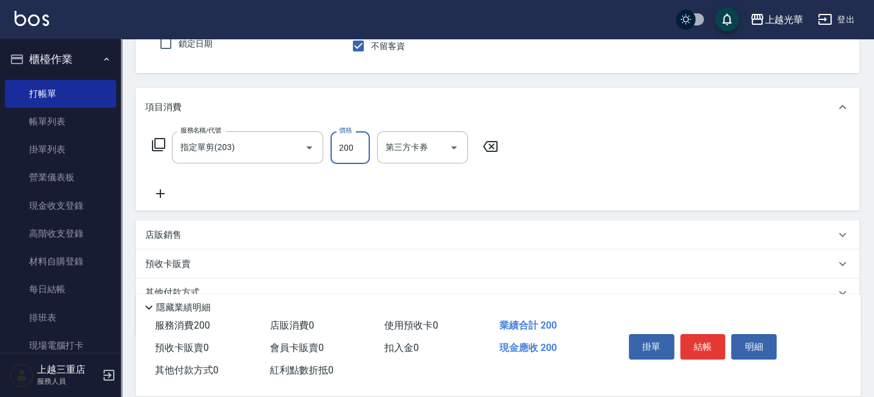
scroll to position [161, 0]
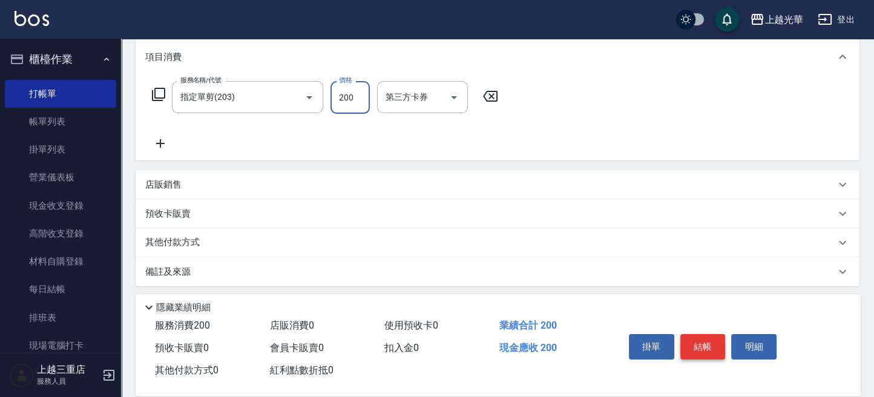
type input "200"
click at [697, 339] on button "結帳" at bounding box center [702, 346] width 45 height 25
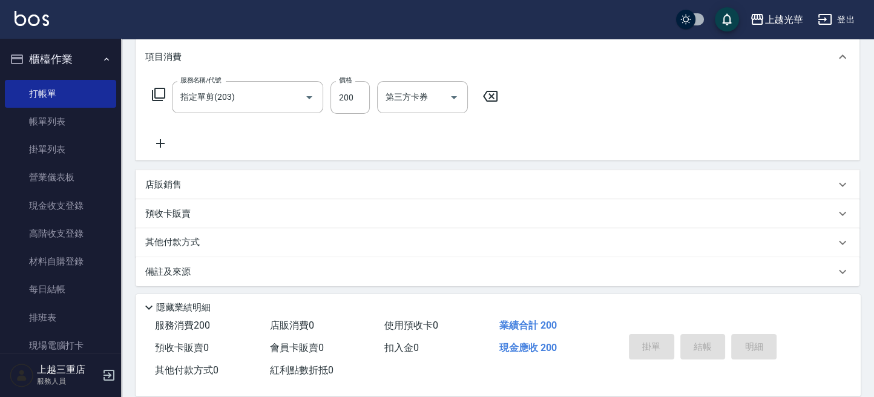
type input "[DATE] 16:43"
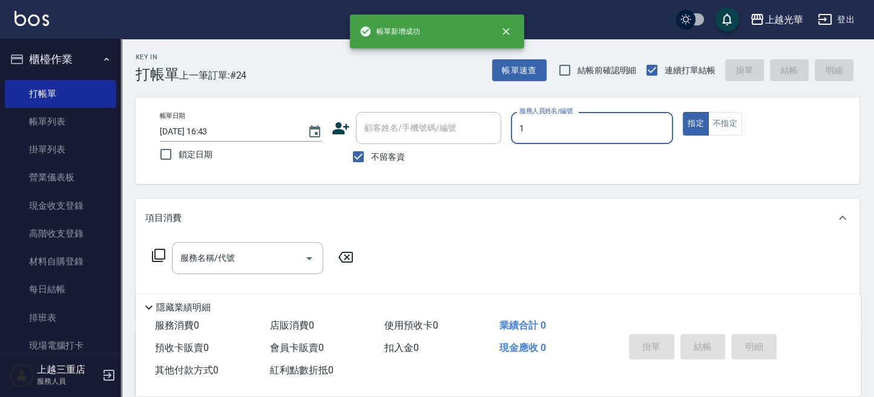
type input "小[PERSON_NAME]-1"
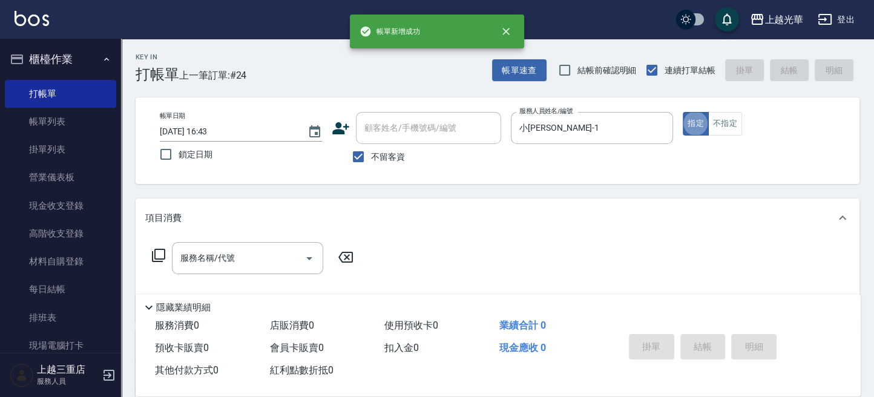
click at [227, 238] on div "項目消費 服務名稱/代號 服務名稱/代號" at bounding box center [498, 259] width 724 height 122
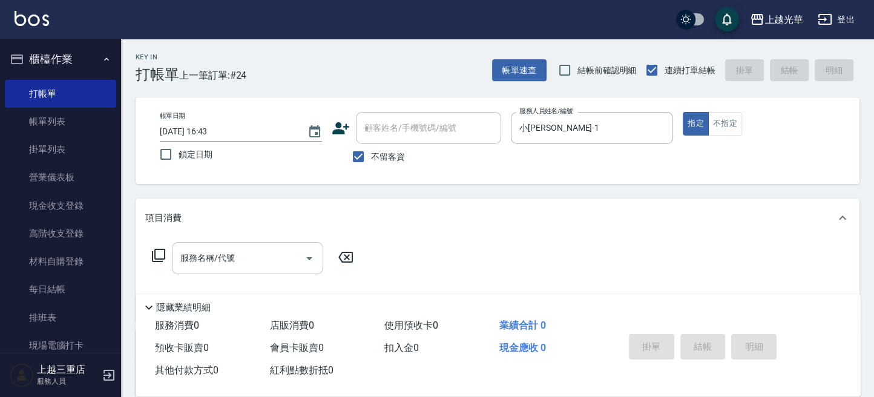
click at [221, 252] on div "服務名稱/代號 服務名稱/代號" at bounding box center [247, 258] width 151 height 32
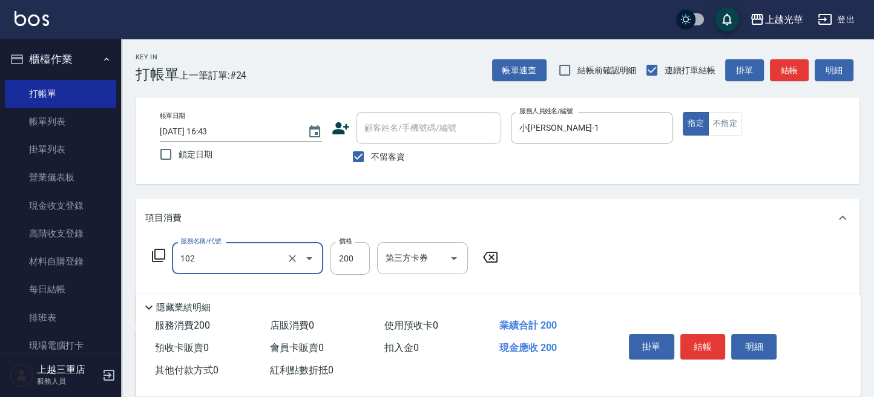
type input "指定洗髮(102)"
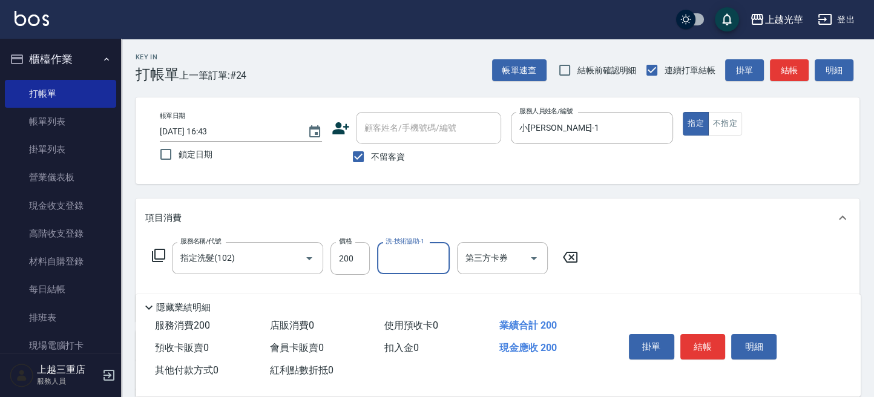
drag, startPoint x: 351, startPoint y: 264, endPoint x: 325, endPoint y: 259, distance: 27.2
click at [351, 264] on input "200" at bounding box center [349, 258] width 39 height 33
click at [347, 261] on input "300" at bounding box center [349, 258] width 39 height 33
type input "300"
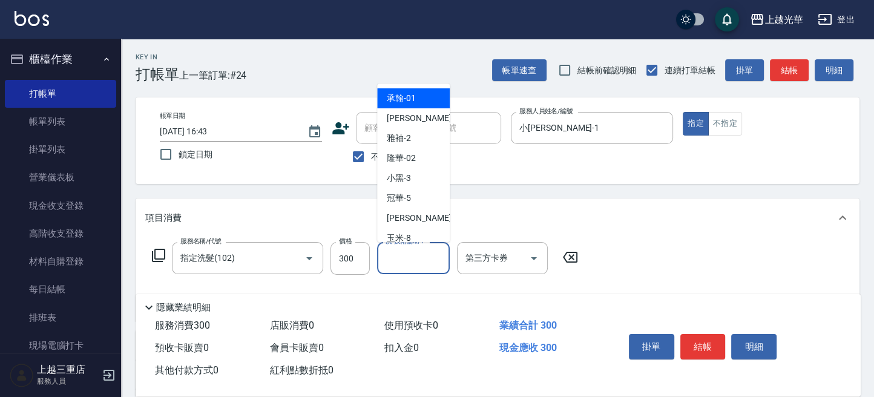
click at [392, 256] on input "洗-技術協助-1" at bounding box center [413, 257] width 62 height 21
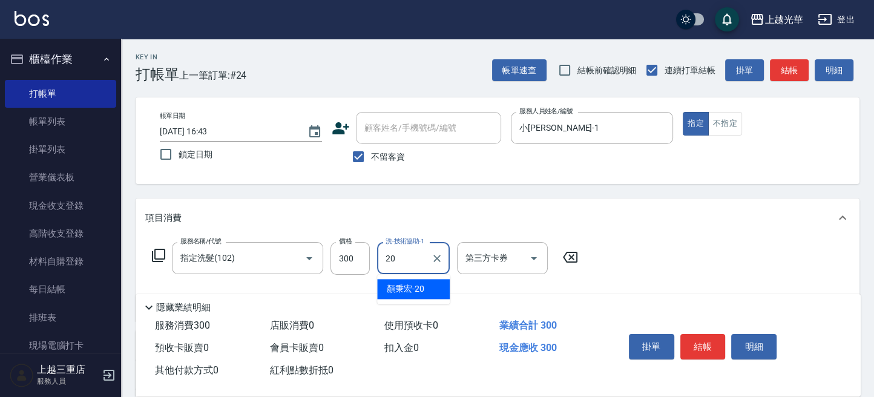
type input "[PERSON_NAME]-20"
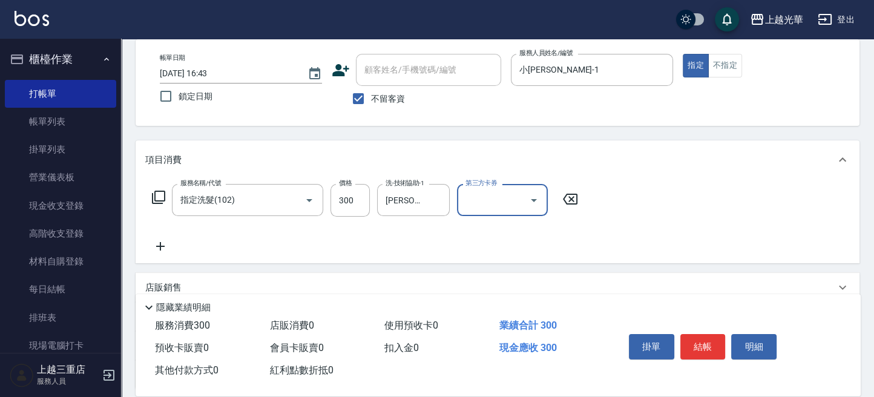
scroll to position [80, 0]
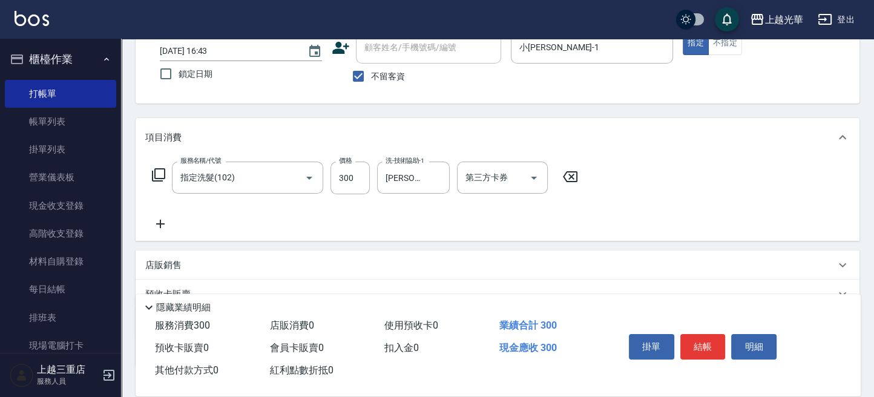
click at [166, 224] on icon at bounding box center [160, 224] width 30 height 15
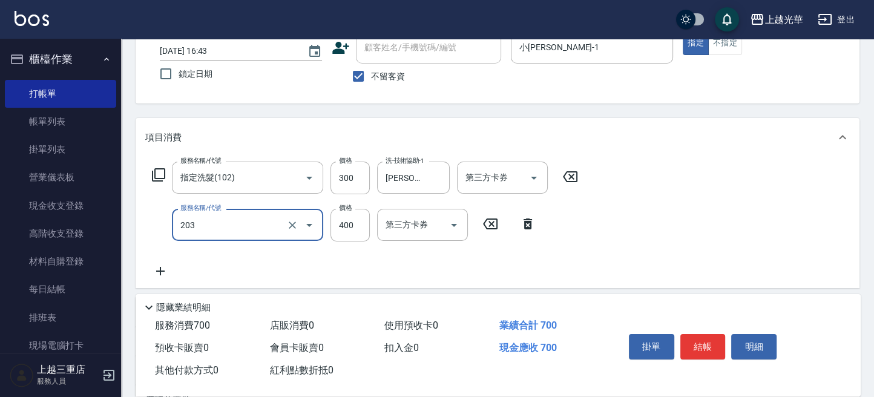
type input "指定單剪(203)"
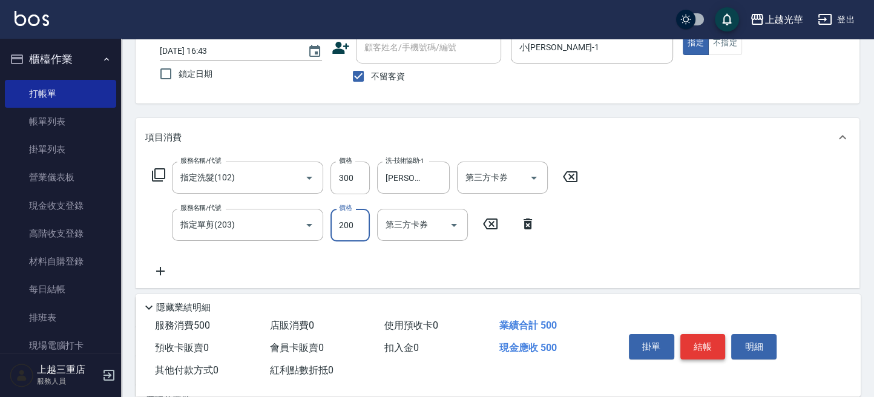
type input "200"
click at [701, 348] on button "結帳" at bounding box center [702, 346] width 45 height 25
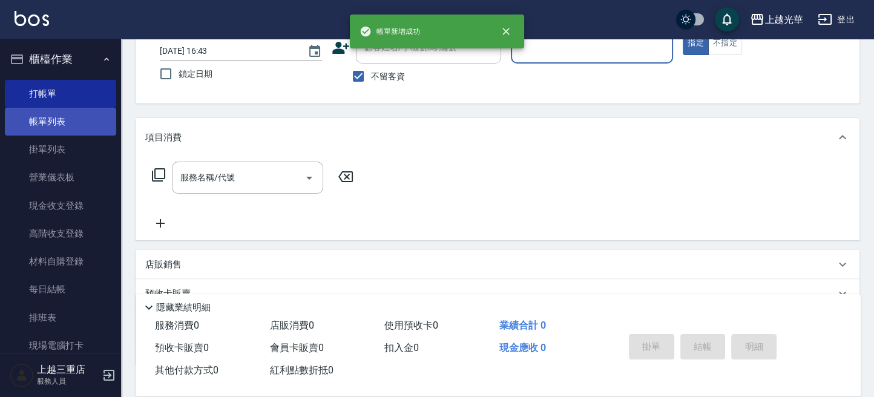
click at [47, 132] on link "帳單列表" at bounding box center [60, 122] width 111 height 28
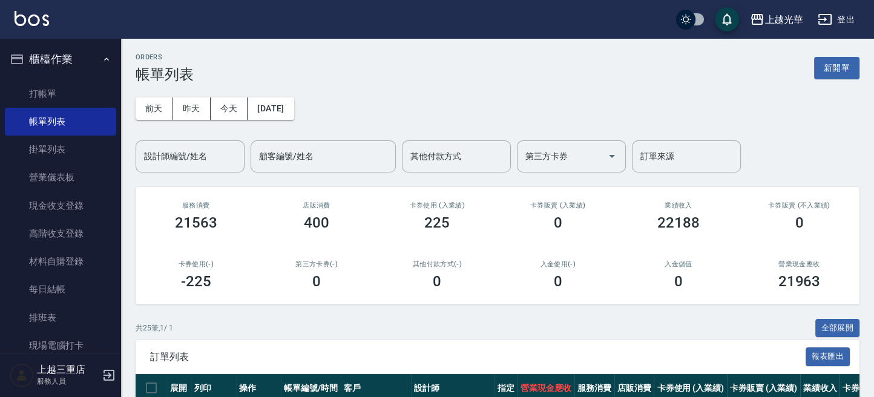
click at [188, 150] on div "設計師編號/姓名 設計師編號/姓名" at bounding box center [190, 156] width 109 height 32
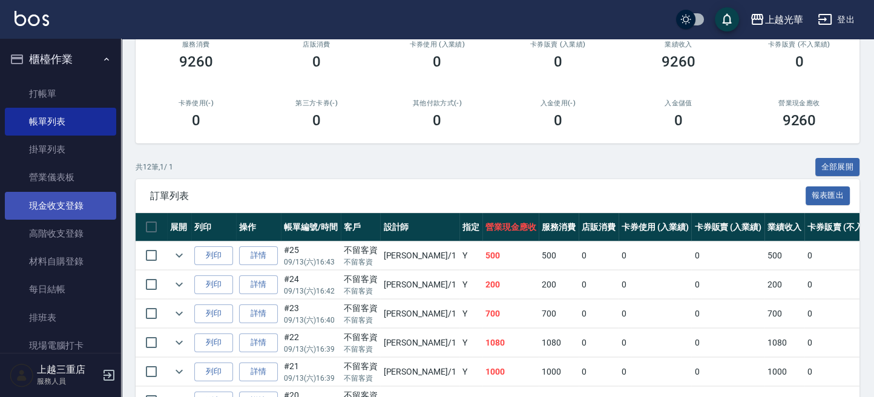
scroll to position [322, 0]
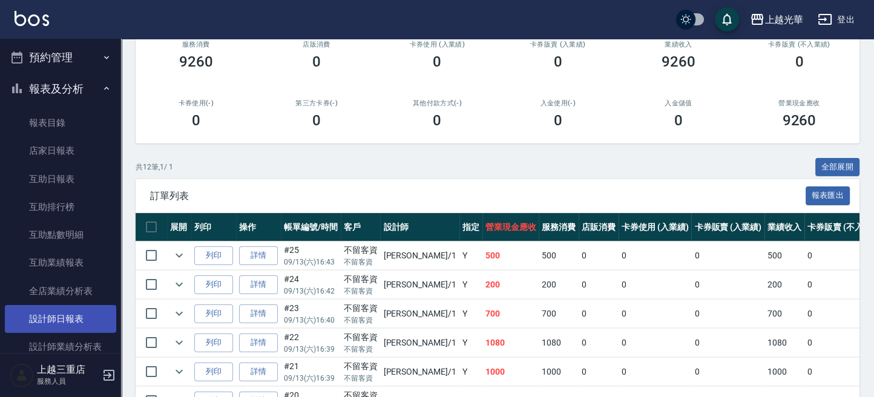
type input "小[PERSON_NAME]-1"
click at [79, 316] on link "設計師日報表" at bounding box center [60, 319] width 111 height 28
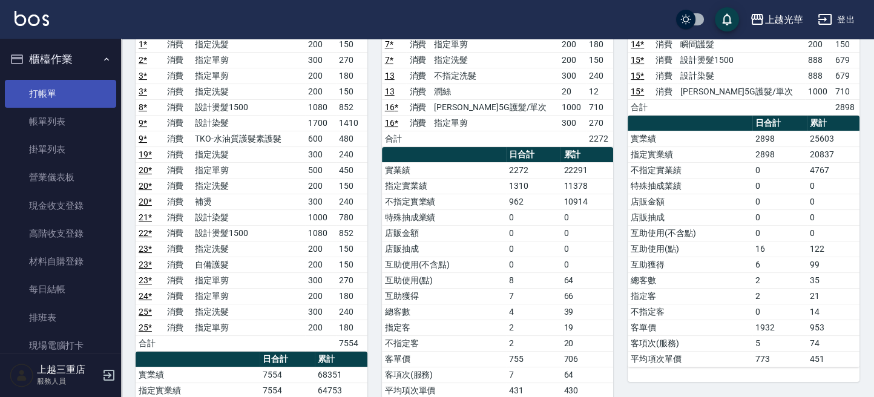
click at [77, 100] on link "打帳單" at bounding box center [60, 94] width 111 height 28
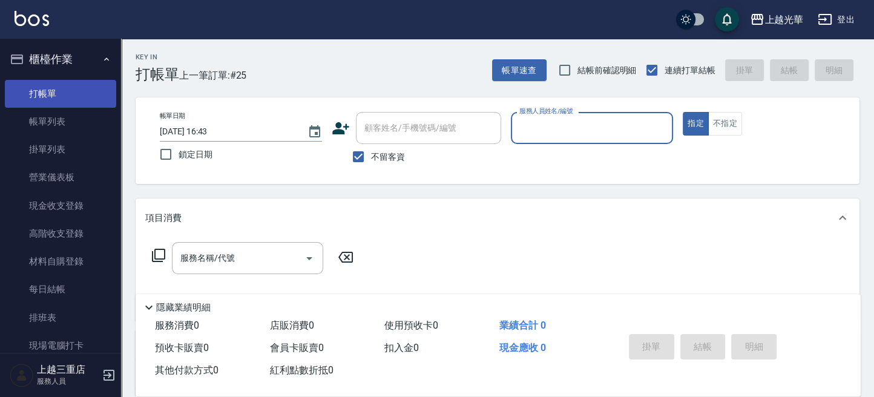
click at [48, 102] on link "打帳單" at bounding box center [60, 94] width 111 height 28
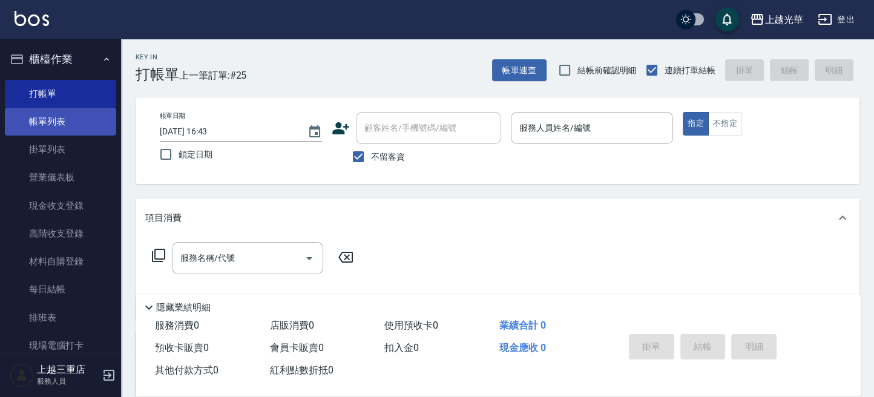
click at [45, 128] on link "帳單列表" at bounding box center [60, 122] width 111 height 28
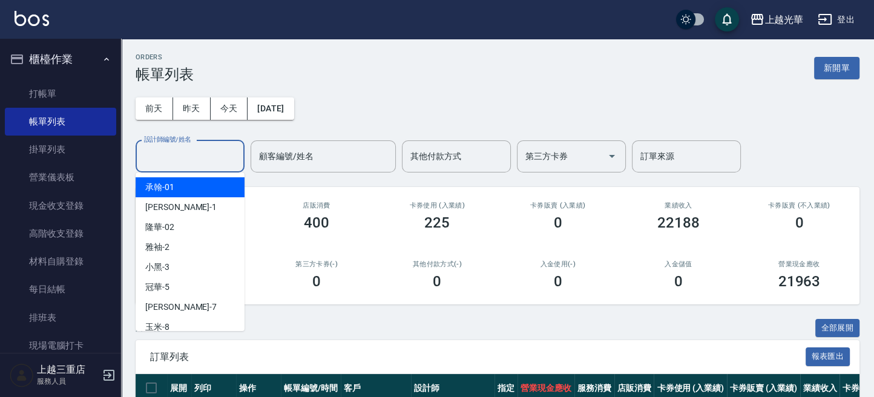
click at [192, 160] on input "設計師編號/姓名" at bounding box center [190, 156] width 98 height 21
click at [178, 197] on div "小詹 -1" at bounding box center [190, 207] width 109 height 20
type input "小[PERSON_NAME]-1"
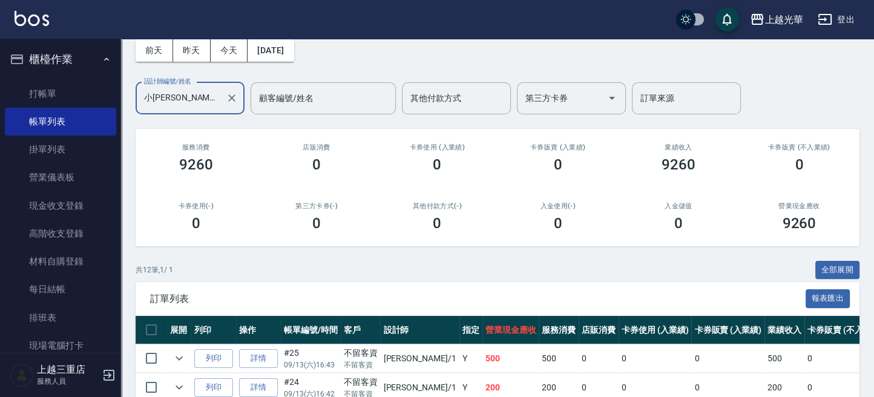
scroll to position [80, 0]
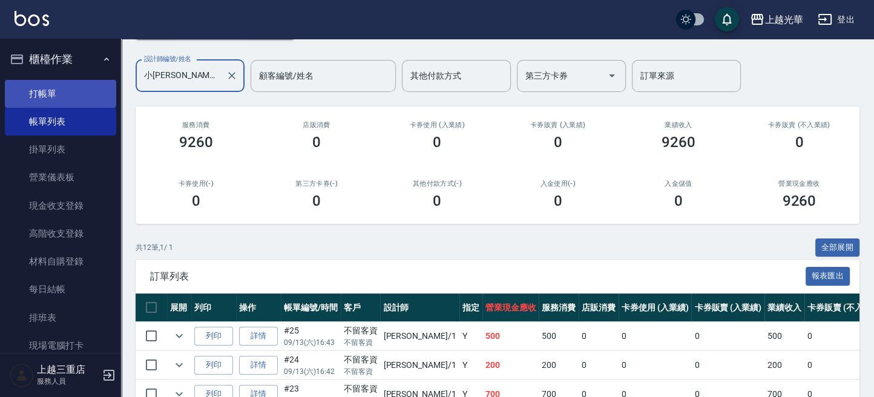
click at [88, 99] on link "打帳單" at bounding box center [60, 94] width 111 height 28
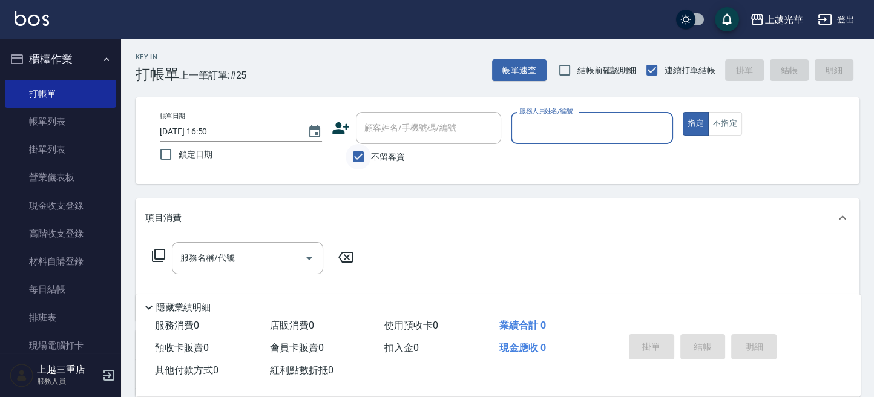
click at [361, 157] on input "不留客資" at bounding box center [357, 156] width 25 height 25
checkbox input "false"
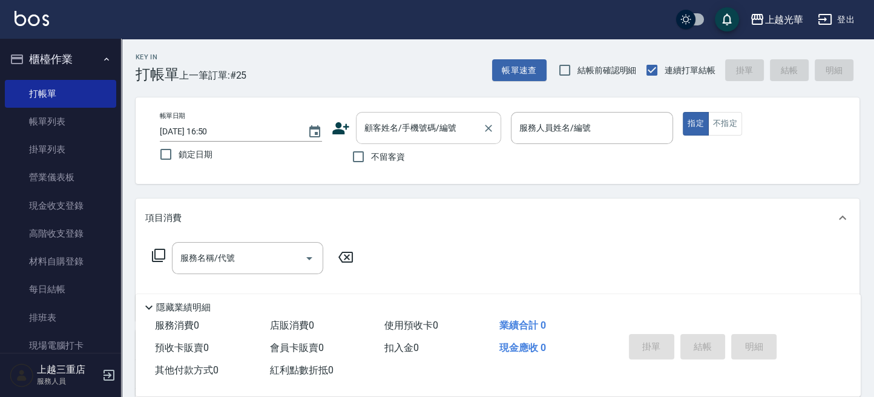
click at [382, 131] on input "顧客姓名/手機號碼/編號" at bounding box center [419, 127] width 116 height 21
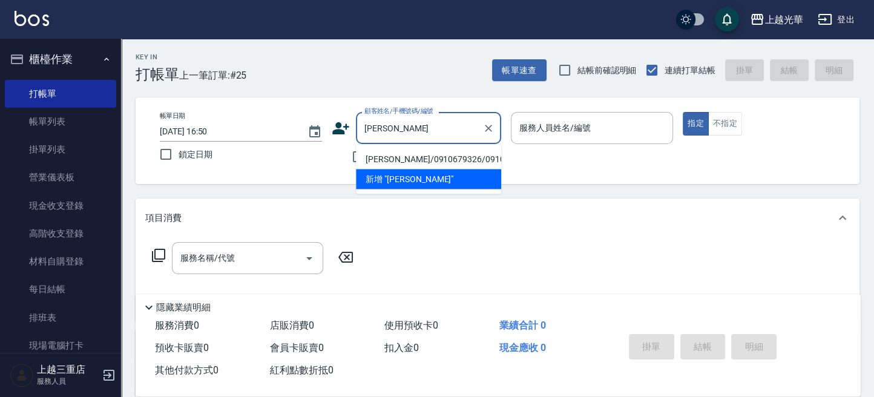
click at [455, 168] on li "[PERSON_NAME]/0910679326/0910679326" at bounding box center [428, 159] width 145 height 20
type input "[PERSON_NAME]/0910679326/0910679326"
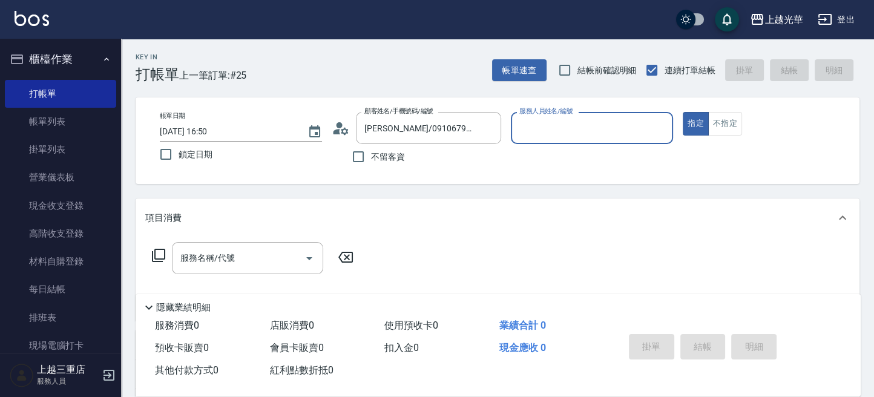
type input "雅袖-2"
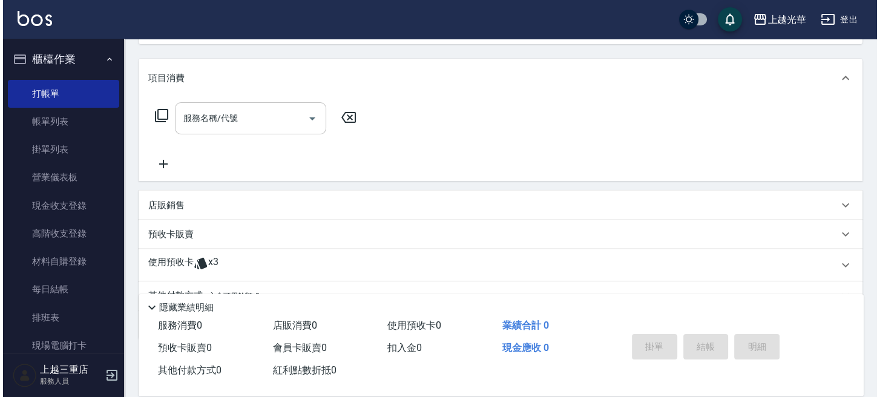
scroll to position [161, 0]
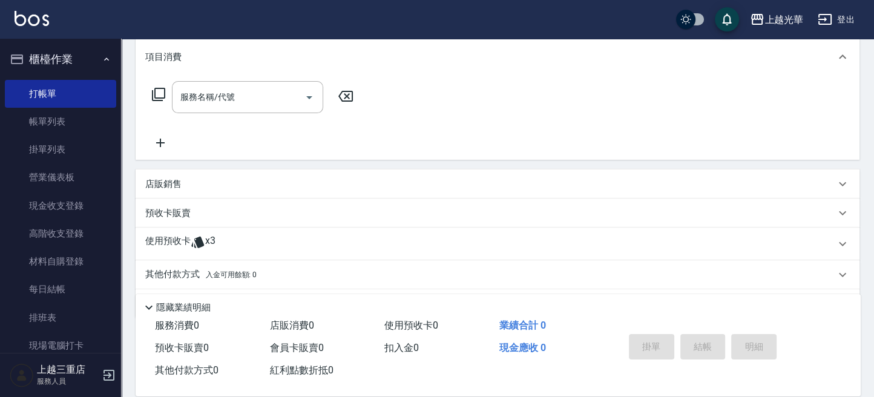
click at [158, 97] on icon at bounding box center [158, 94] width 13 height 13
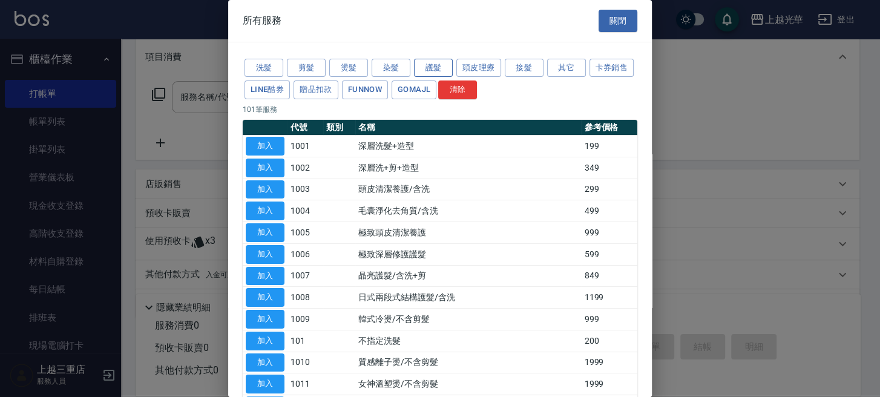
click at [431, 71] on button "護髮" at bounding box center [433, 68] width 39 height 19
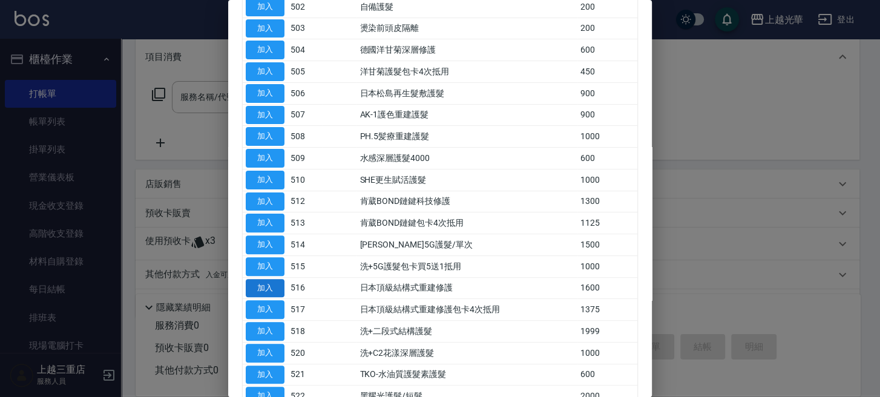
click at [282, 284] on button "加入" at bounding box center [265, 288] width 39 height 19
type input "日本頂級結構式重建修護(516)"
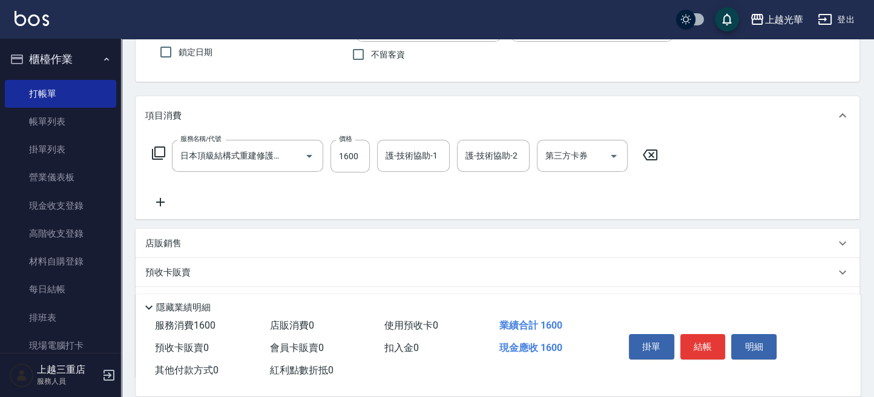
scroll to position [80, 0]
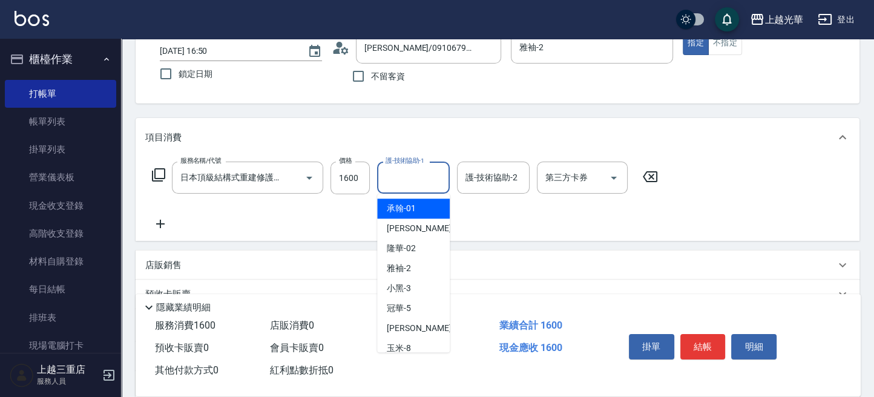
click at [412, 177] on input "護-技術協助-1" at bounding box center [413, 177] width 62 height 21
type input "[PERSON_NAME]-20"
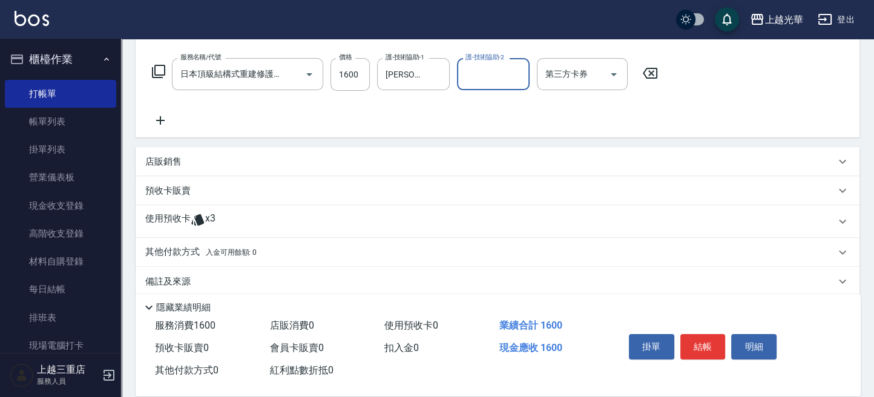
scroll to position [197, 0]
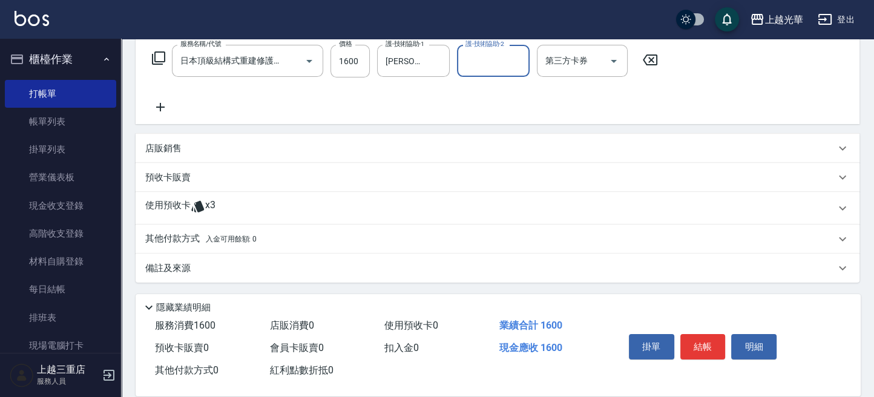
click at [181, 200] on p "使用預收卡" at bounding box center [167, 208] width 45 height 18
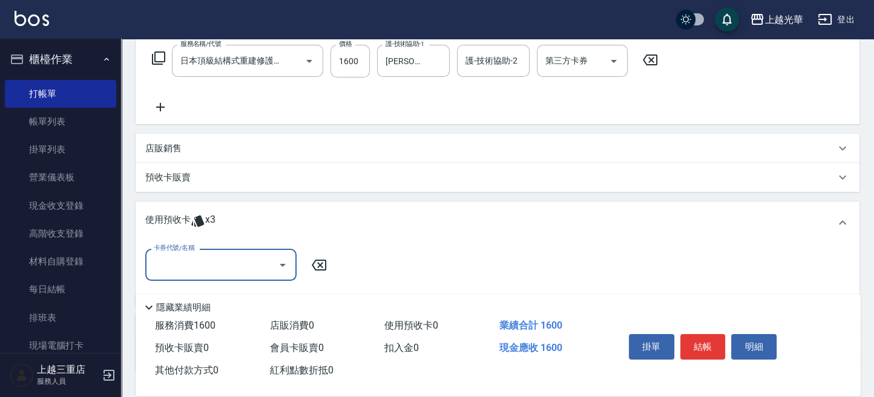
scroll to position [0, 0]
click at [281, 263] on icon "Open" at bounding box center [282, 265] width 15 height 15
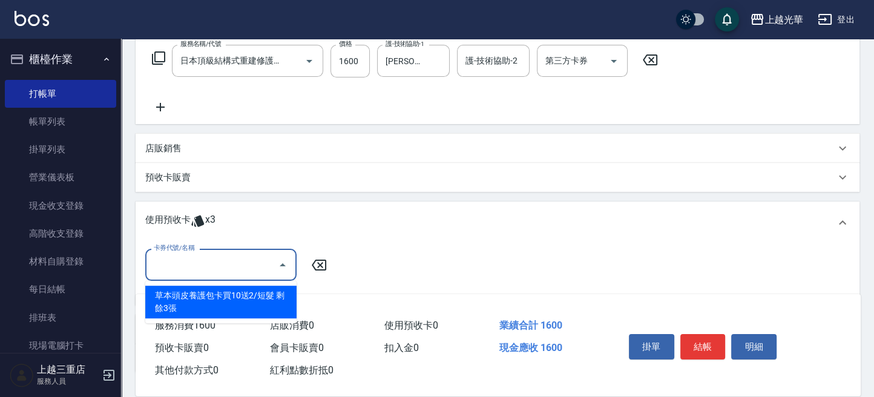
click at [272, 290] on div "草本頭皮養護包卡買10送2/短髮 剩餘3張" at bounding box center [220, 302] width 151 height 33
type input "草本頭皮養護包卡買10送2/短髮"
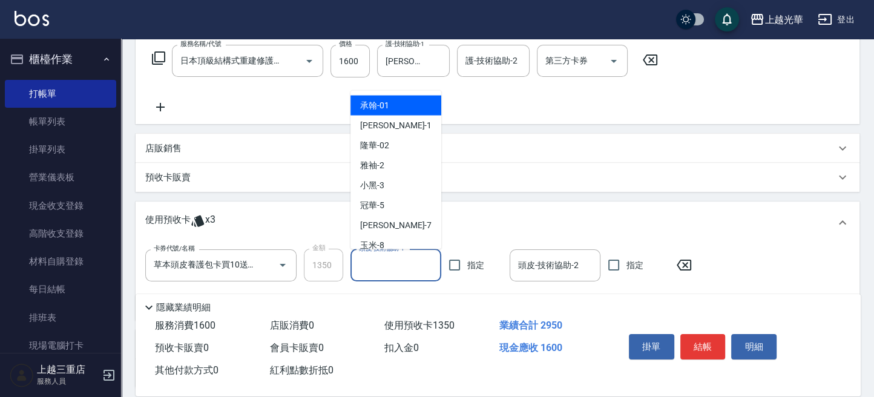
click at [415, 264] on input "頭皮-技術協助-1" at bounding box center [396, 265] width 80 height 21
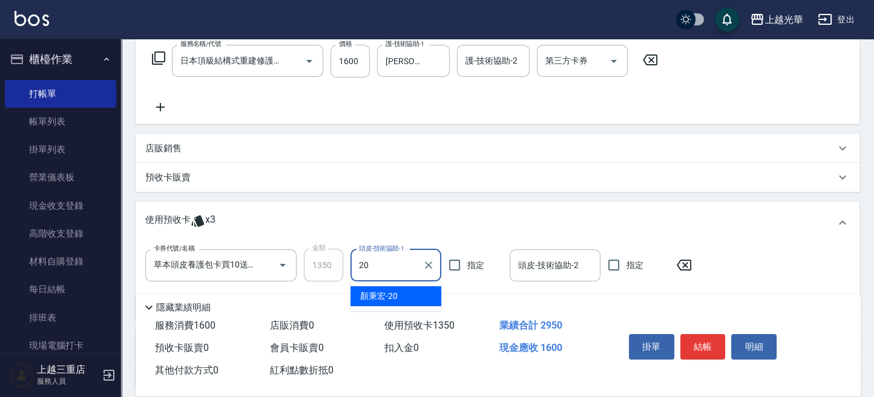
type input "[PERSON_NAME]-20"
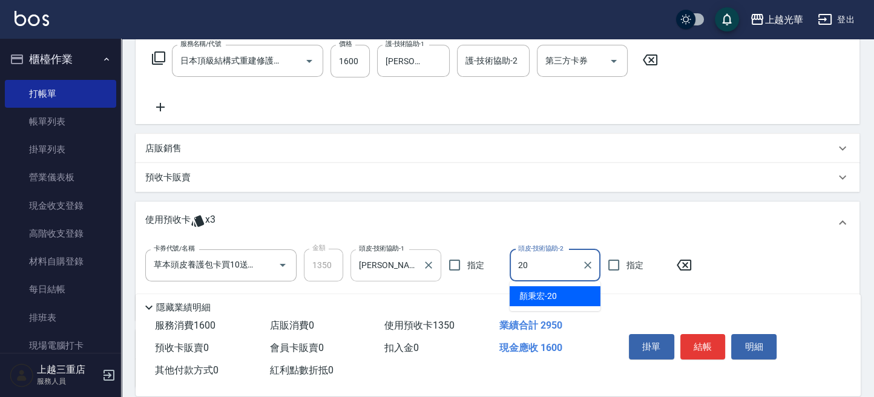
type input "[PERSON_NAME]-20"
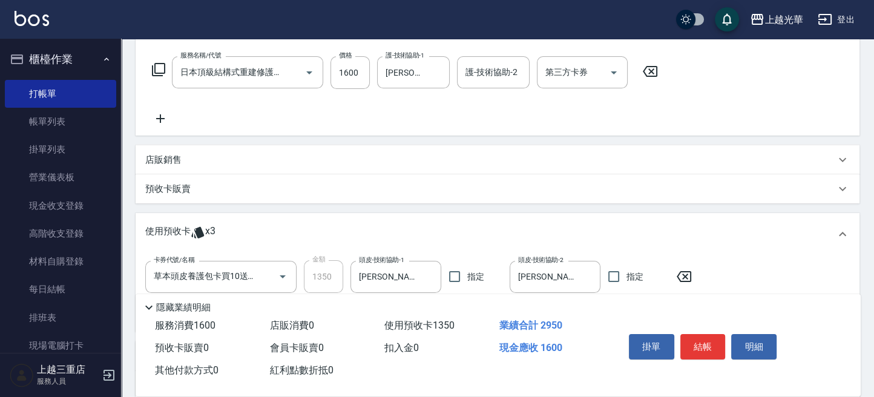
scroll to position [141, 0]
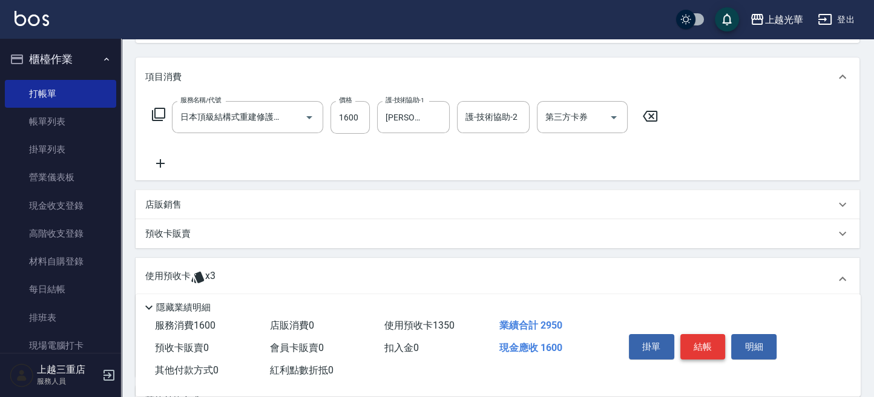
click at [708, 345] on button "結帳" at bounding box center [702, 346] width 45 height 25
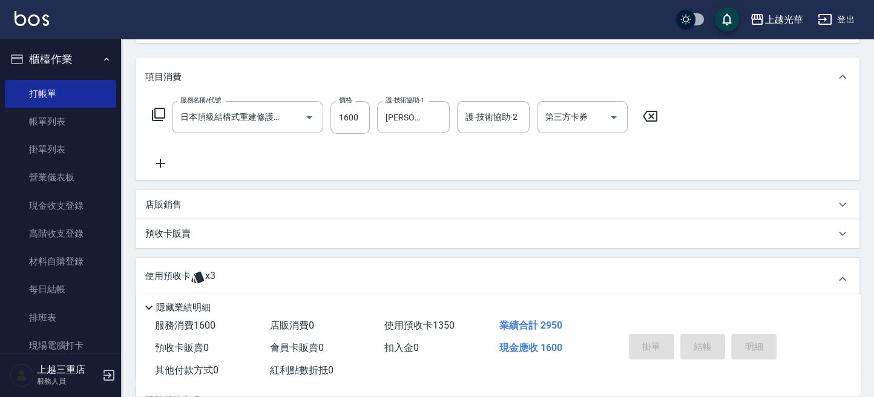
type input "[DATE] 17:11"
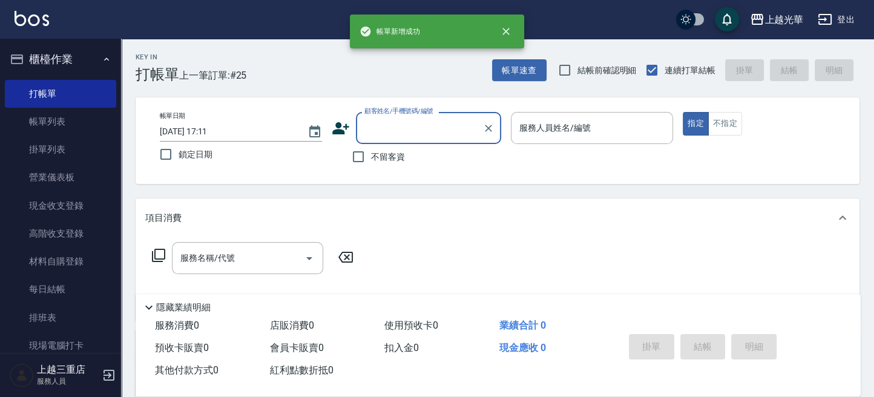
scroll to position [0, 0]
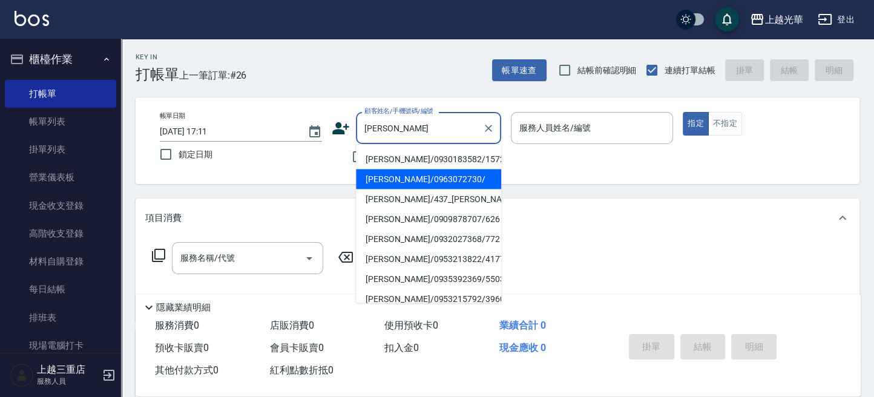
click at [397, 184] on li "[PERSON_NAME]/0963072730/" at bounding box center [428, 179] width 145 height 20
type input "[PERSON_NAME]/0963072730/"
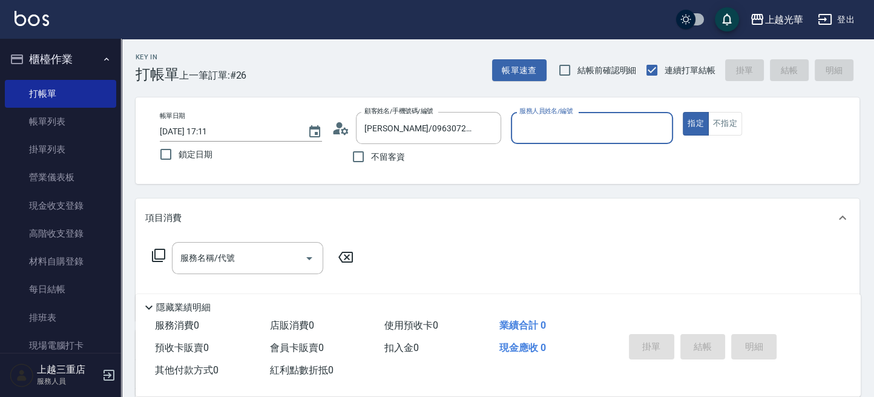
type input "雅袖-2"
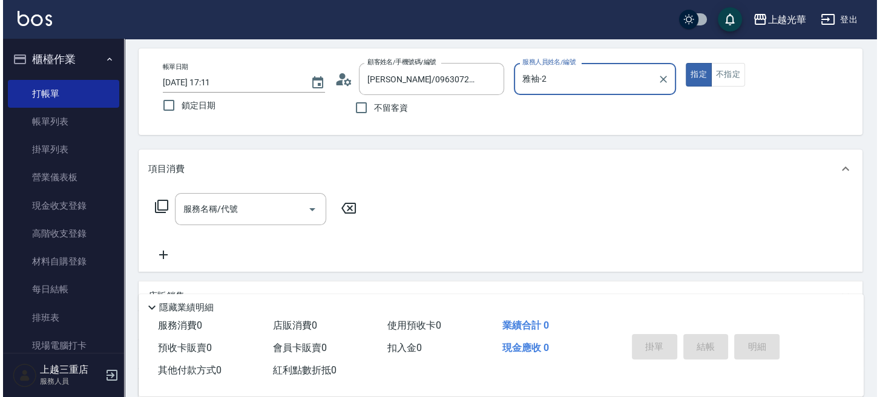
scroll to position [80, 0]
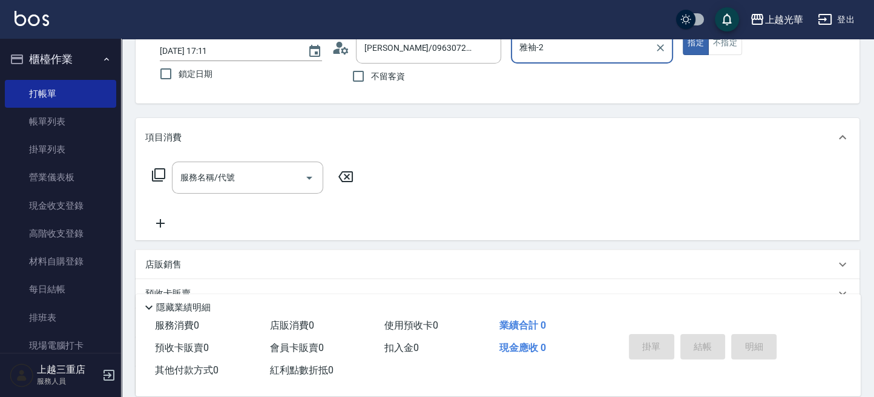
click at [154, 170] on icon at bounding box center [158, 174] width 13 height 13
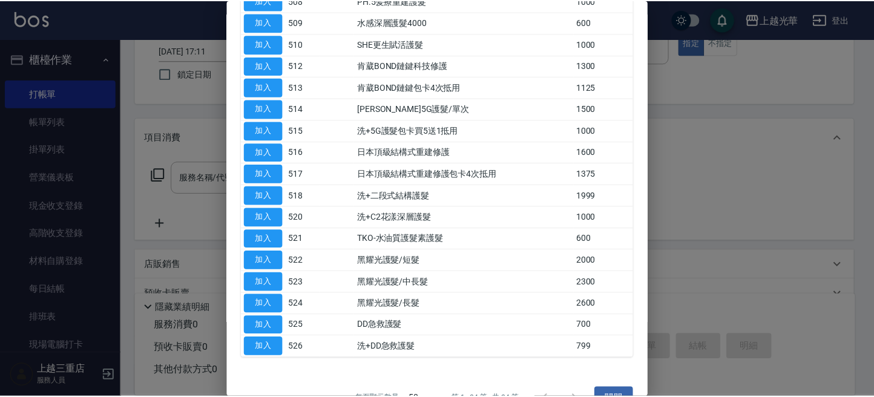
scroll to position [319, 0]
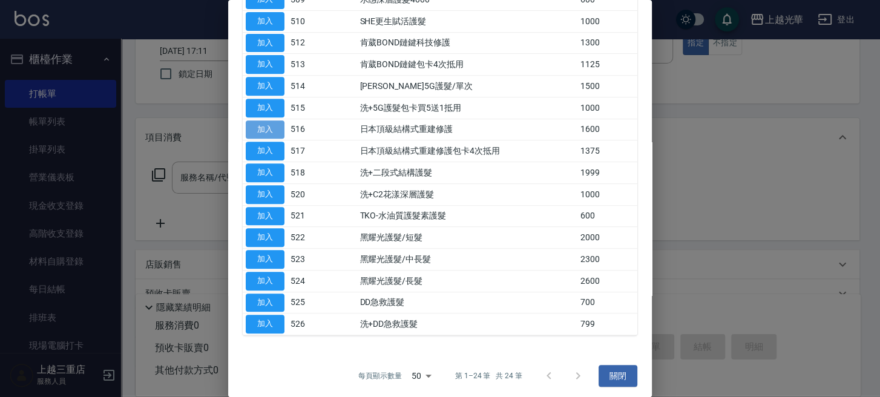
click at [278, 126] on button "加入" at bounding box center [265, 129] width 39 height 19
type input "日本頂級結構式重建修護(516)"
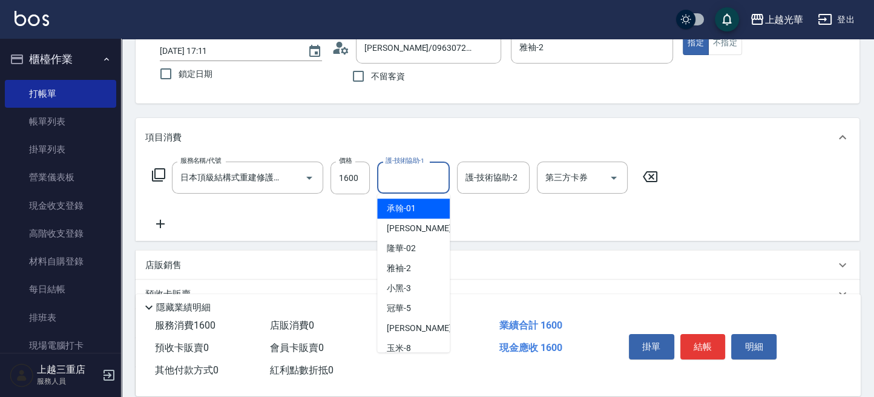
click at [407, 177] on input "護-技術協助-1" at bounding box center [413, 177] width 62 height 21
type input "雅袖-2"
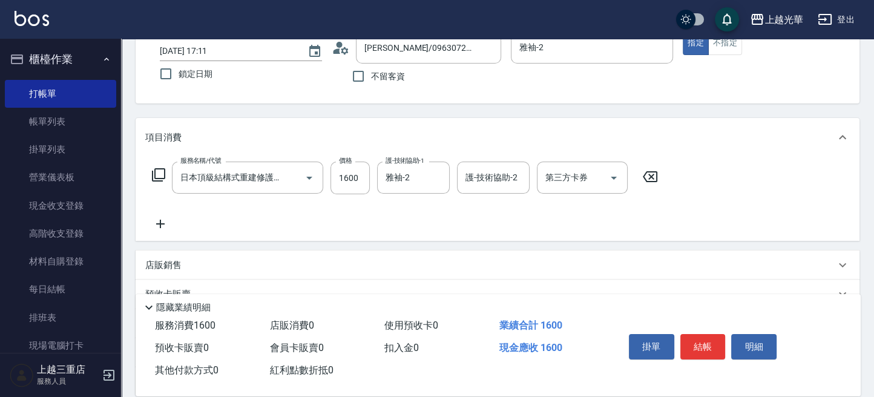
click at [163, 220] on icon at bounding box center [160, 224] width 30 height 15
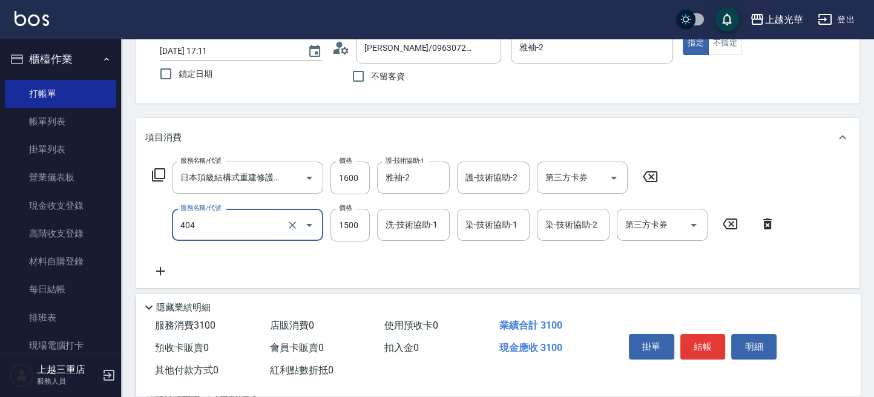
type input "設計染髮(404)"
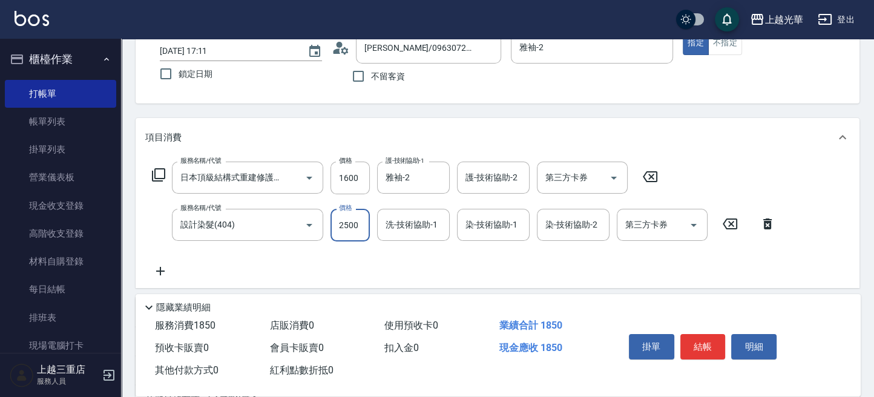
type input "2500"
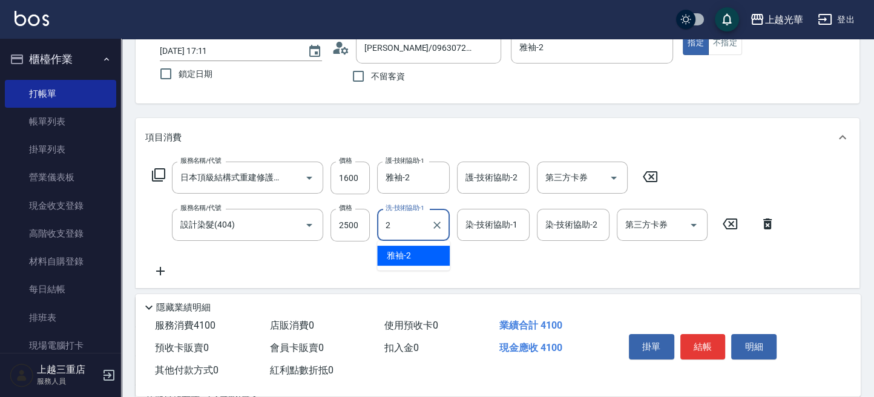
type input "雅袖-2"
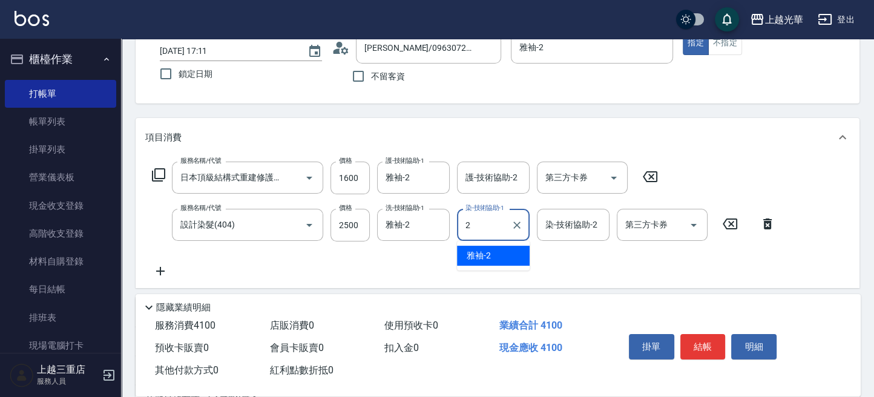
type input "雅袖-2"
click at [164, 268] on icon at bounding box center [160, 271] width 30 height 15
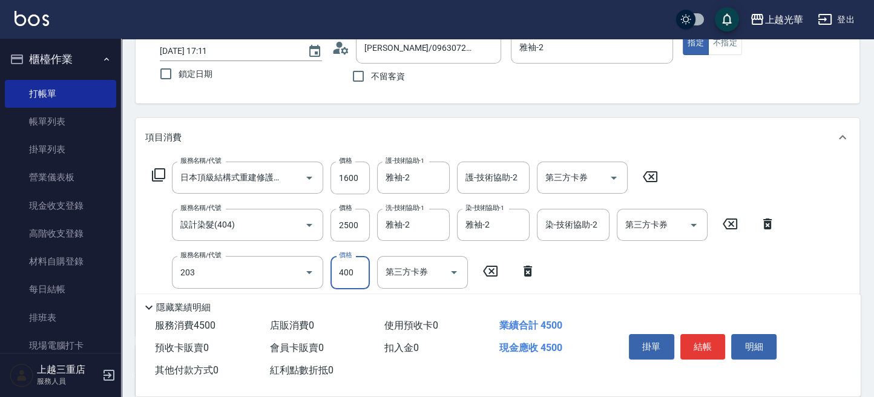
type input "指定單剪(203)"
click at [696, 347] on button "結帳" at bounding box center [702, 346] width 45 height 25
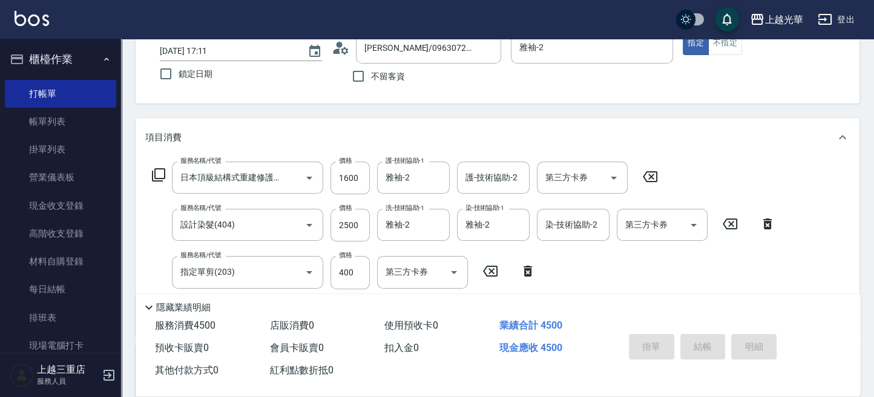
type input "[DATE] 17:12"
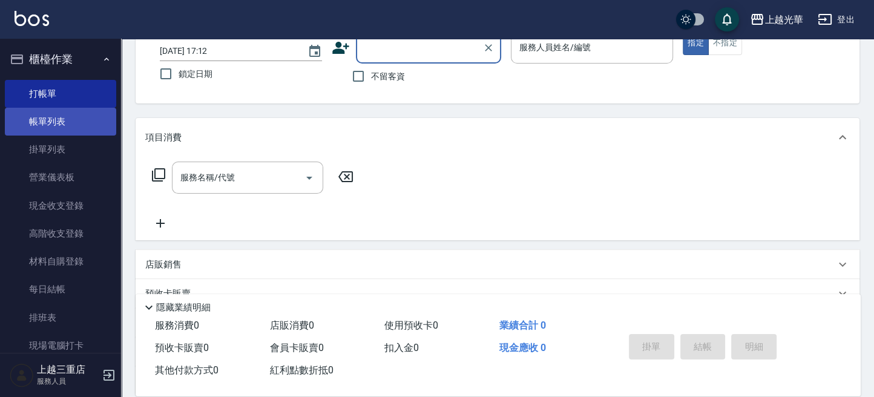
click at [48, 119] on link "帳單列表" at bounding box center [60, 122] width 111 height 28
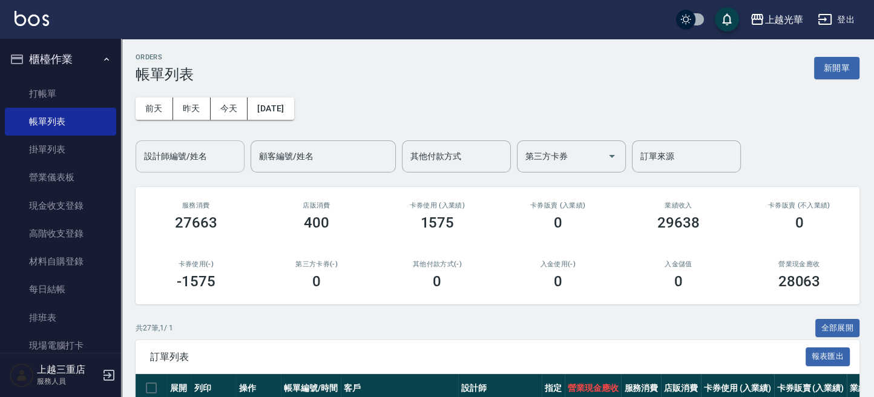
click at [165, 163] on input "設計師編號/姓名" at bounding box center [190, 156] width 98 height 21
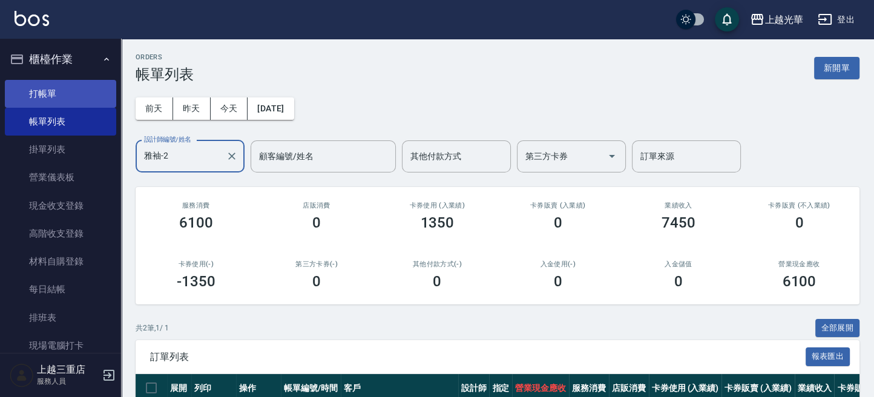
type input "雅袖-2"
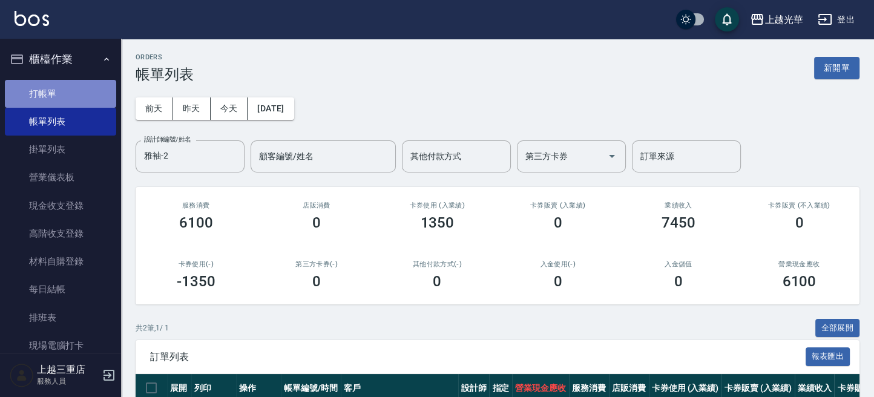
click at [83, 96] on link "打帳單" at bounding box center [60, 94] width 111 height 28
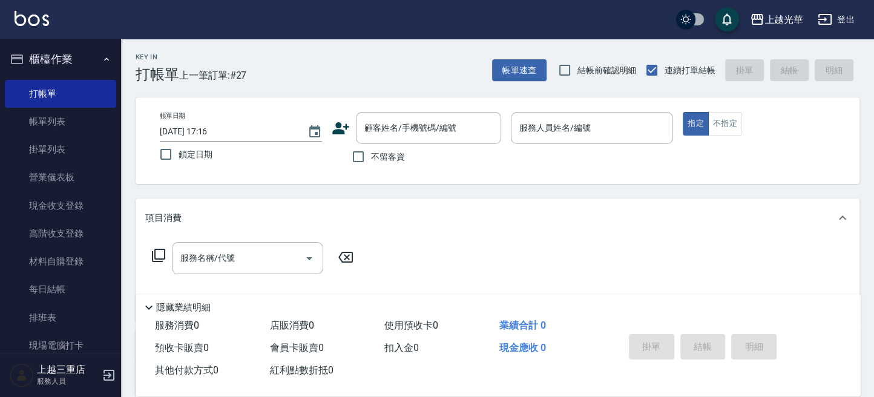
click at [377, 148] on label "不留客資" at bounding box center [374, 156] width 59 height 25
click at [371, 148] on input "不留客資" at bounding box center [357, 156] width 25 height 25
checkbox input "true"
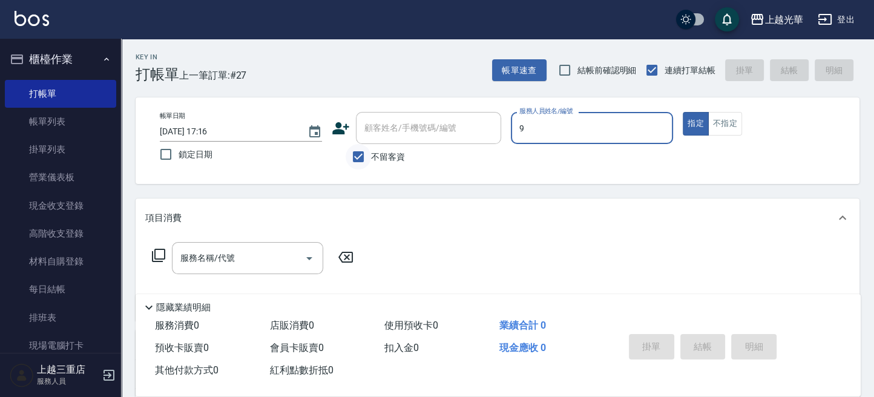
type input "喨喨-9"
type button "true"
click at [730, 136] on div "帳單日期 [DATE] 17:16 鎖定日期 顧客姓名/手機號碼/編號 顧客姓名/手機號碼/編號 不留客資 服務人員姓名/編號 喨喨-9 服務人員姓名/編號 …" at bounding box center [497, 140] width 694 height 57
drag, startPoint x: 727, startPoint y: 129, endPoint x: 658, endPoint y: 129, distance: 69.0
click at [723, 129] on button "不指定" at bounding box center [725, 124] width 34 height 24
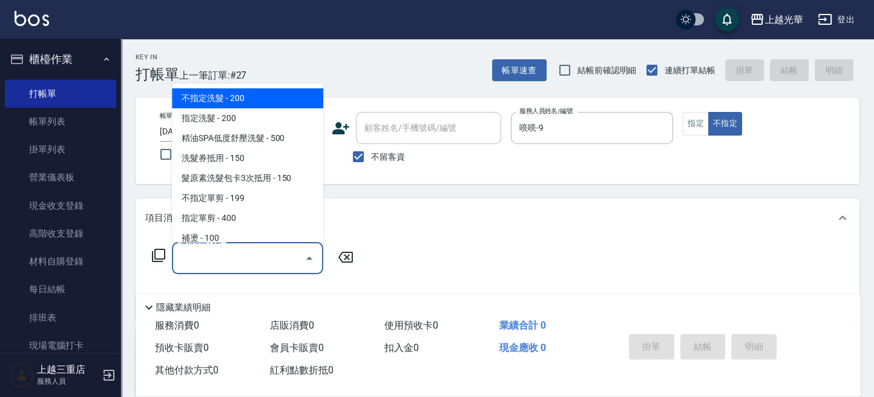
drag, startPoint x: 235, startPoint y: 250, endPoint x: 217, endPoint y: 250, distance: 18.2
click at [218, 250] on div "服務名稱/代號 服務名稱/代號" at bounding box center [247, 258] width 151 height 32
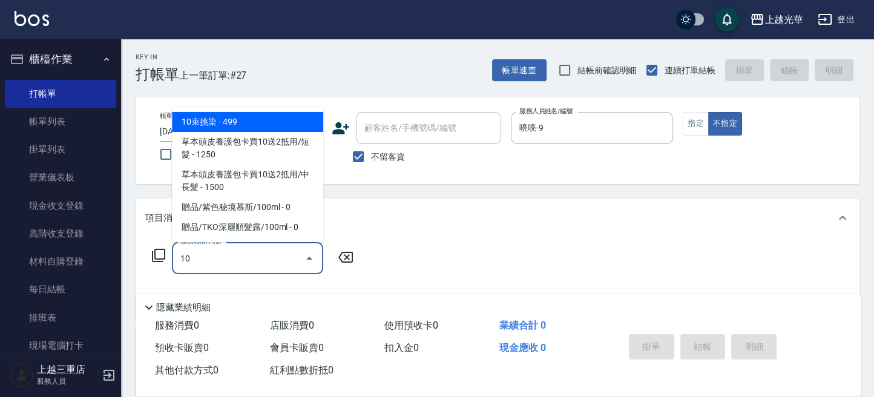
type input "1"
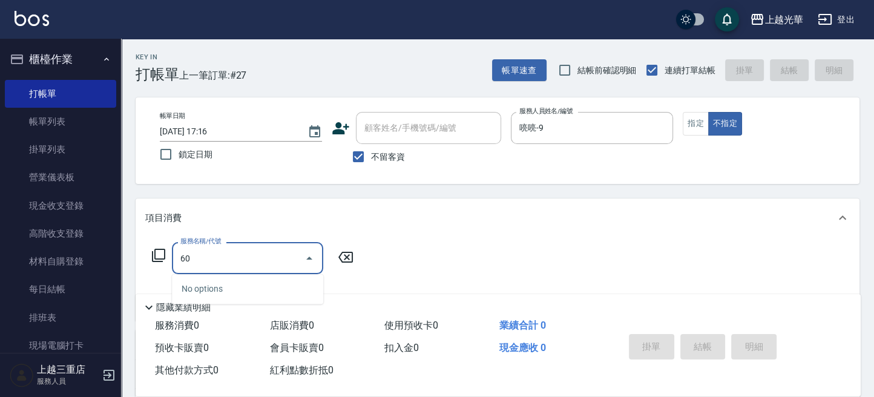
type input "6"
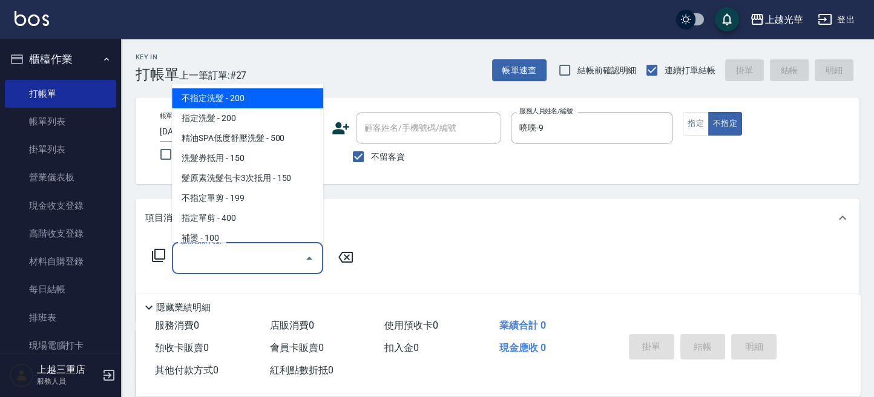
type input "8"
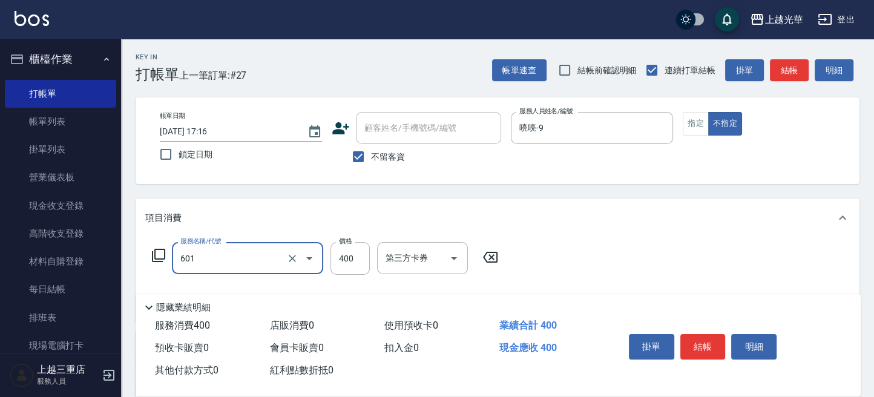
type input "髮原素活養健康洗(601)"
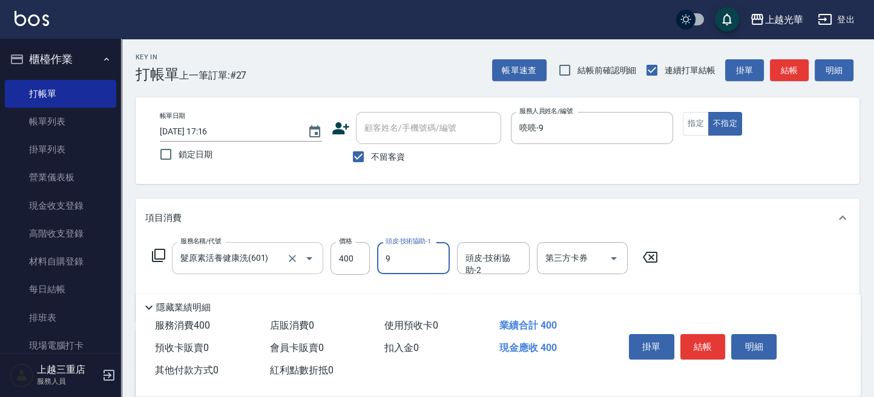
type input "喨喨-9"
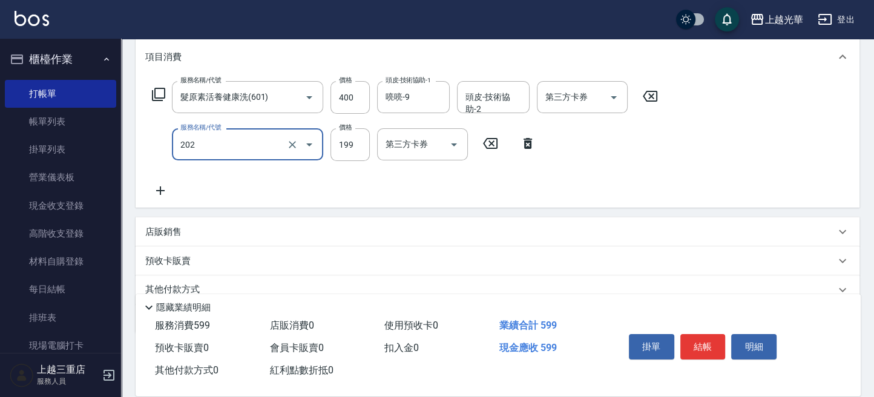
type input "不指定單剪(202)"
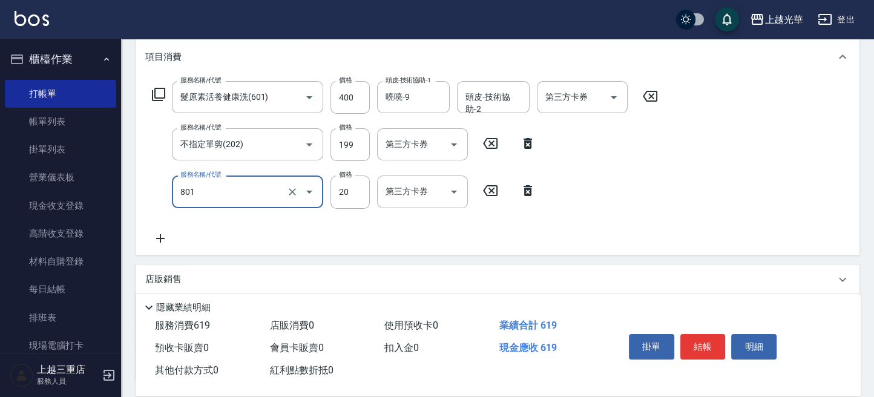
type input "潤絲(801)"
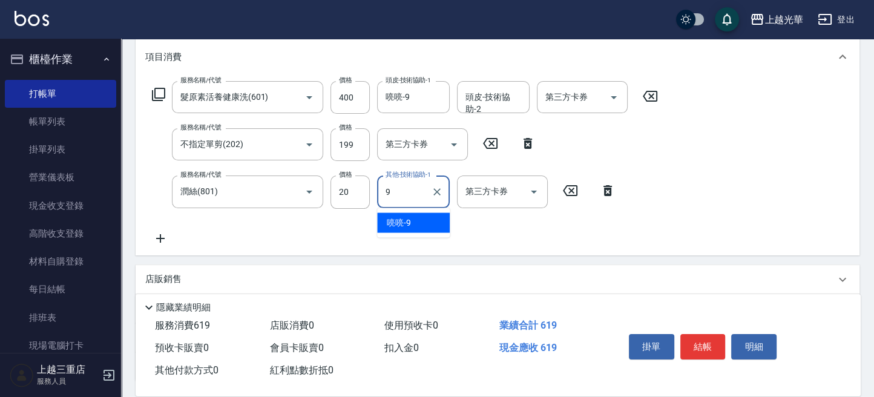
type input "喨喨-9"
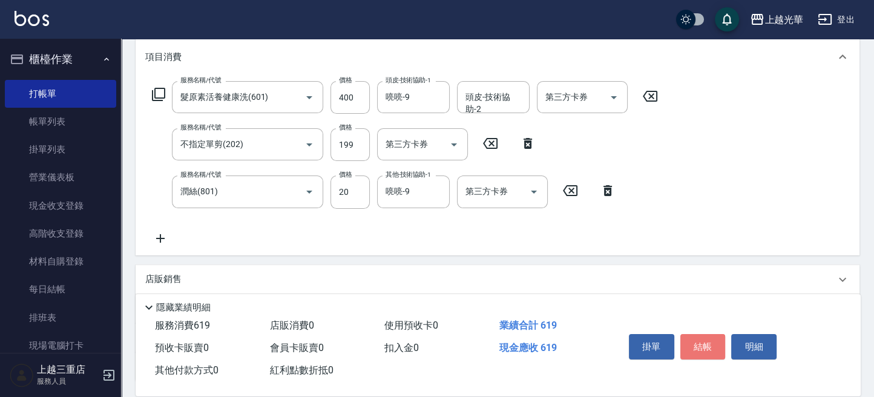
click at [689, 335] on button "結帳" at bounding box center [702, 346] width 45 height 25
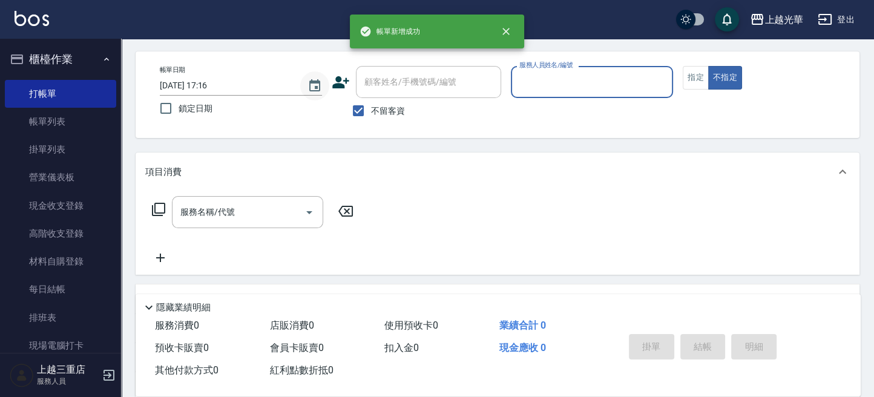
scroll to position [0, 0]
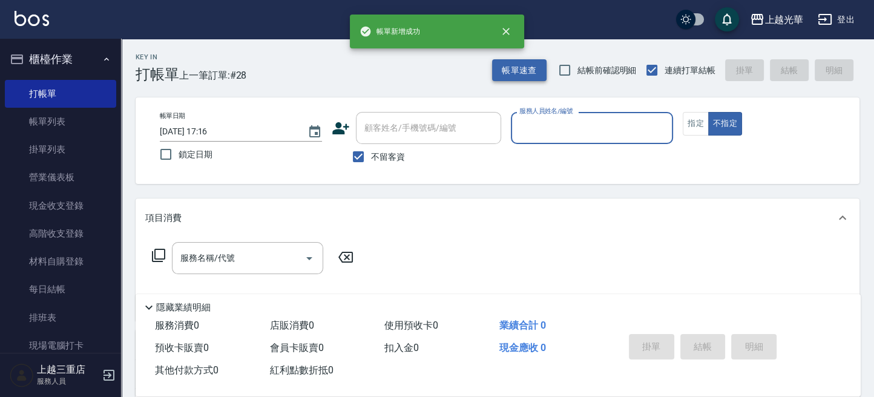
click at [501, 73] on button "帳單速查" at bounding box center [519, 70] width 54 height 22
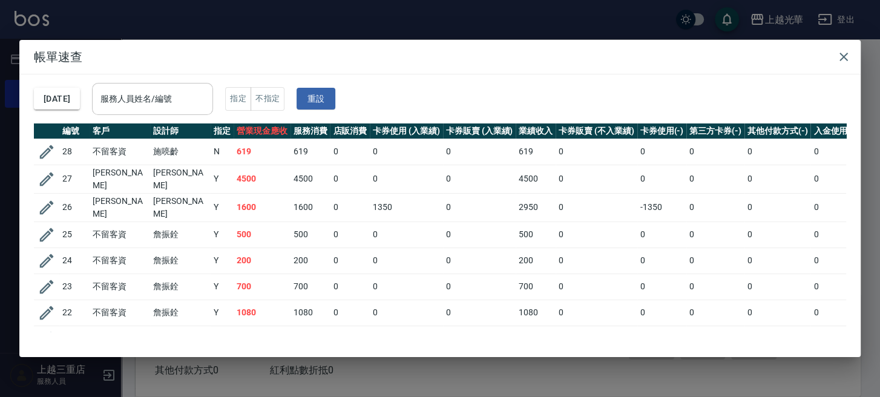
drag, startPoint x: 133, startPoint y: 97, endPoint x: 155, endPoint y: 100, distance: 22.6
click at [128, 98] on input "服務人員姓名/編號" at bounding box center [152, 98] width 110 height 21
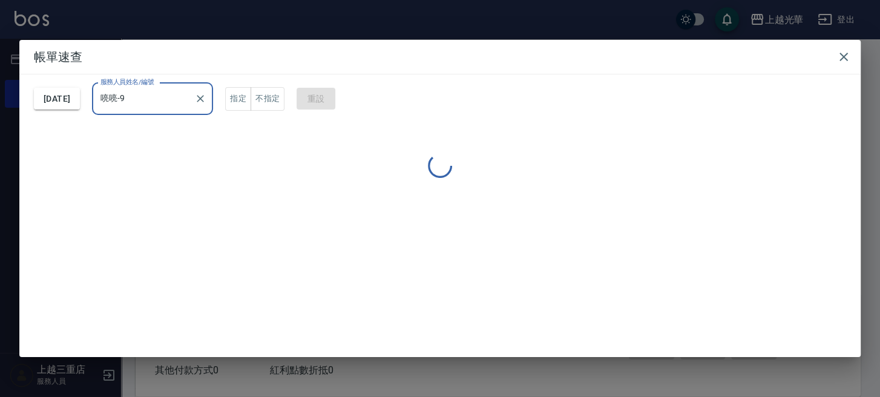
type input "喨喨-9"
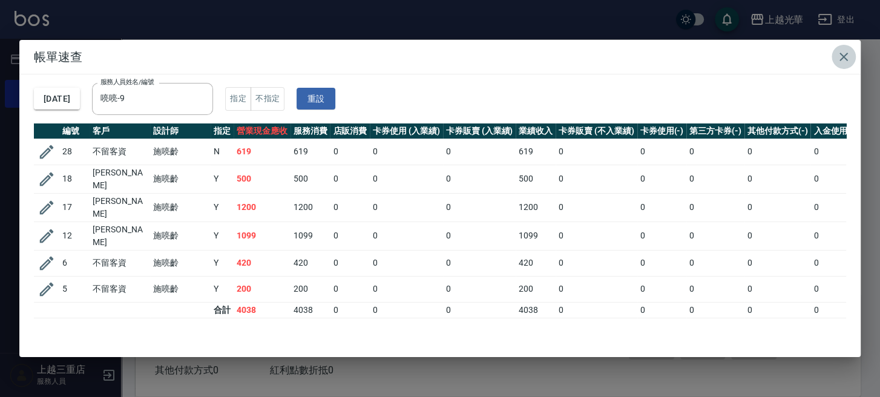
drag, startPoint x: 842, startPoint y: 59, endPoint x: 604, endPoint y: 16, distance: 242.1
click at [840, 57] on icon "button" at bounding box center [843, 57] width 15 height 15
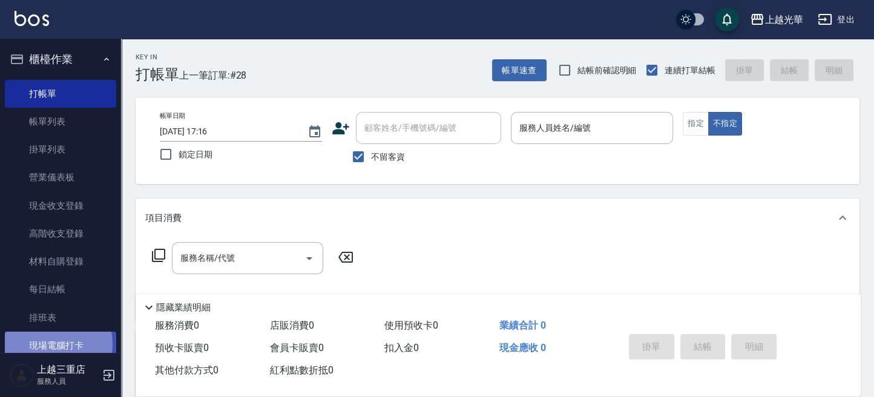
click at [47, 344] on link "現場電腦打卡" at bounding box center [60, 346] width 111 height 28
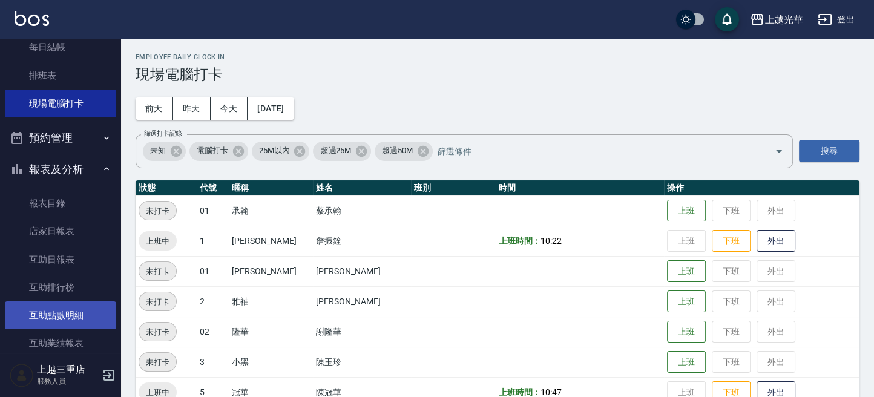
scroll to position [322, 0]
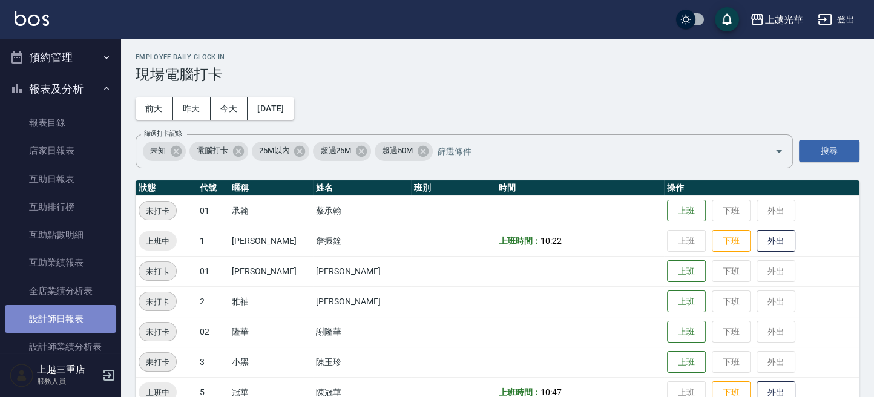
click at [75, 307] on link "設計師日報表" at bounding box center [60, 319] width 111 height 28
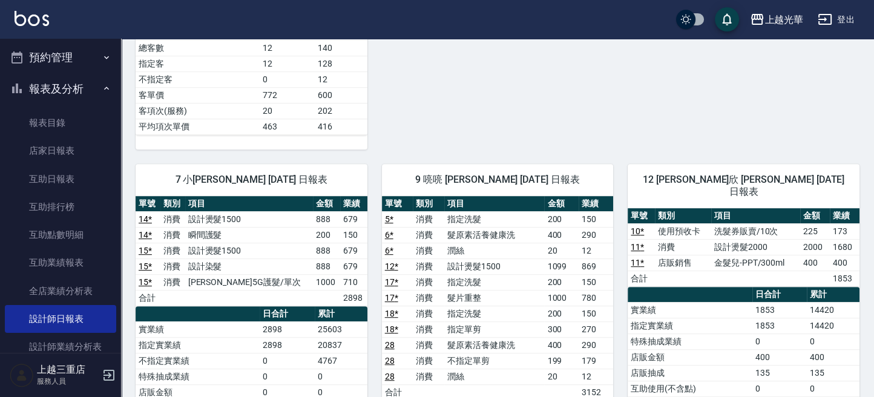
scroll to position [726, 0]
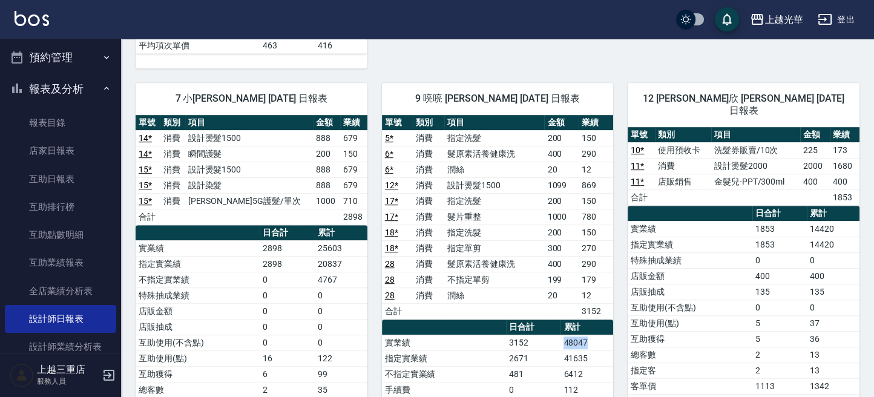
drag, startPoint x: 557, startPoint y: 336, endPoint x: 655, endPoint y: 346, distance: 97.9
click at [691, 362] on td "指定客" at bounding box center [689, 370] width 124 height 16
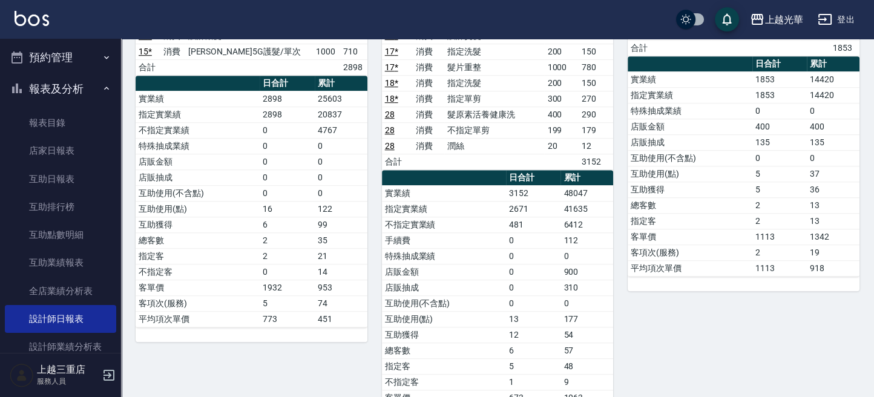
scroll to position [854, 0]
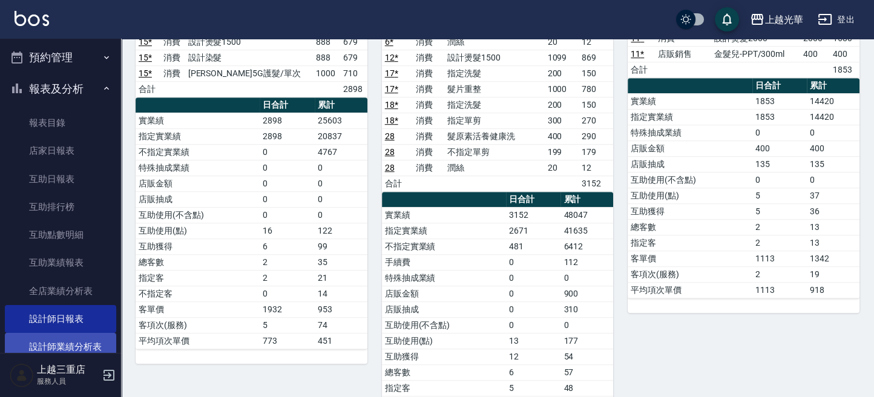
click at [80, 343] on link "設計師業績分析表" at bounding box center [60, 347] width 111 height 28
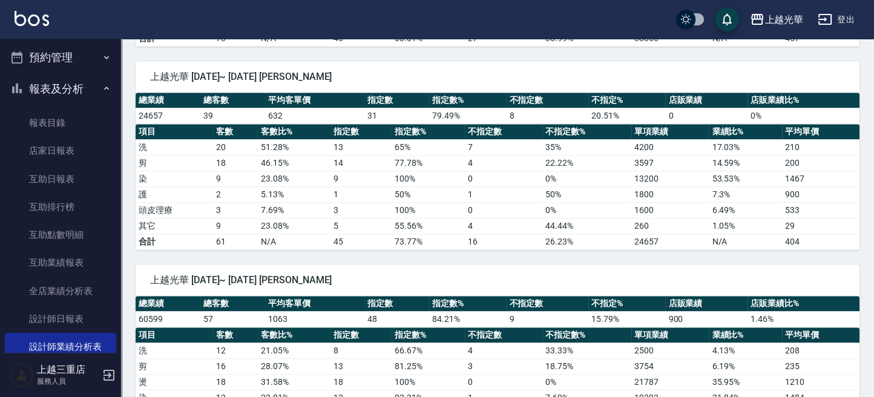
scroll to position [1290, 0]
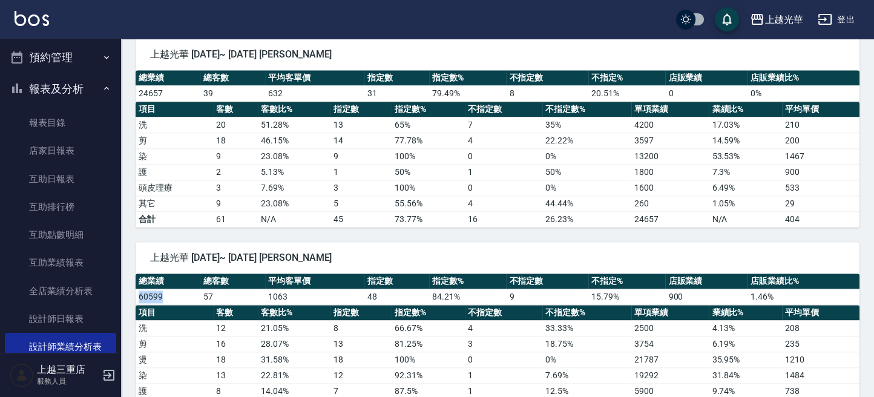
drag, startPoint x: 163, startPoint y: 290, endPoint x: 140, endPoint y: 287, distance: 23.2
click at [140, 289] on td "60599" at bounding box center [168, 297] width 65 height 16
click at [234, 305] on th "客數" at bounding box center [235, 313] width 45 height 16
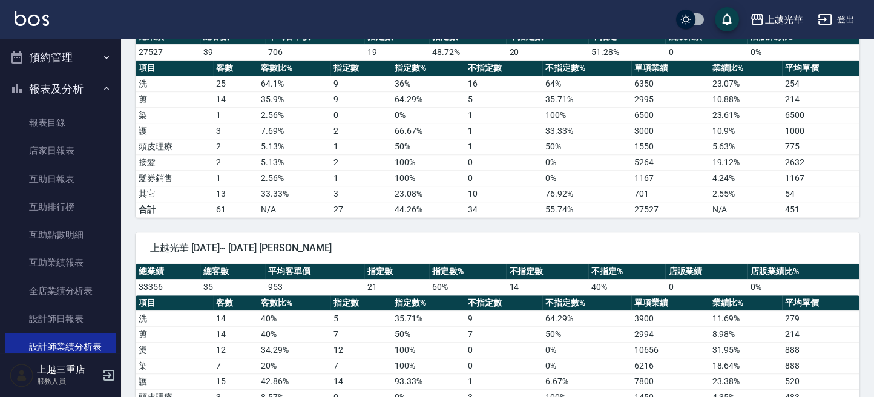
scroll to position [968, 0]
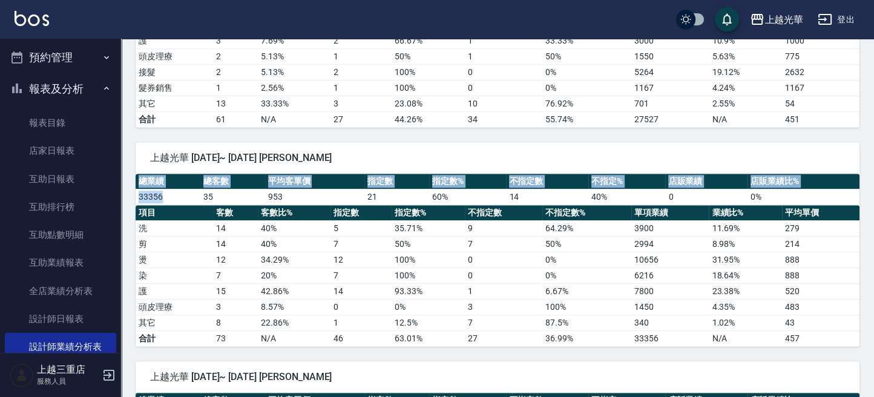
drag, startPoint x: 170, startPoint y: 191, endPoint x: 132, endPoint y: 189, distance: 38.2
click at [132, 189] on div "上越光華 [DATE]~ [DATE] [PERSON_NAME] 總業績 總客數 平均客單價 指定數 指定數% 不指定數 不指定% 店販業績 店販業績比% …" at bounding box center [490, 237] width 738 height 219
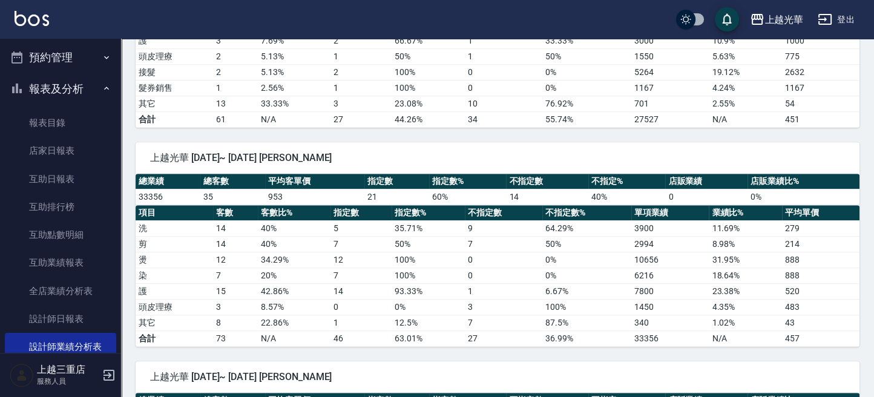
drag, startPoint x: 271, startPoint y: 266, endPoint x: 274, endPoint y: 279, distance: 13.6
click at [271, 270] on td "20 %" at bounding box center [294, 275] width 73 height 16
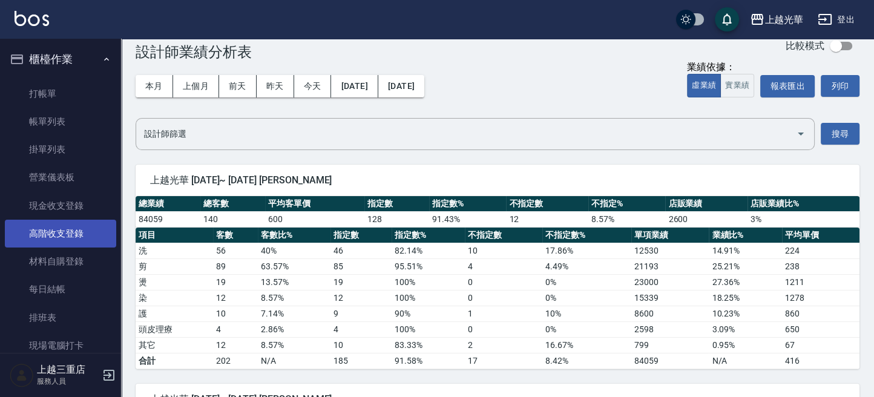
scroll to position [0, 0]
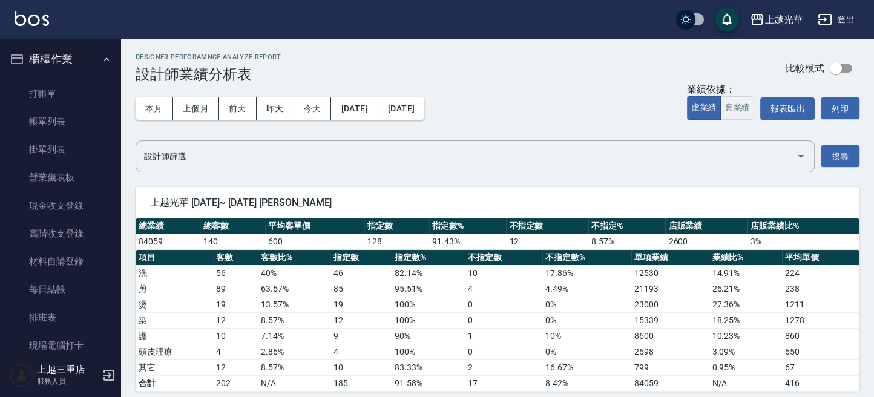
click at [60, 70] on button "櫃檯作業" at bounding box center [60, 59] width 111 height 31
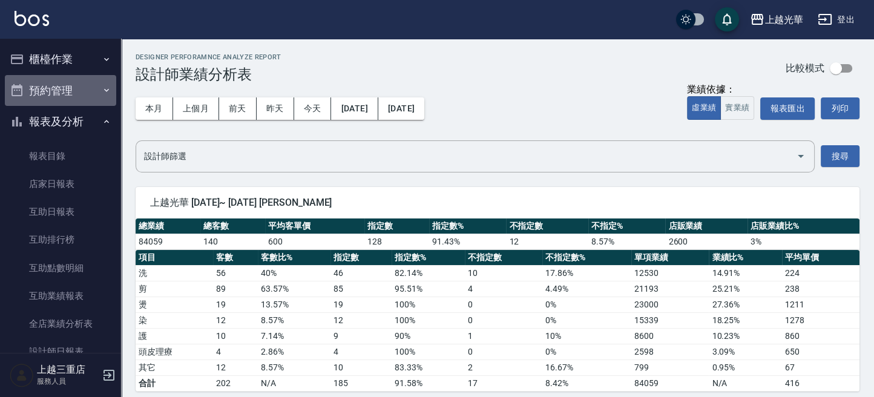
click at [60, 85] on button "預約管理" at bounding box center [60, 90] width 111 height 31
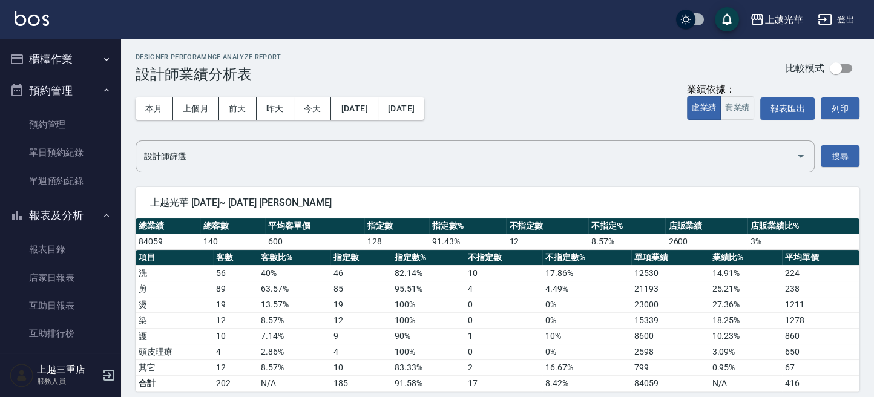
click at [65, 65] on button "櫃檯作業" at bounding box center [60, 59] width 111 height 31
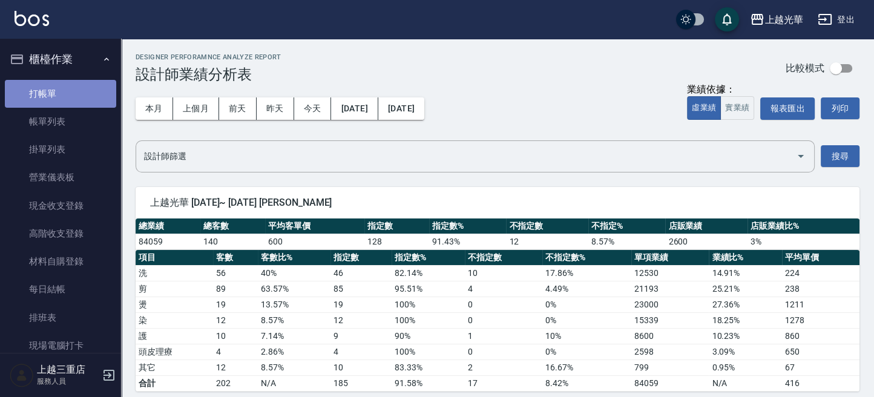
click at [62, 88] on link "打帳單" at bounding box center [60, 94] width 111 height 28
